Goal: Task Accomplishment & Management: Manage account settings

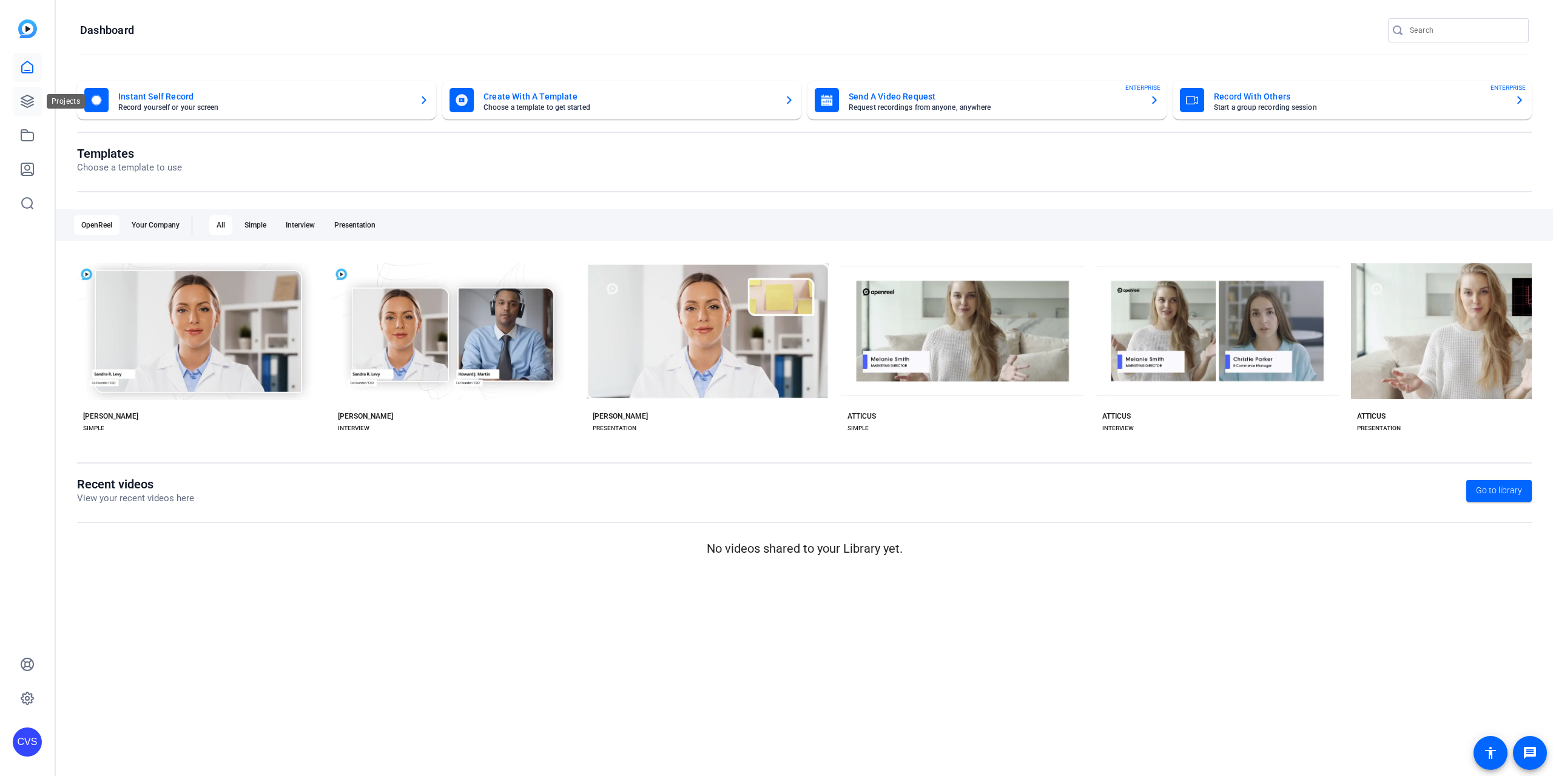
click at [30, 100] on icon at bounding box center [27, 101] width 12 height 12
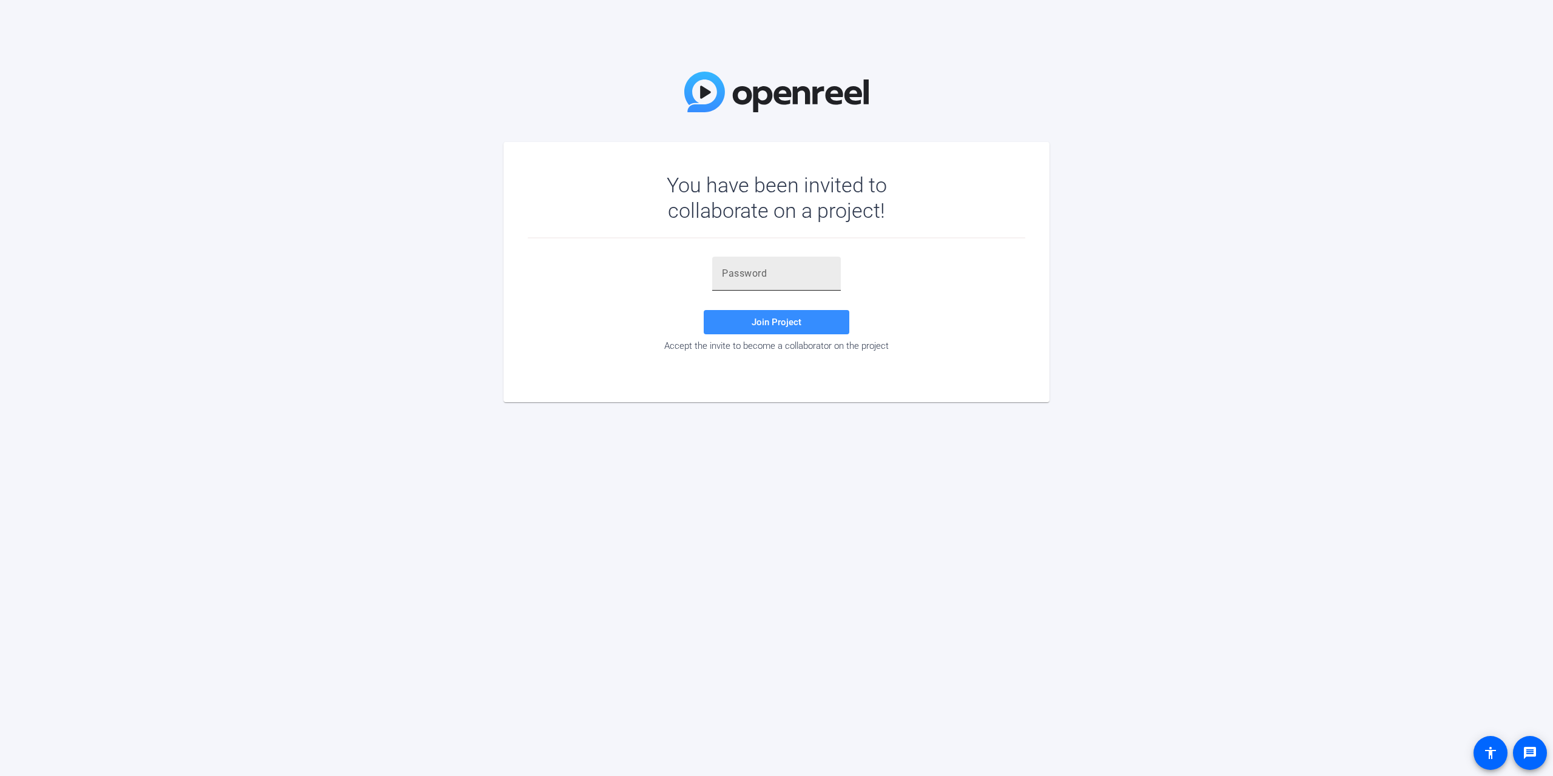
click at [766, 266] on div at bounding box center [776, 274] width 109 height 34
type input "LXJ+ag"
click at [767, 331] on span at bounding box center [777, 322] width 146 height 29
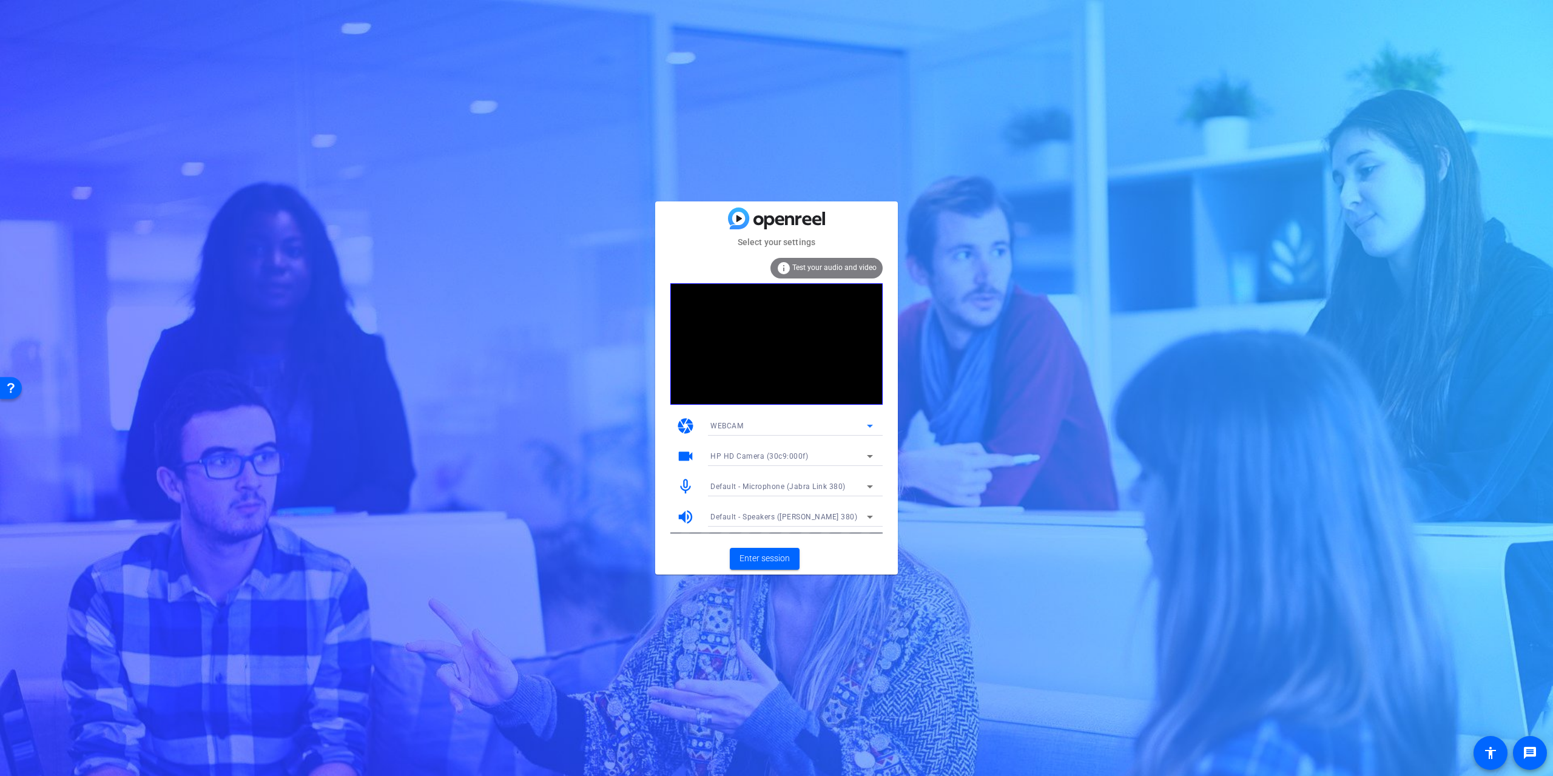
click at [807, 425] on div "WEBCAM" at bounding box center [788, 425] width 157 height 15
click at [807, 425] on div at bounding box center [776, 388] width 1553 height 776
click at [774, 561] on span "Enter session" at bounding box center [765, 558] width 50 height 13
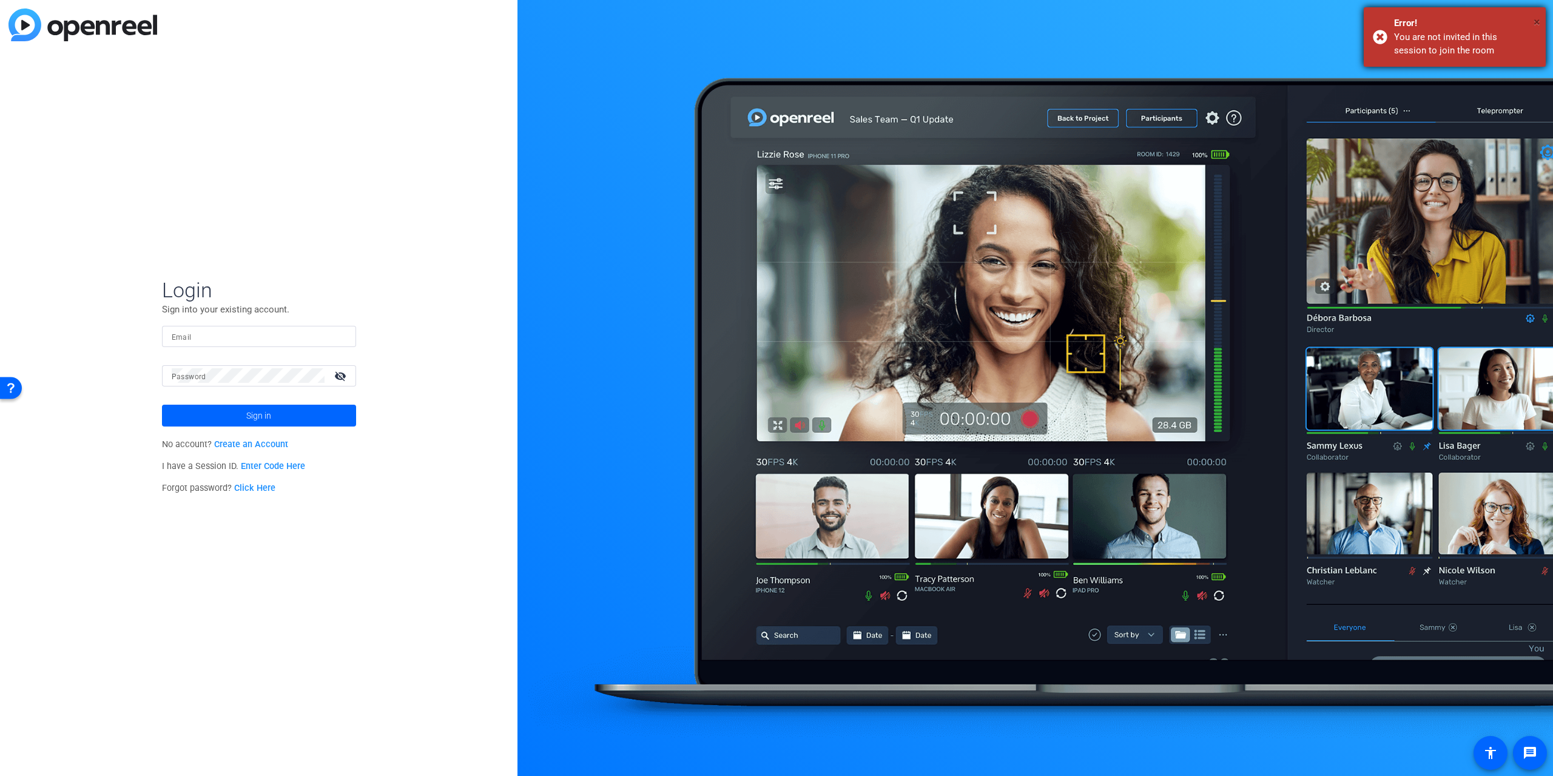
click at [1538, 20] on span "×" at bounding box center [1537, 22] width 7 height 15
click at [192, 335] on input "Email" at bounding box center [259, 336] width 175 height 15
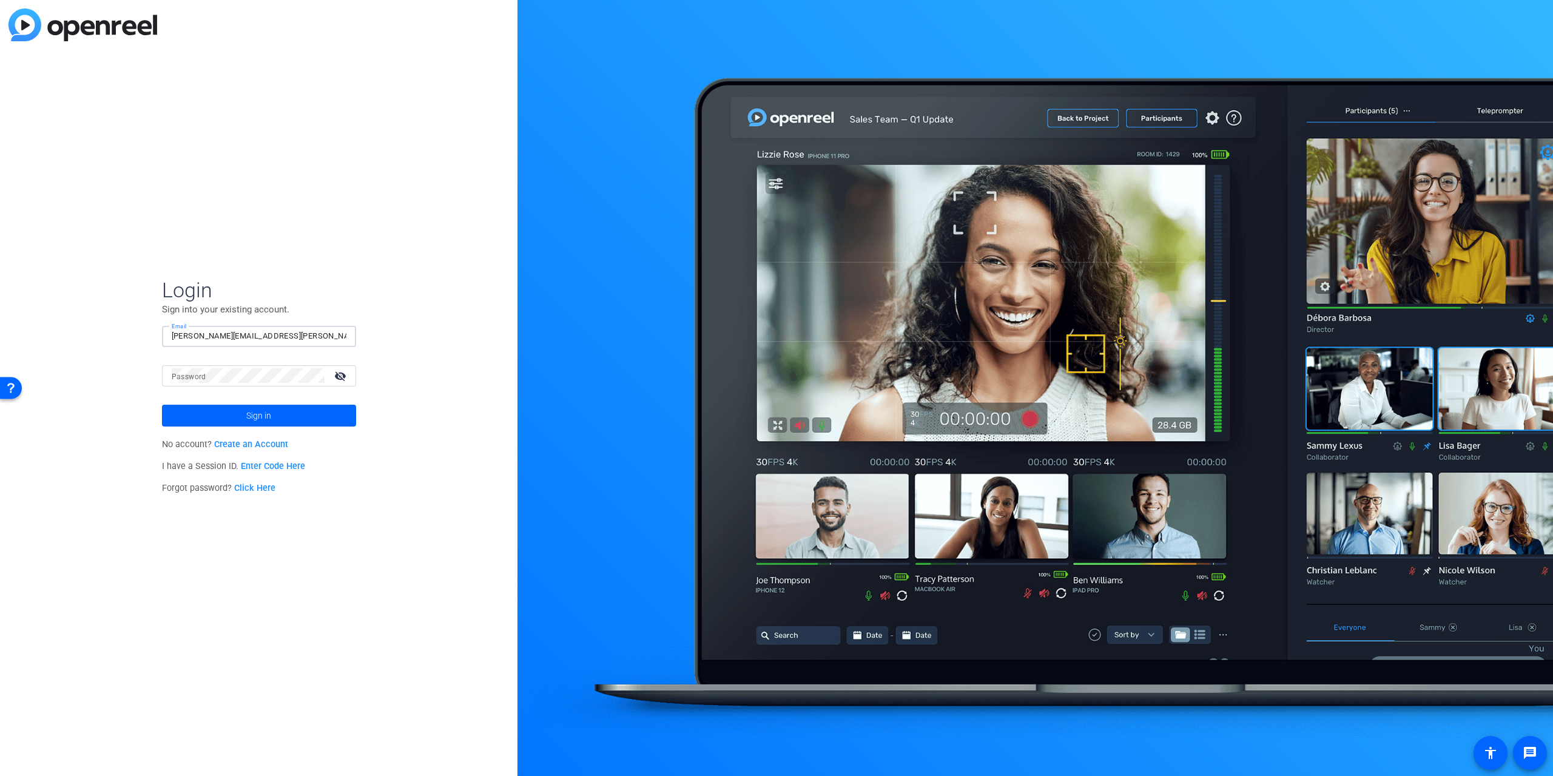
type input "[PERSON_NAME][EMAIL_ADDRESS][PERSON_NAME][DOMAIN_NAME]"
click at [162, 405] on button "Sign in" at bounding box center [259, 416] width 194 height 22
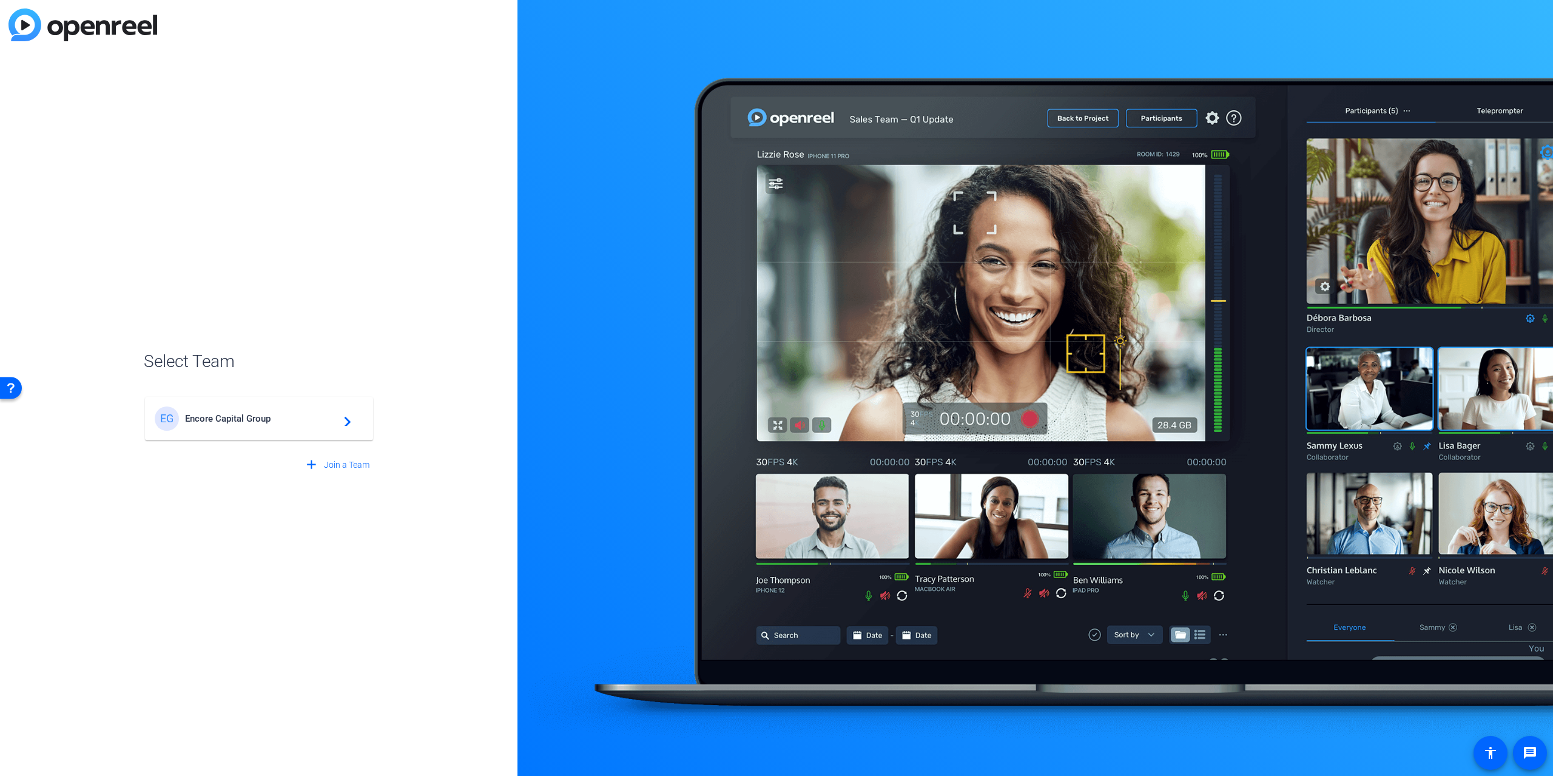
click at [234, 419] on span "Encore Capital Group" at bounding box center [261, 418] width 152 height 11
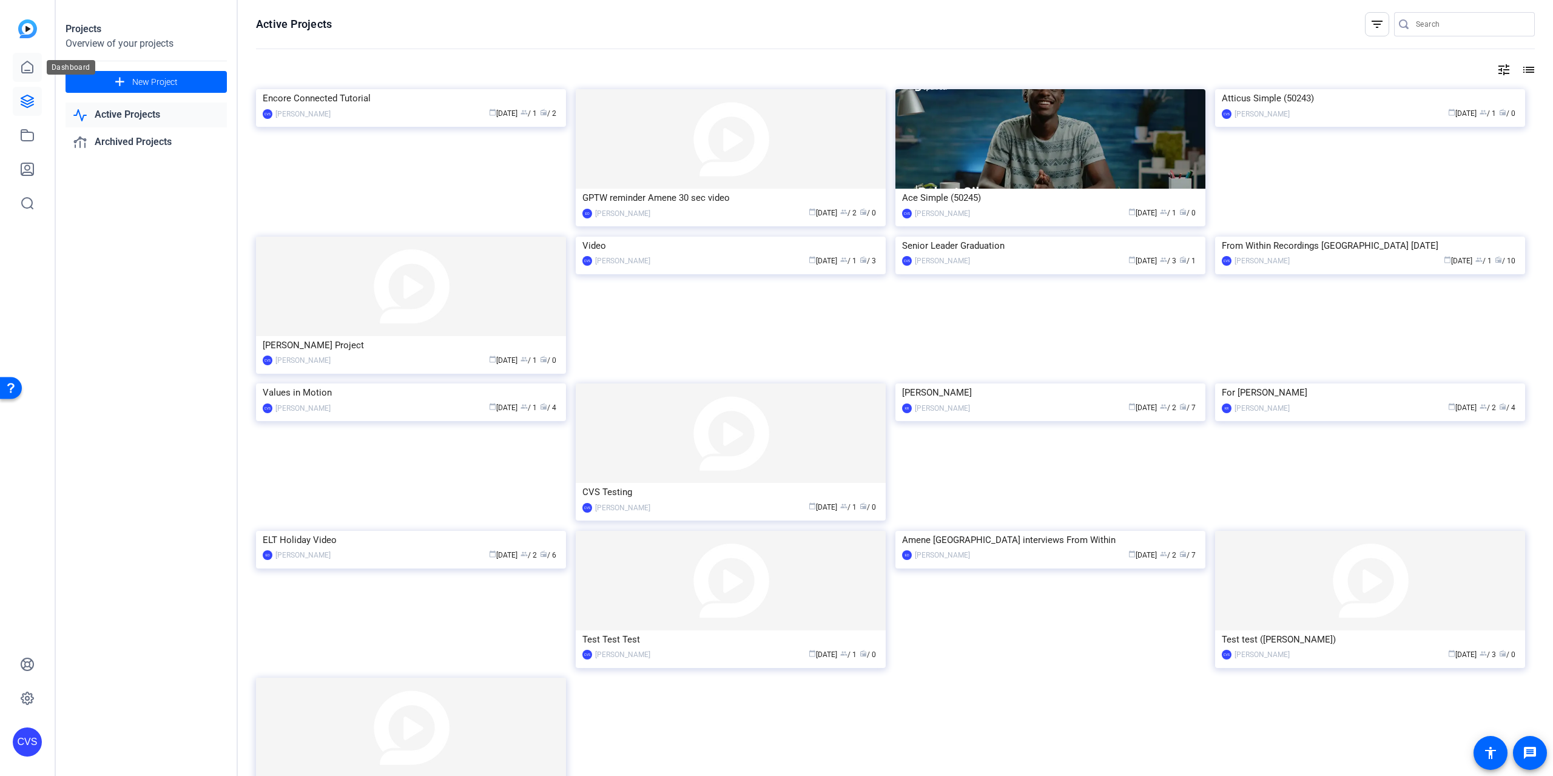
click at [33, 69] on icon at bounding box center [27, 67] width 11 height 12
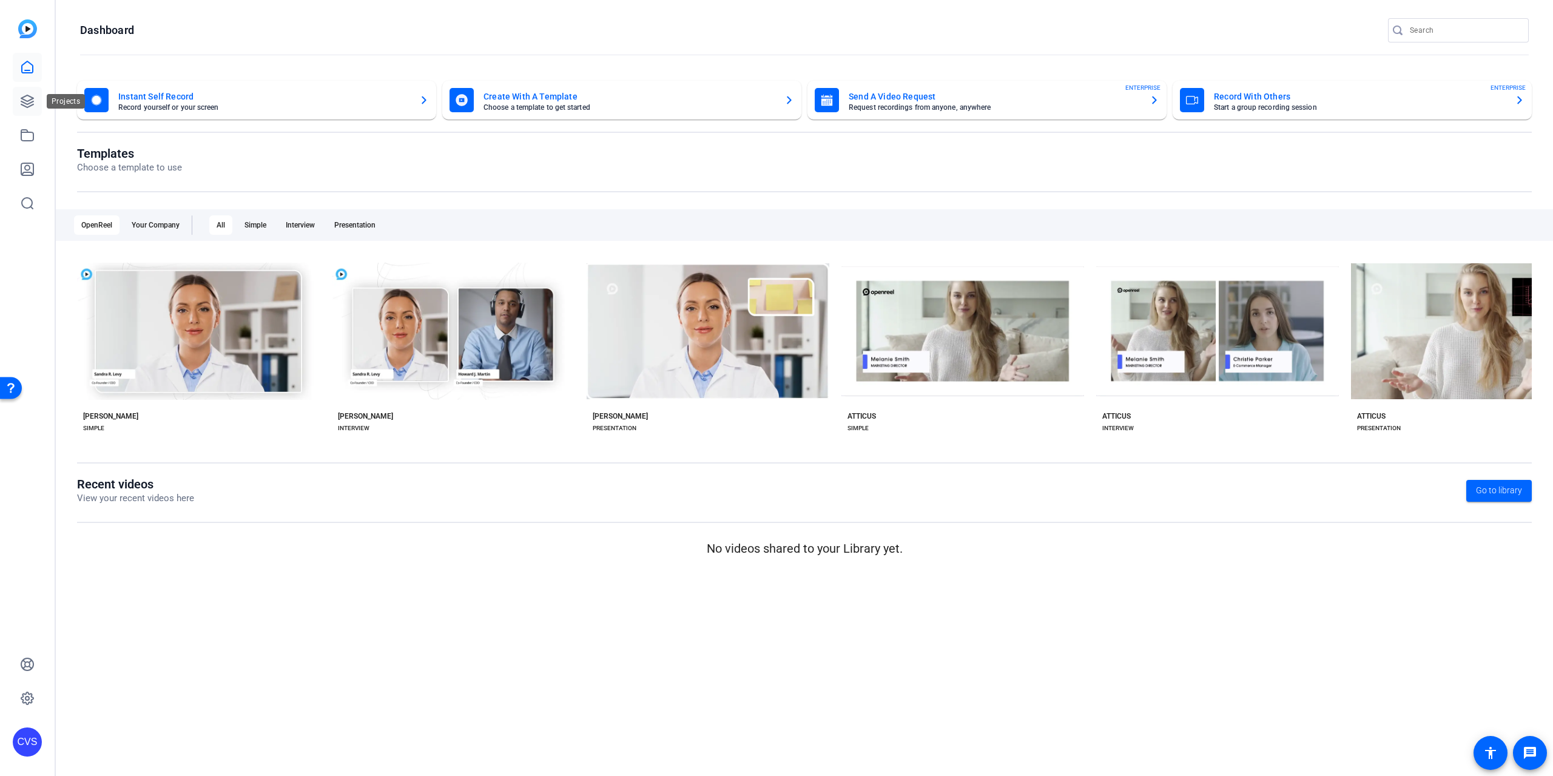
click at [15, 98] on link at bounding box center [27, 101] width 29 height 29
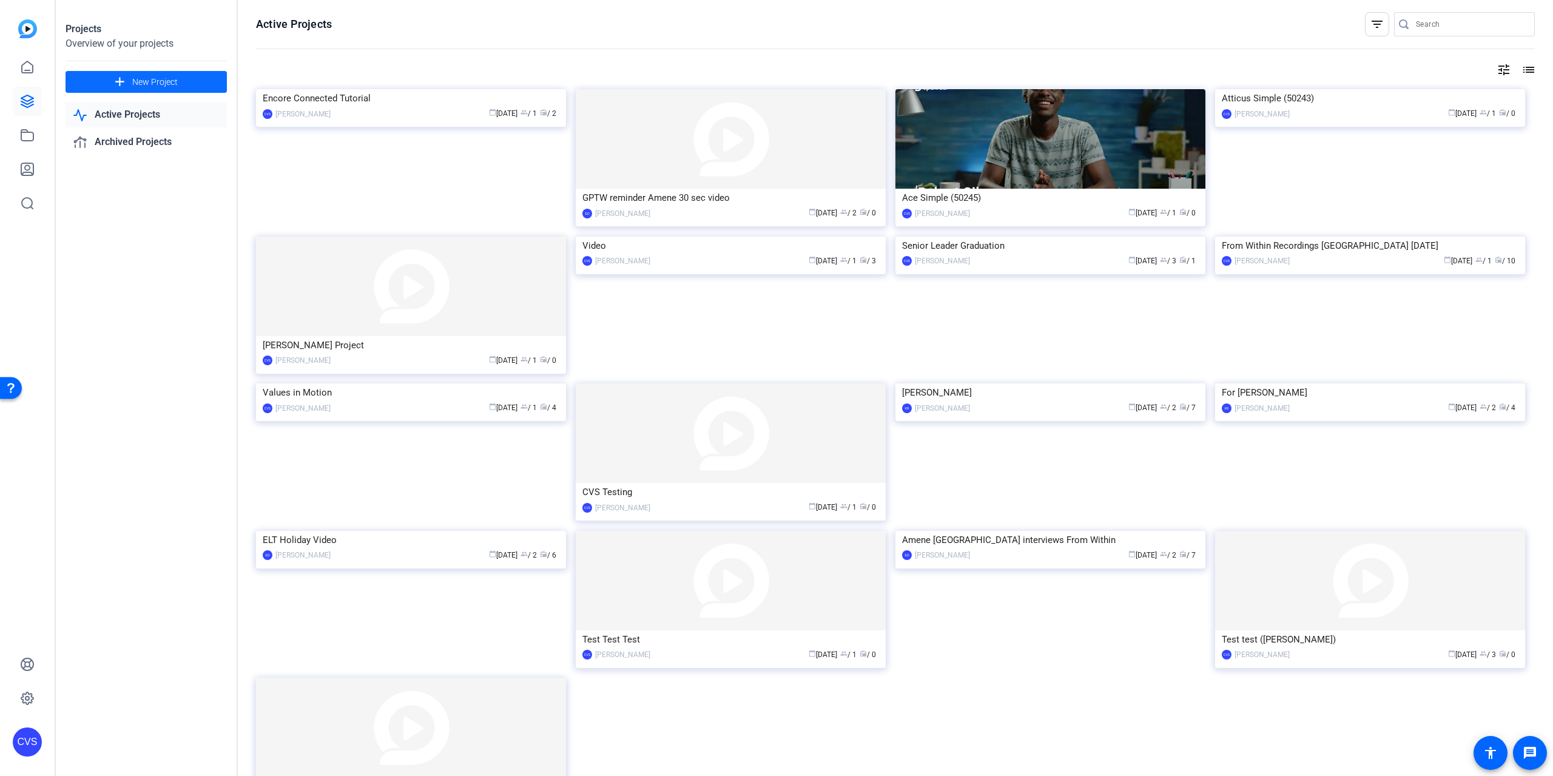
click at [148, 82] on span "New Project" at bounding box center [154, 82] width 45 height 13
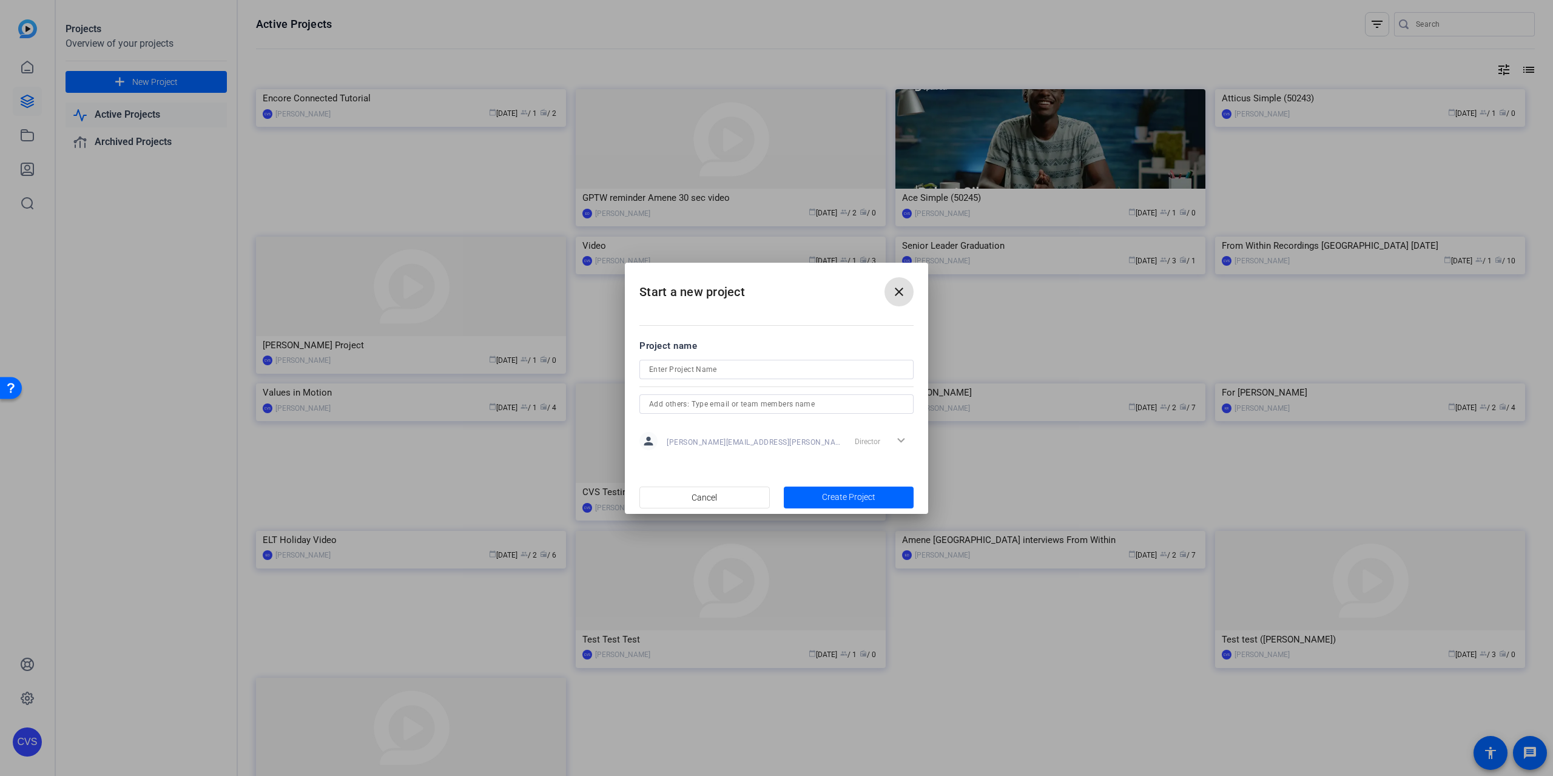
click at [901, 291] on mat-icon "close" at bounding box center [899, 292] width 15 height 15
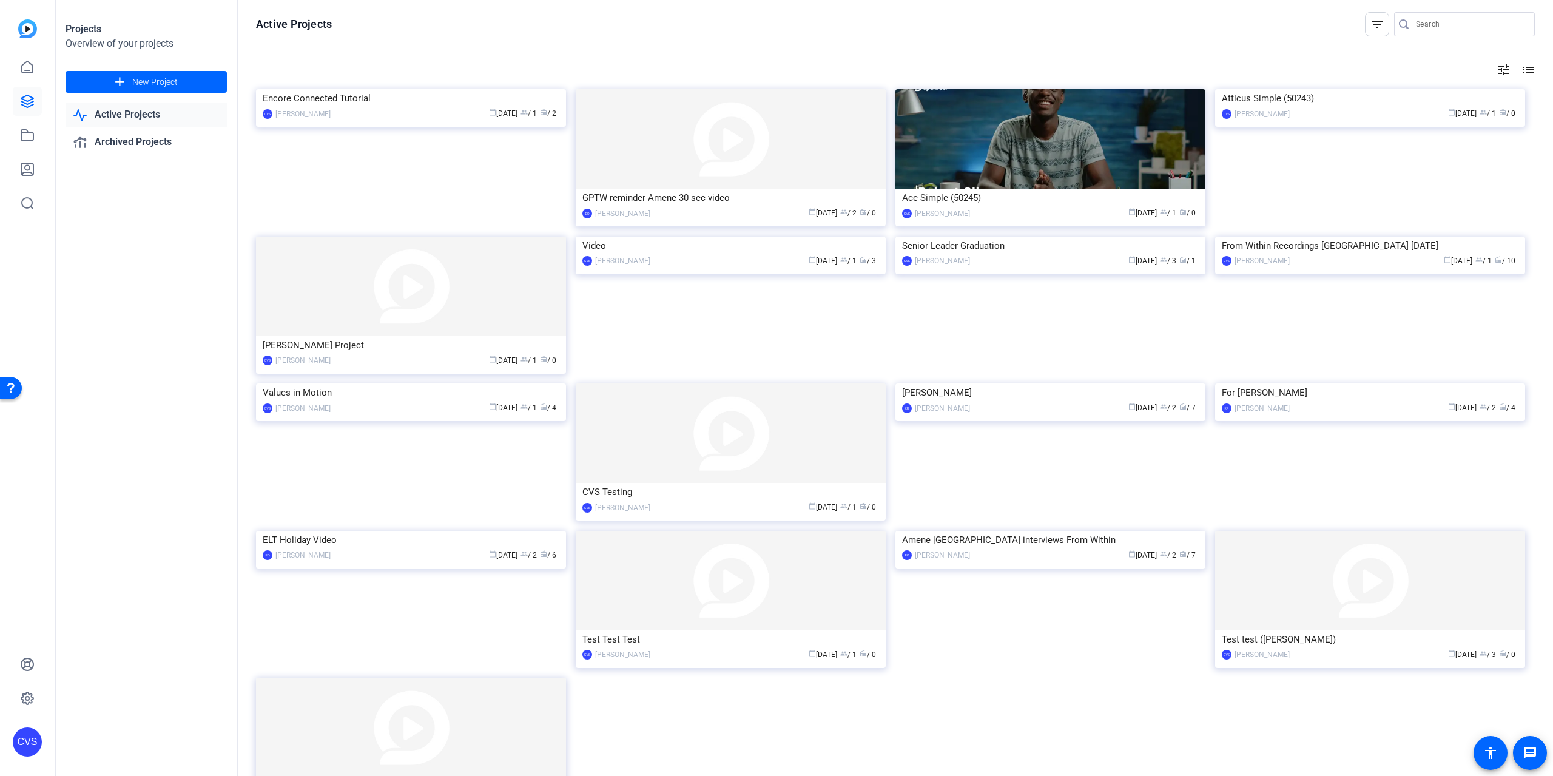
click at [243, 263] on div "Active Projects filter_list tune list Encore Connected Tutorial CVS Cole von Sp…" at bounding box center [895, 388] width 1315 height 776
click at [170, 85] on span "New Project" at bounding box center [154, 82] width 45 height 13
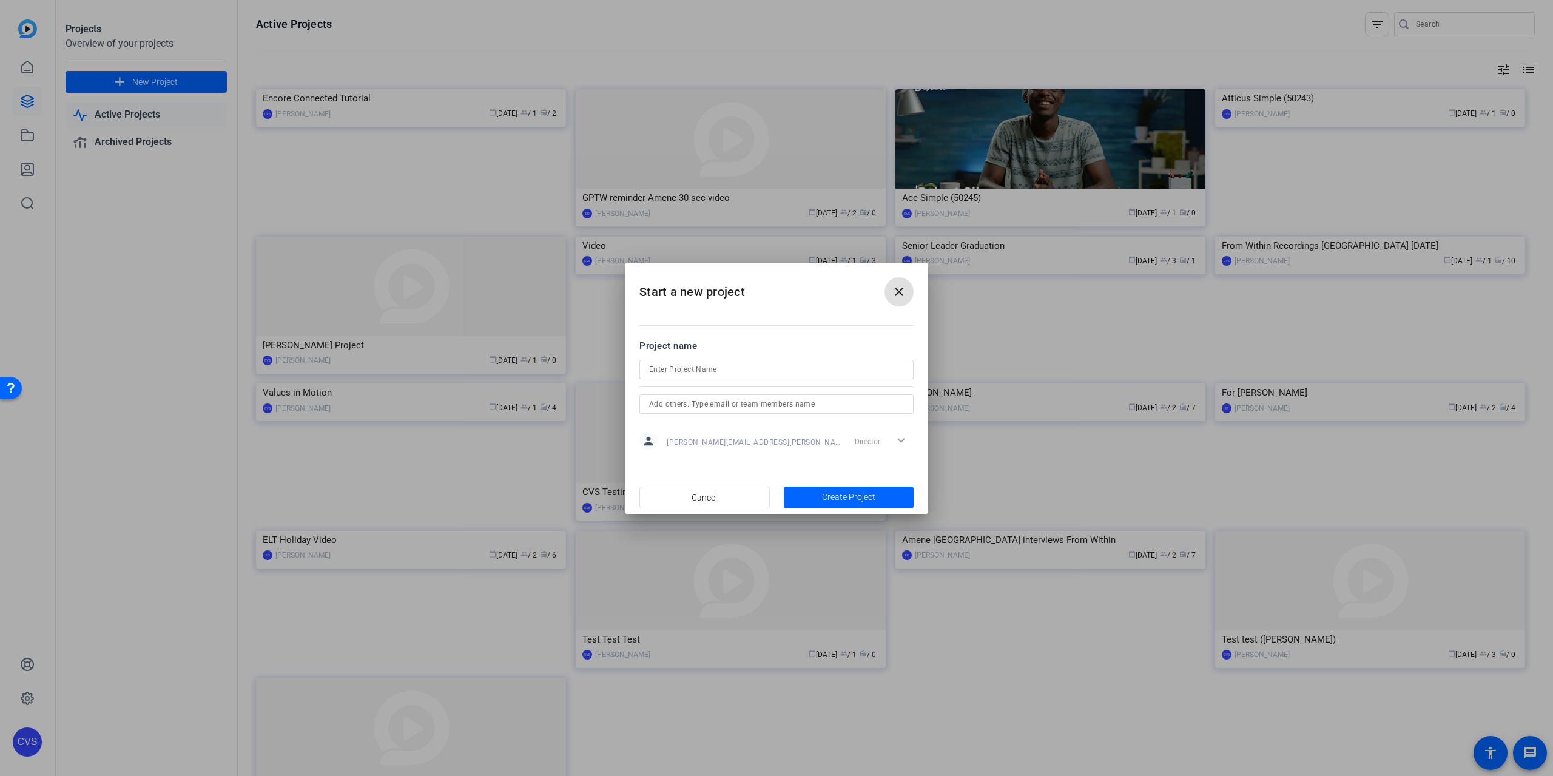
click at [703, 373] on input at bounding box center [776, 369] width 255 height 15
click at [701, 373] on input "John Yung MidYear Message" at bounding box center [776, 369] width 255 height 15
click at [700, 373] on input "John Yung MidYear Message" at bounding box center [776, 369] width 255 height 15
type input "John Yung Mid-Year Message"
click at [690, 417] on div at bounding box center [776, 420] width 274 height 13
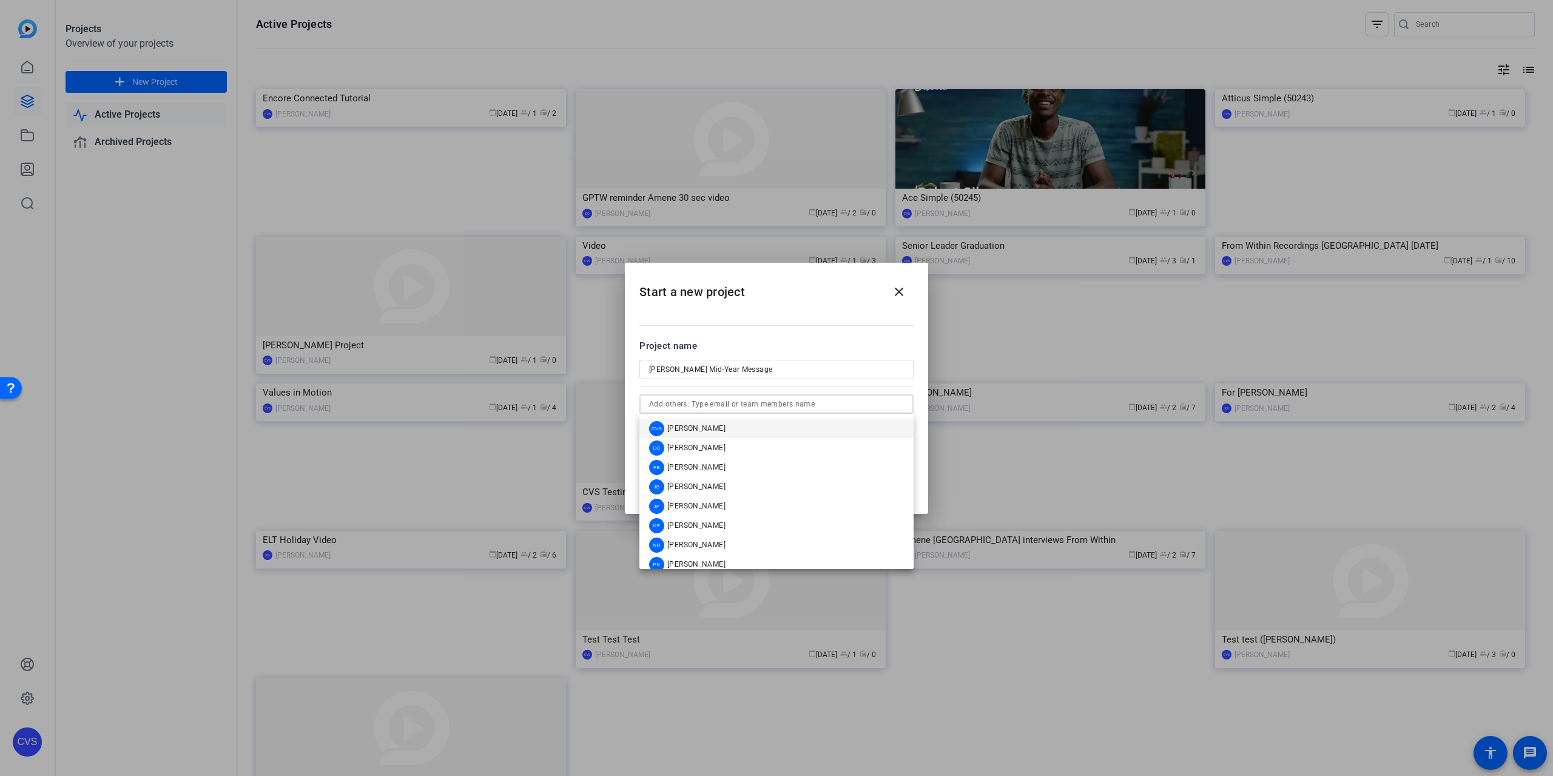
click at [701, 402] on input "text" at bounding box center [776, 404] width 255 height 15
click at [700, 458] on mat-option "FB Faryar Borhani" at bounding box center [776, 466] width 274 height 19
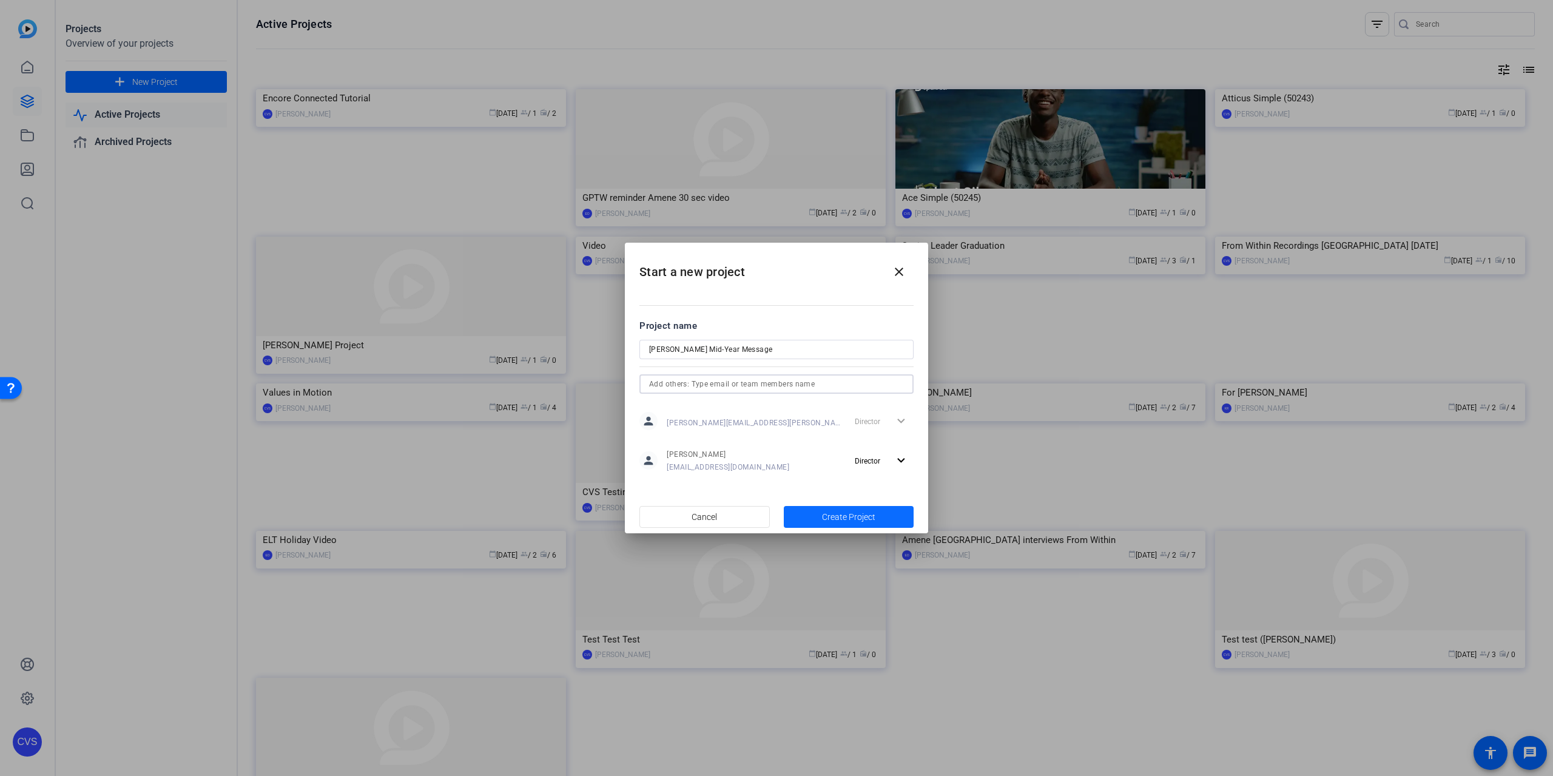
click at [863, 513] on span "Create Project" at bounding box center [848, 517] width 53 height 13
click at [1412, 27] on div "Error!" at bounding box center [1465, 23] width 143 height 14
click at [840, 521] on span "Create Project" at bounding box center [848, 517] width 53 height 13
click at [898, 268] on mat-icon "close" at bounding box center [899, 272] width 15 height 15
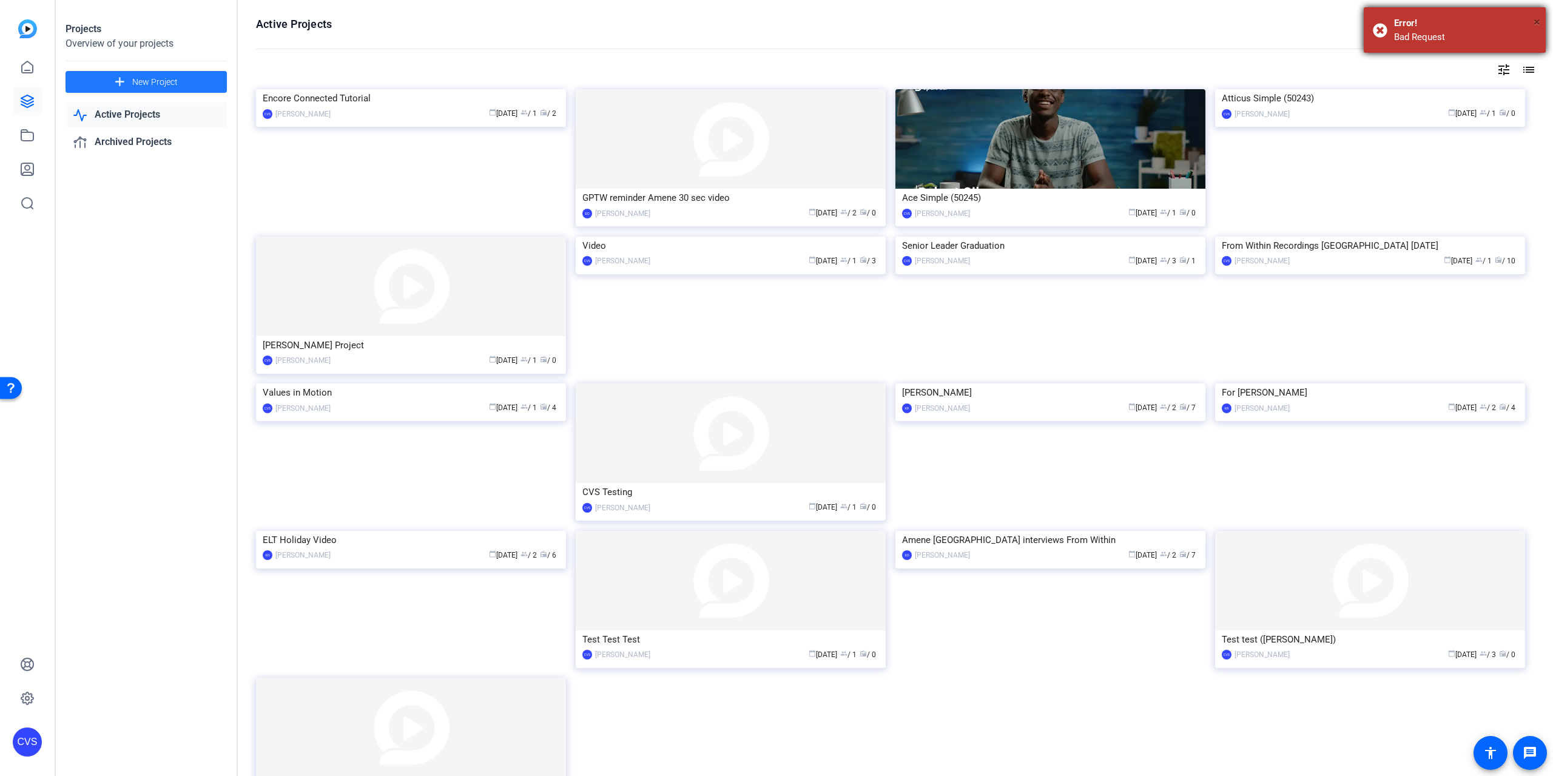
click at [1535, 19] on span "×" at bounding box center [1537, 22] width 7 height 15
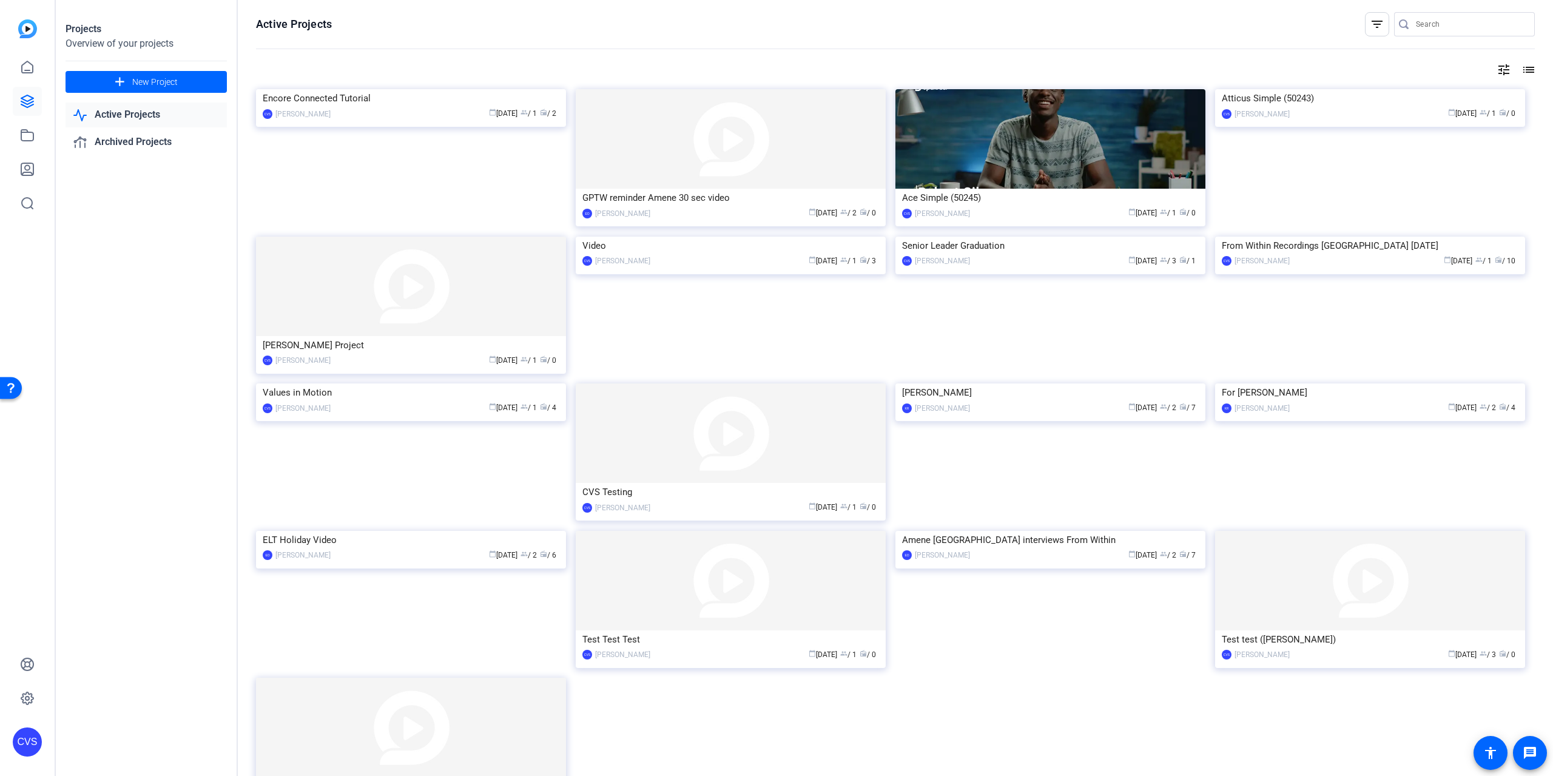
click at [753, 64] on div "tune list" at bounding box center [895, 69] width 1279 height 15
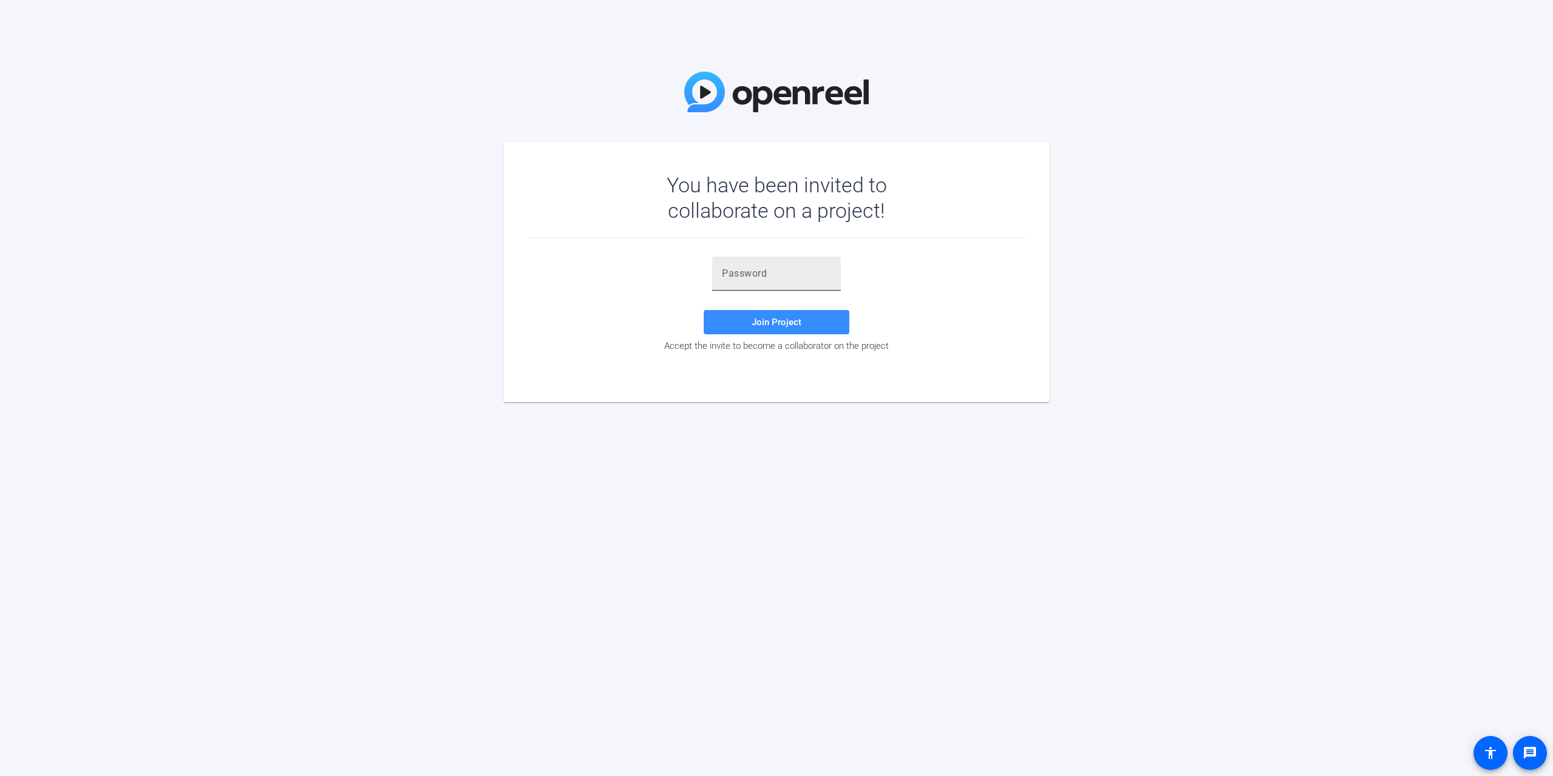
click at [747, 263] on div at bounding box center [776, 274] width 109 height 34
click at [746, 273] on input "text" at bounding box center [776, 273] width 109 height 15
type input "LXJ+ag"
click at [766, 323] on span "Join Project" at bounding box center [777, 322] width 50 height 11
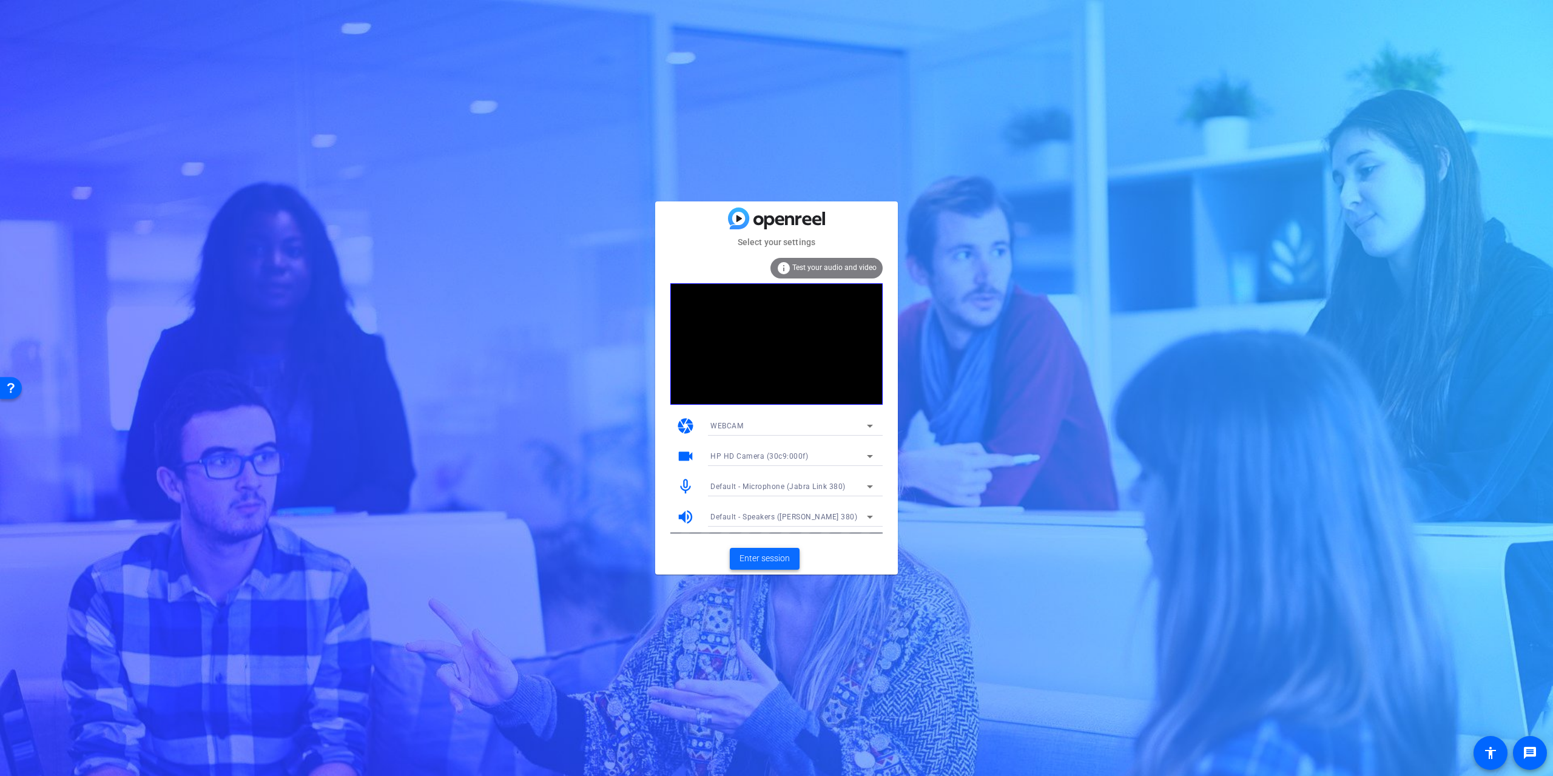
click at [748, 550] on span at bounding box center [765, 558] width 70 height 29
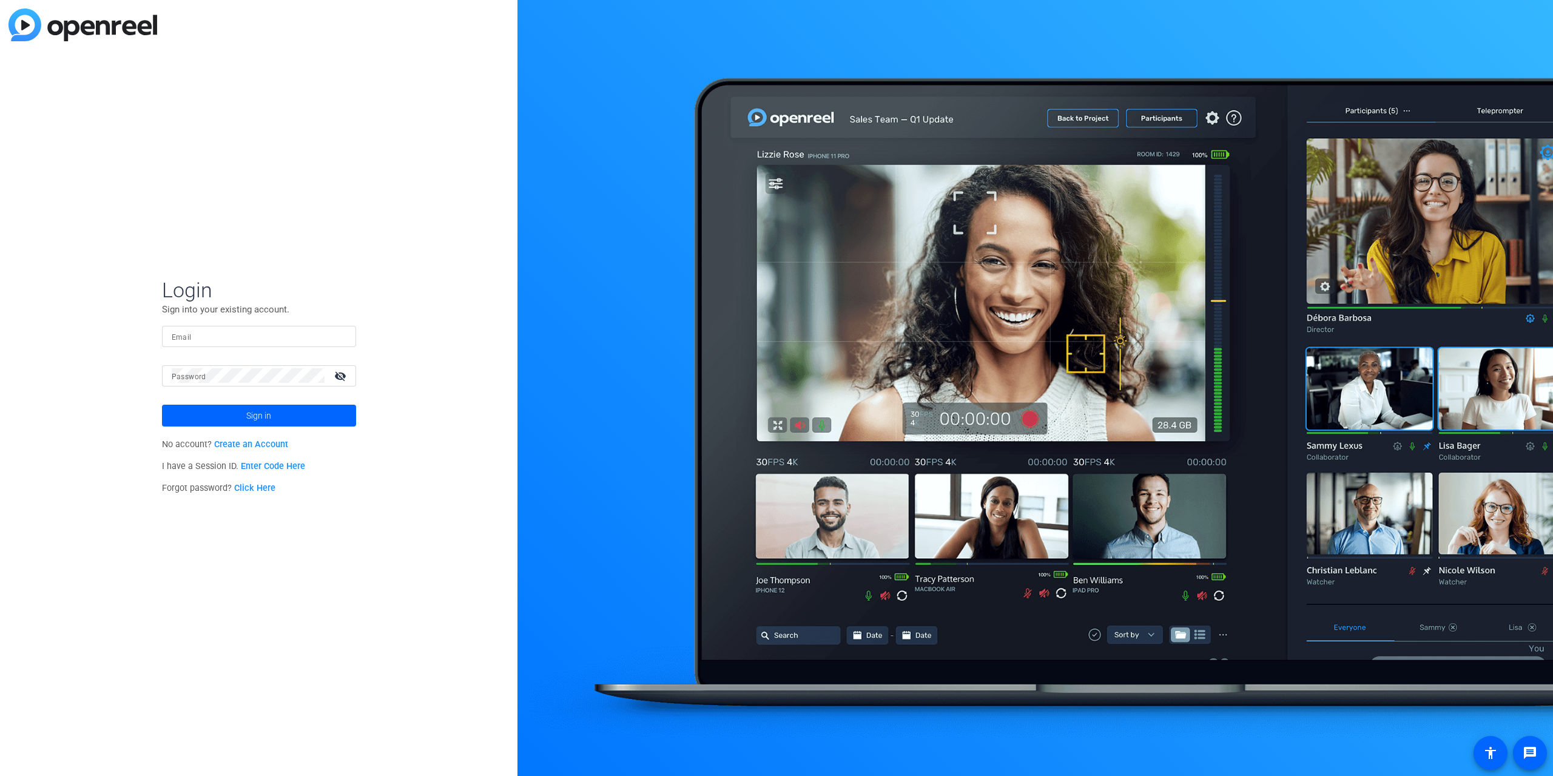
click at [229, 328] on div at bounding box center [259, 336] width 175 height 21
click at [229, 331] on input "Email" at bounding box center [259, 336] width 175 height 15
type input "[PERSON_NAME][EMAIL_ADDRESS][PERSON_NAME][DOMAIN_NAME]"
click at [162, 405] on button "Sign in" at bounding box center [259, 416] width 194 height 22
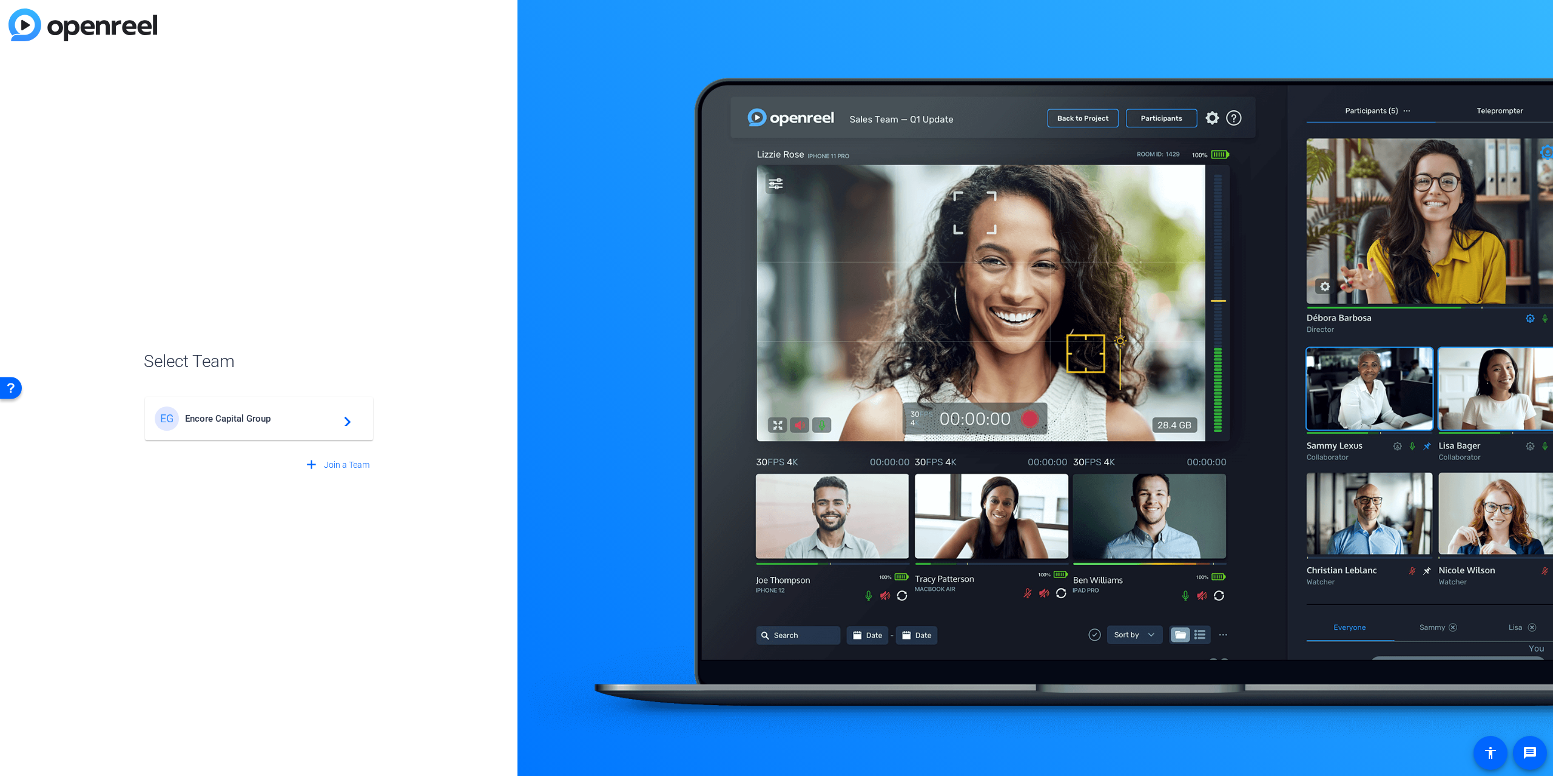
click at [210, 417] on span "Encore Capital Group" at bounding box center [261, 418] width 152 height 11
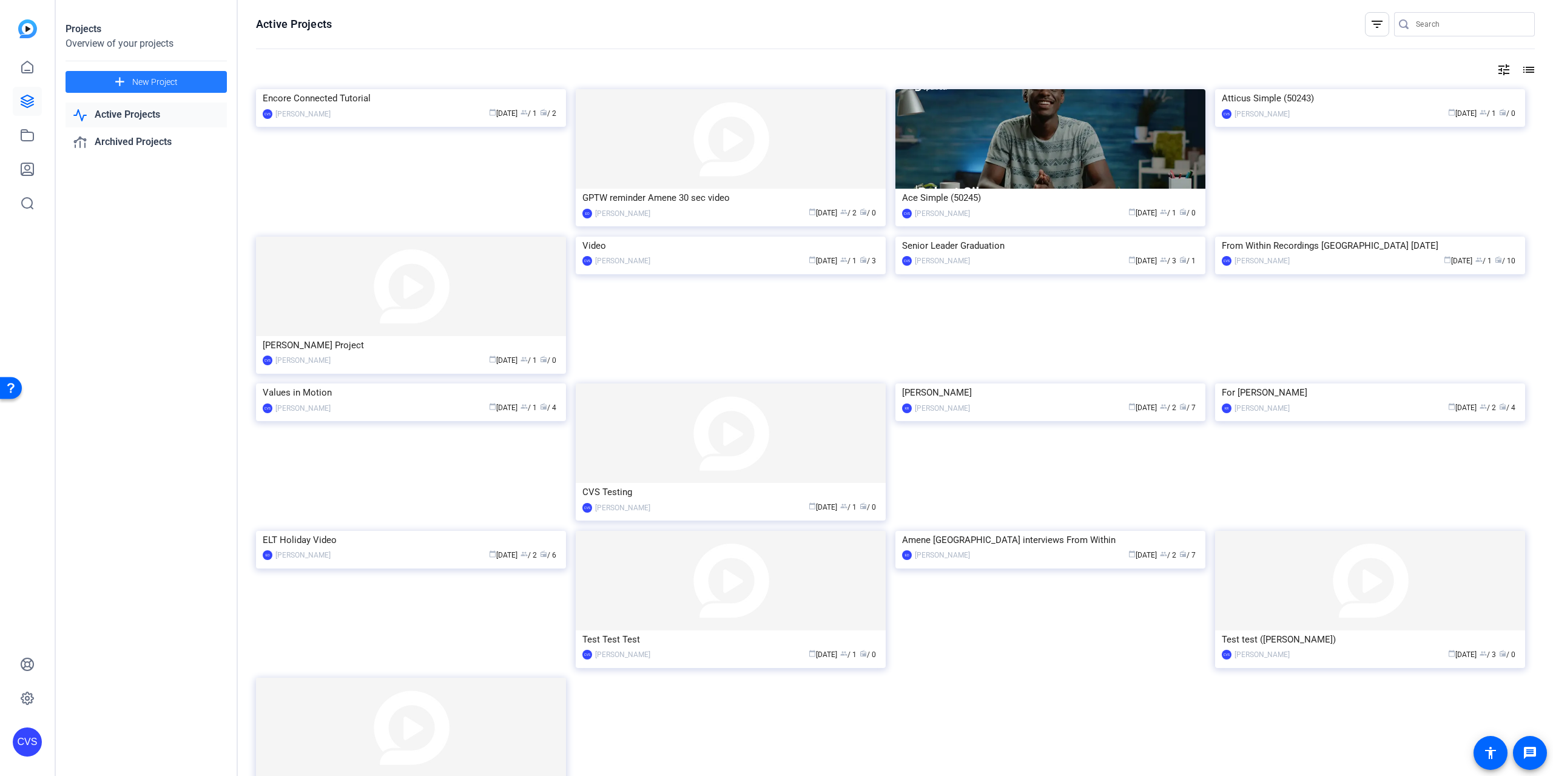
click at [148, 86] on span "New Project" at bounding box center [154, 82] width 45 height 13
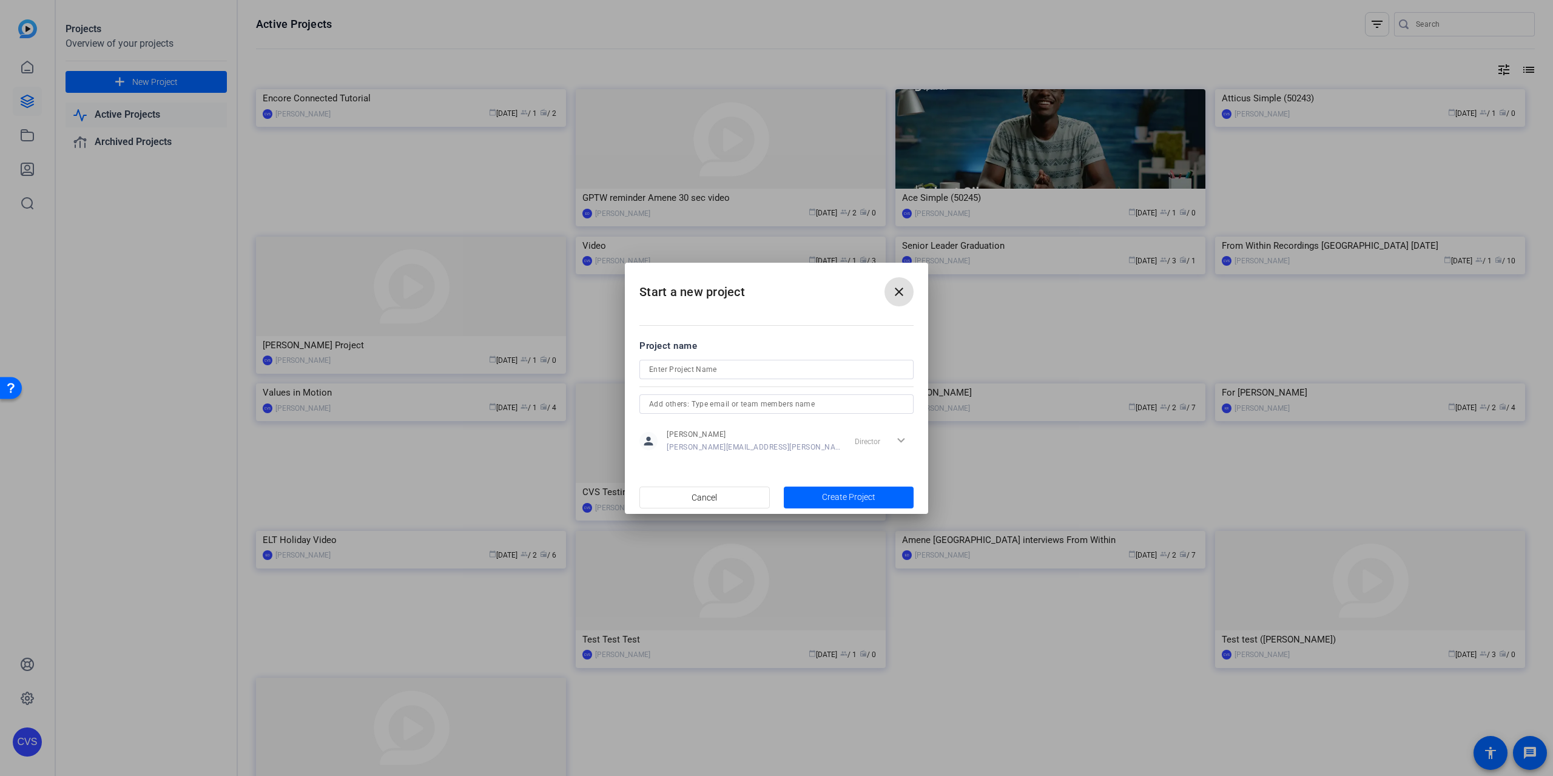
click at [695, 356] on form "Project name person Cole von Sprecken cole.vonsprecken@mcmcg.com Director expan…" at bounding box center [776, 397] width 274 height 117
click at [693, 362] on input at bounding box center [776, 369] width 255 height 15
type input "[PERSON_NAME] Mid-Year Message Take 2"
click at [824, 487] on span "button" at bounding box center [849, 497] width 130 height 29
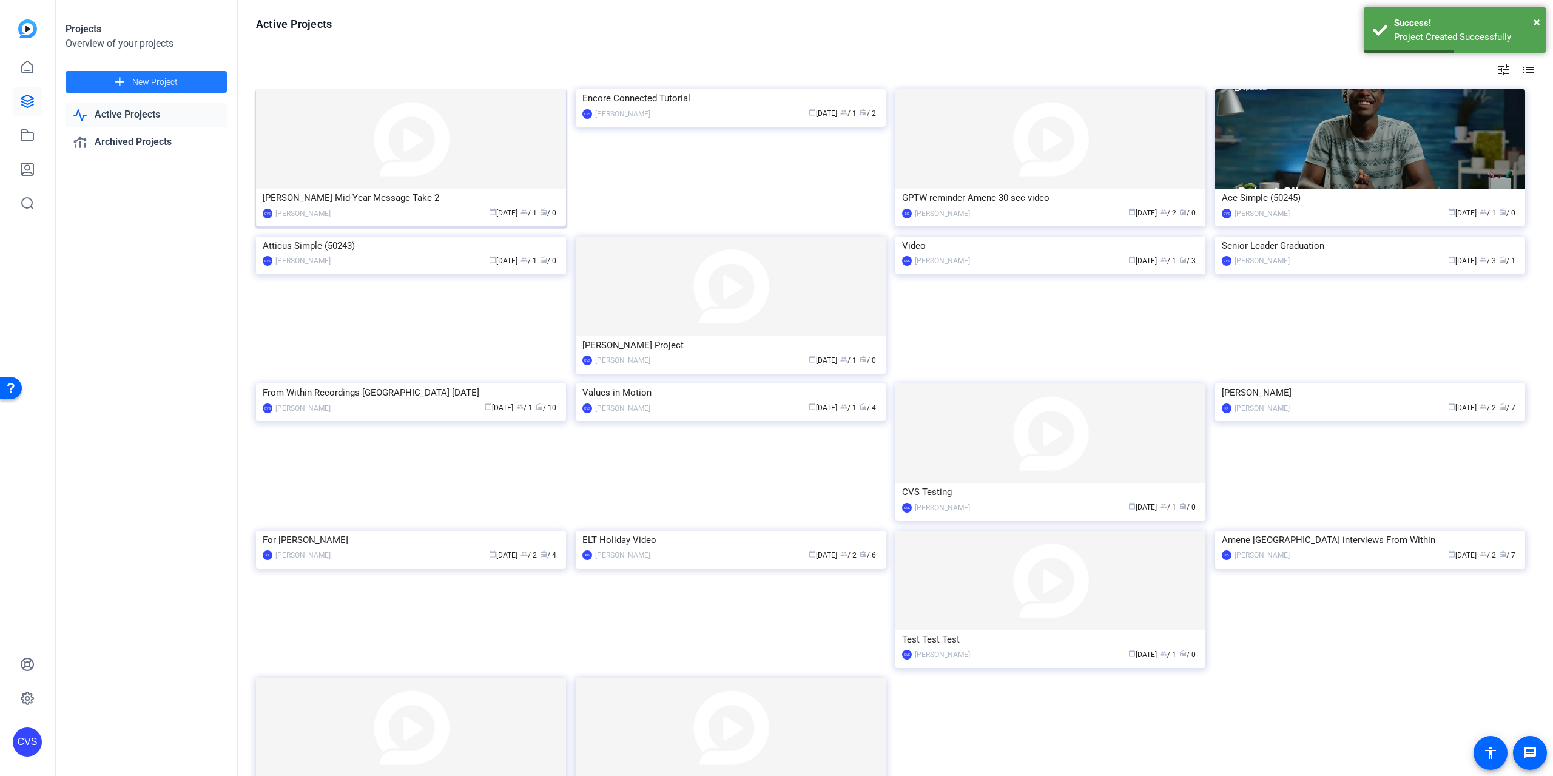
click at [459, 214] on div "calendar_today Aug 26 group / 1 radio / 0" at bounding box center [448, 213] width 223 height 13
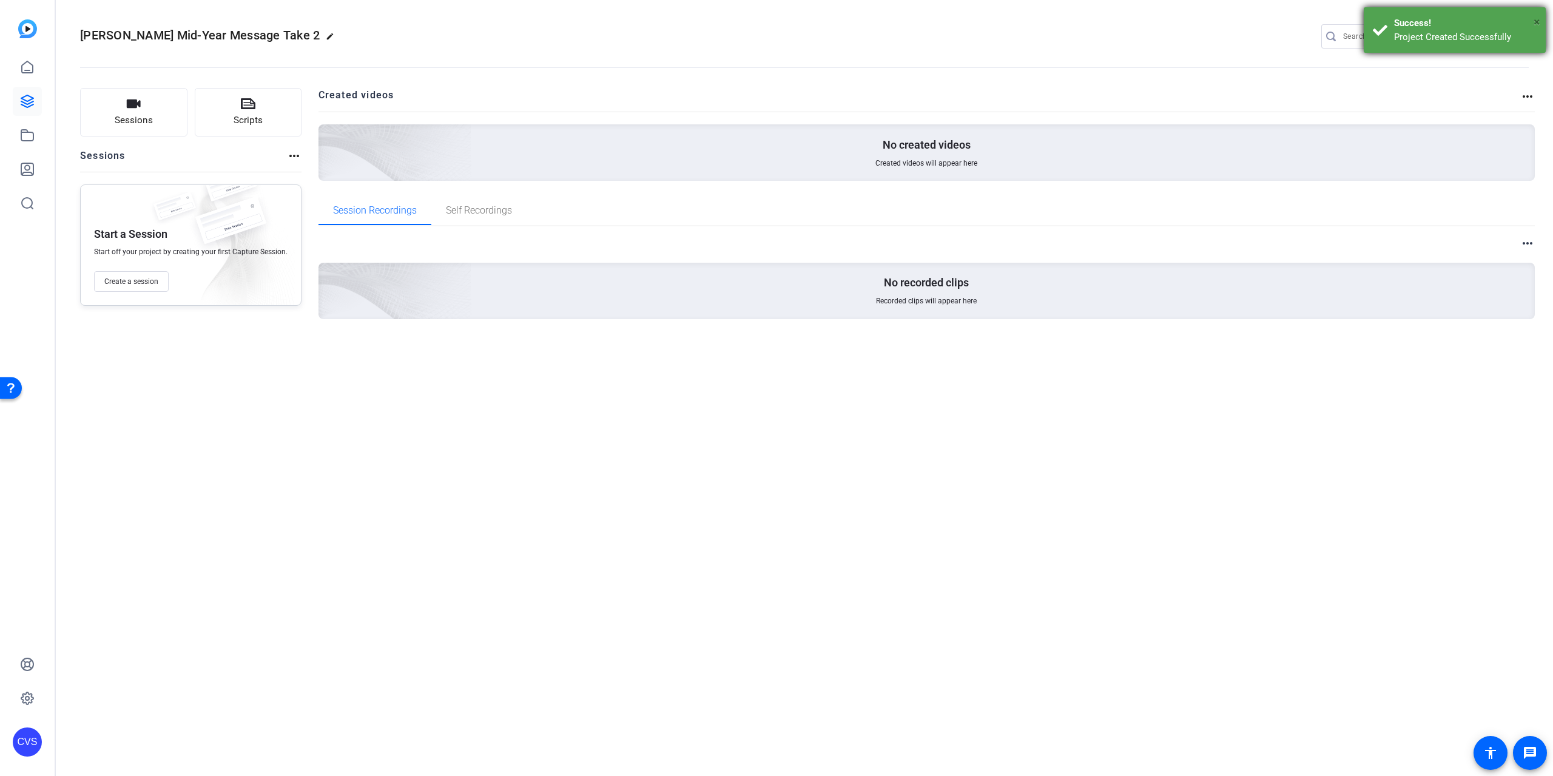
click at [1538, 20] on span "×" at bounding box center [1537, 22] width 7 height 15
click at [1525, 99] on mat-icon "more_horiz" at bounding box center [1527, 96] width 15 height 15
click at [1299, 84] on div at bounding box center [776, 388] width 1553 height 776
click at [1522, 33] on mat-icon "settings" at bounding box center [1517, 37] width 24 height 18
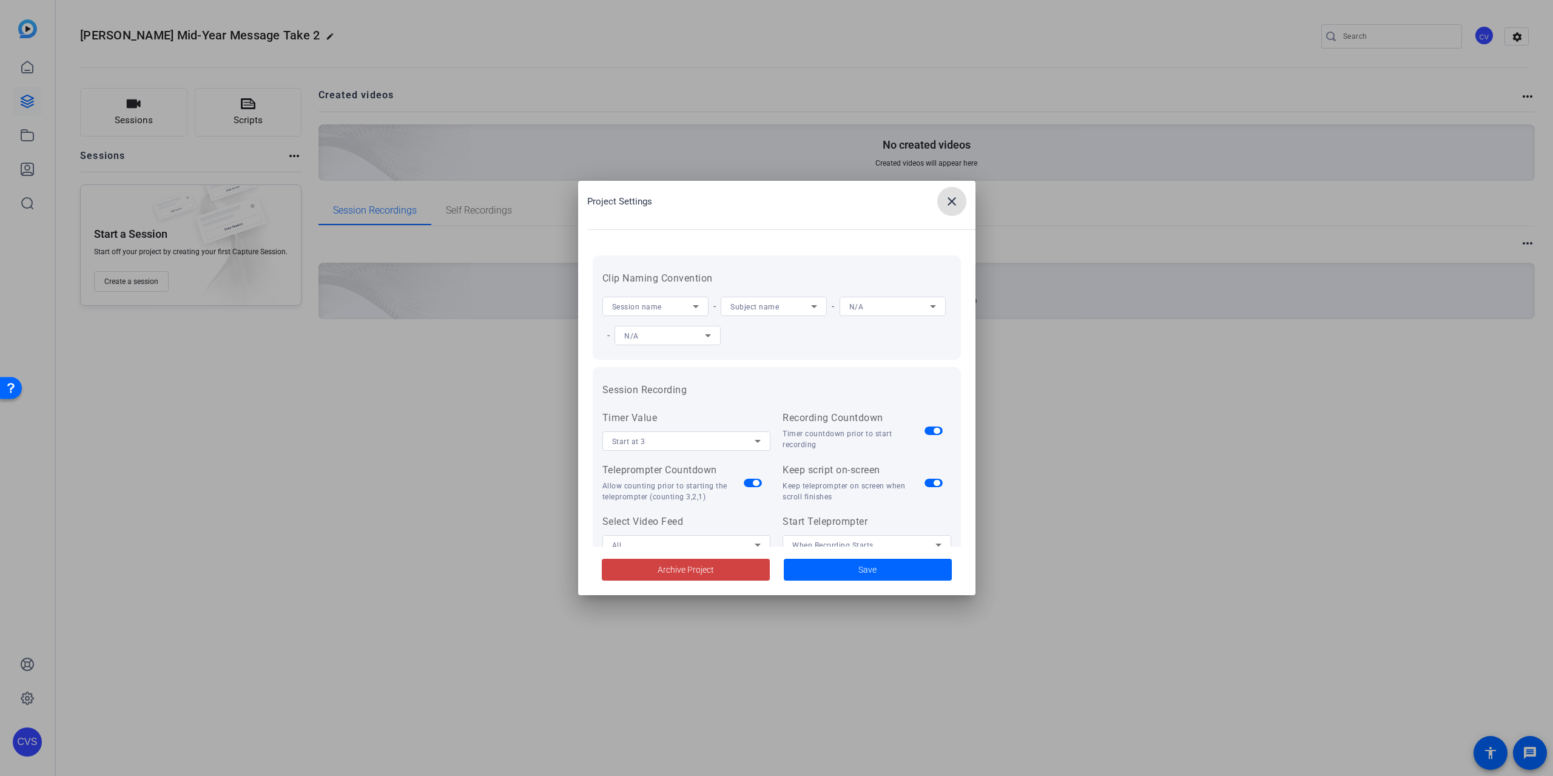
click at [955, 203] on mat-icon "close" at bounding box center [952, 201] width 15 height 15
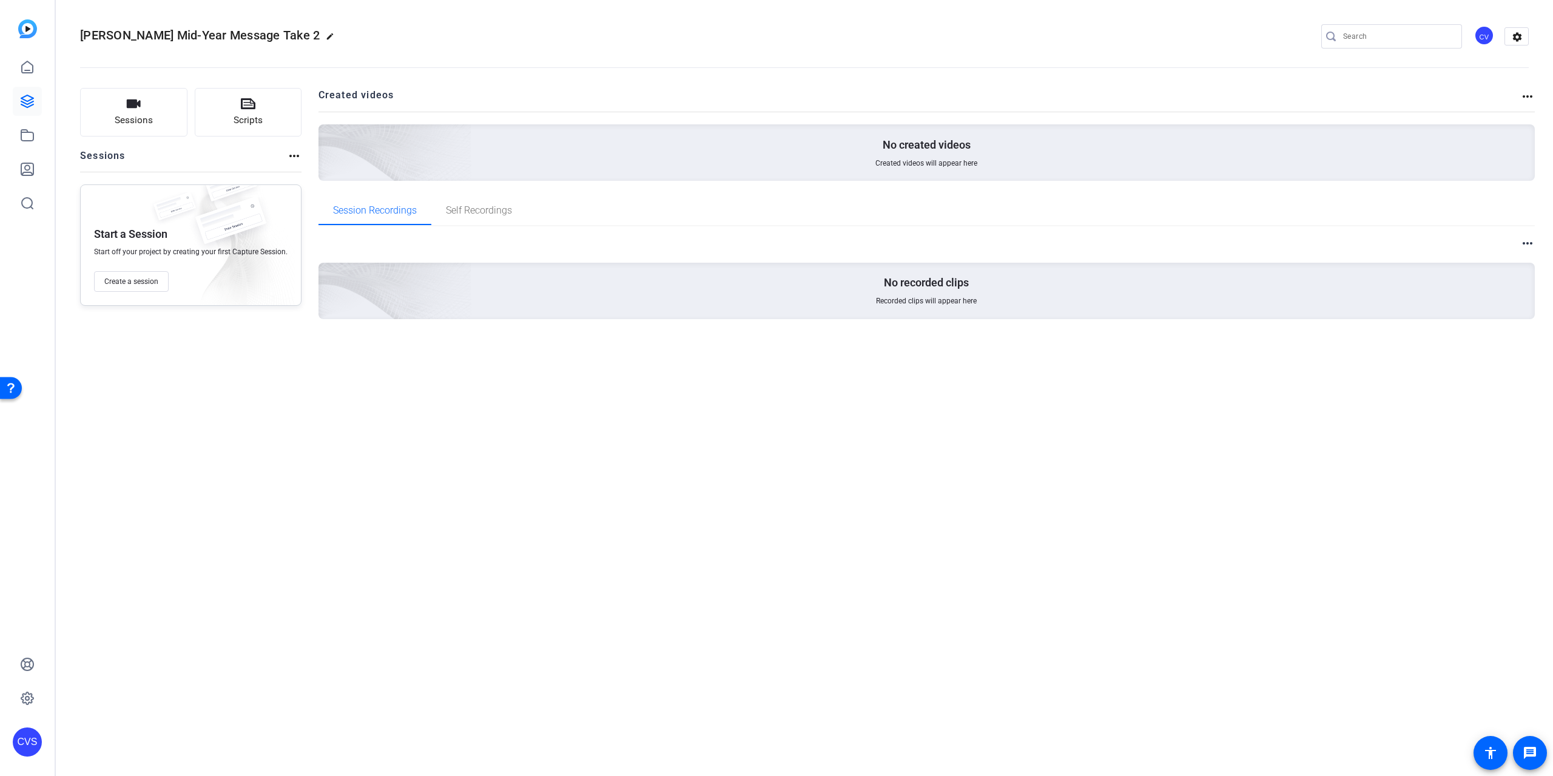
click at [290, 158] on mat-icon "more_horiz" at bounding box center [294, 156] width 15 height 15
click at [364, 441] on div at bounding box center [776, 388] width 1553 height 776
drag, startPoint x: 394, startPoint y: 486, endPoint x: 344, endPoint y: 379, distance: 117.8
click at [394, 486] on div "John Yung Mid-Year Message Take 2 edit CV settings Sessions Scripts Sessions mo…" at bounding box center [804, 388] width 1497 height 776
click at [1492, 32] on div "CV" at bounding box center [1484, 35] width 20 height 20
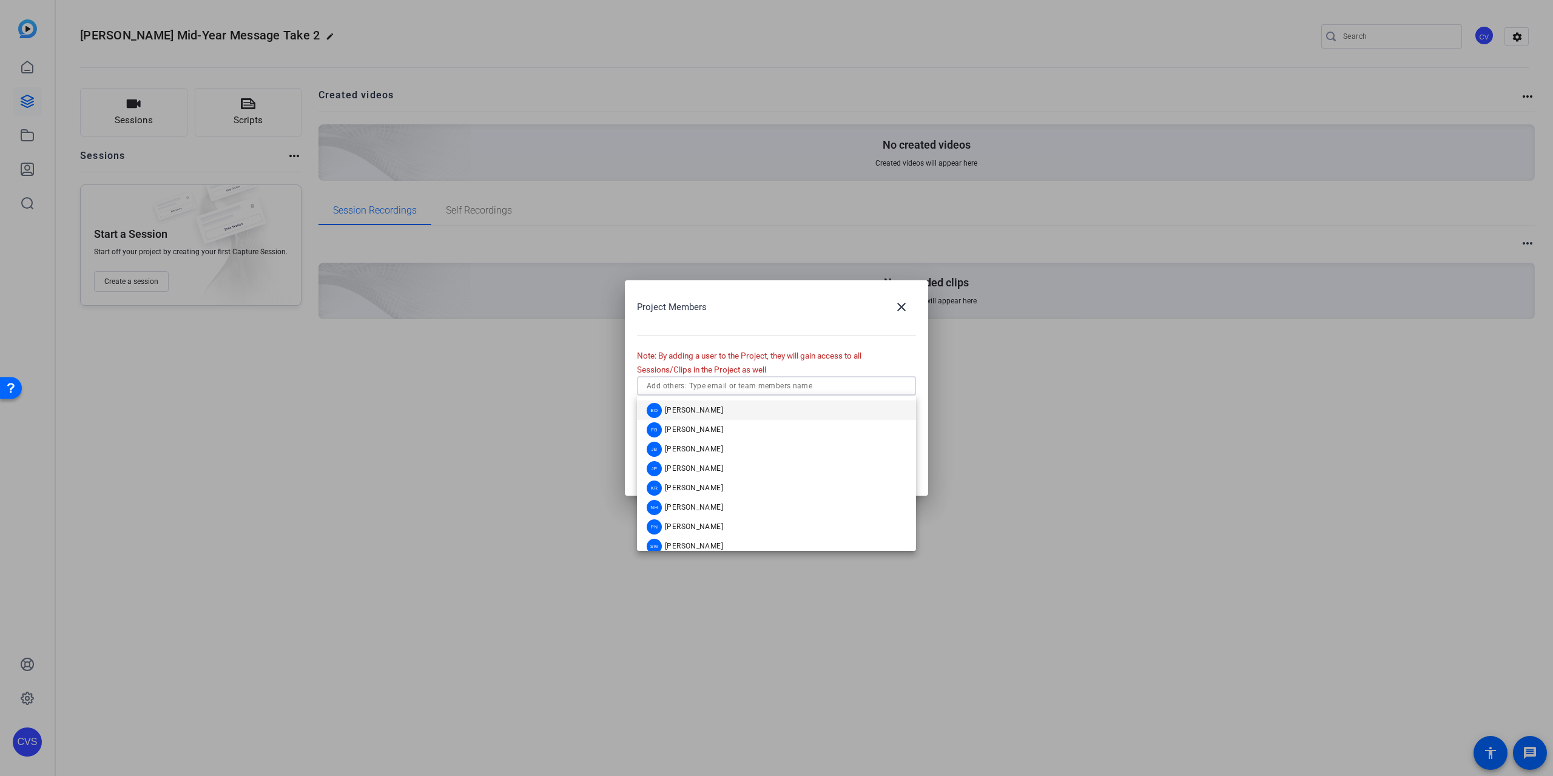
click at [758, 389] on input "text" at bounding box center [777, 386] width 260 height 15
click at [711, 429] on span "[PERSON_NAME]" at bounding box center [694, 430] width 58 height 10
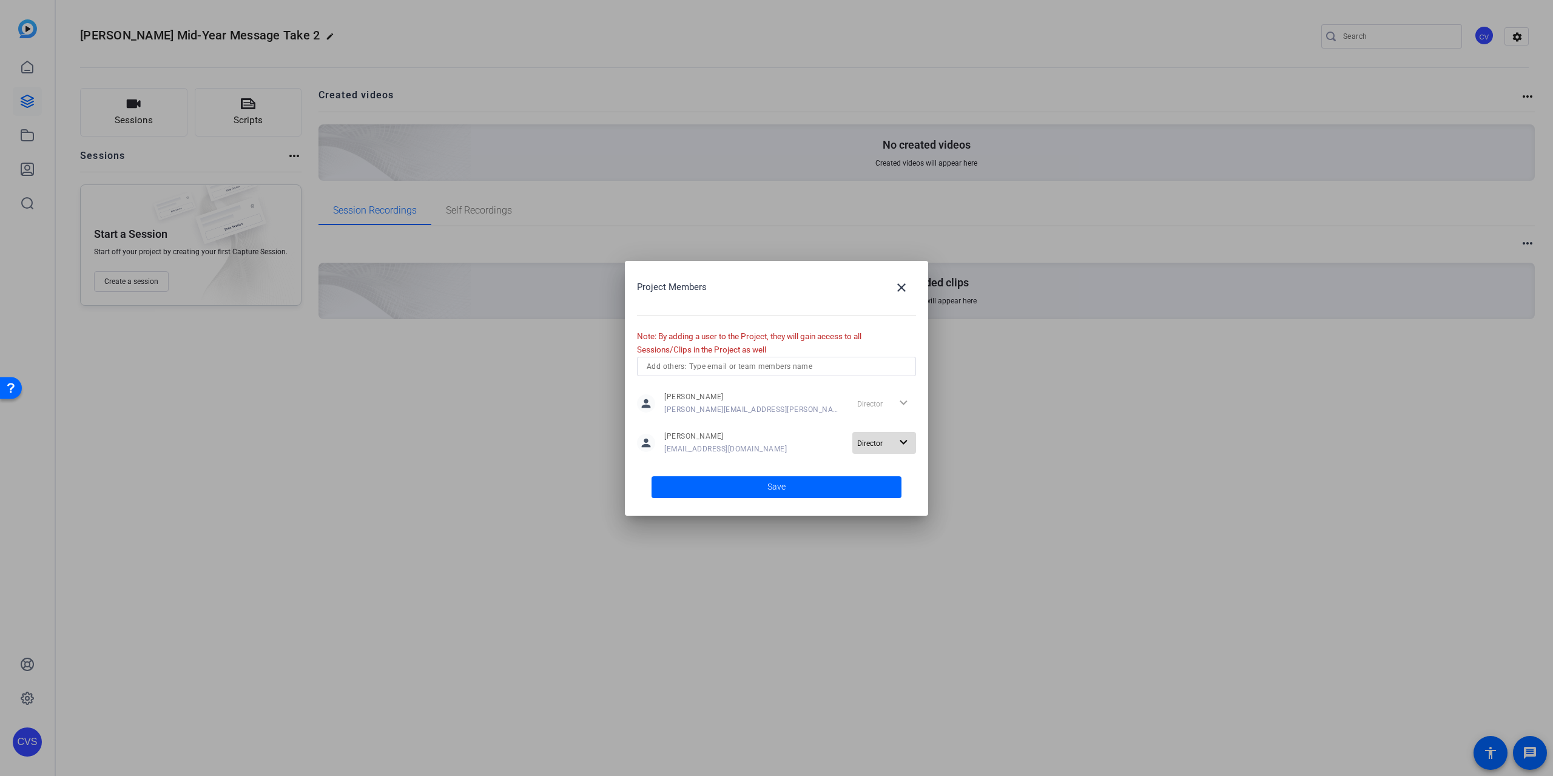
click at [900, 444] on mat-icon "expand_more" at bounding box center [903, 442] width 15 height 15
click at [768, 461] on div at bounding box center [776, 388] width 1553 height 776
click at [761, 490] on span at bounding box center [777, 487] width 250 height 29
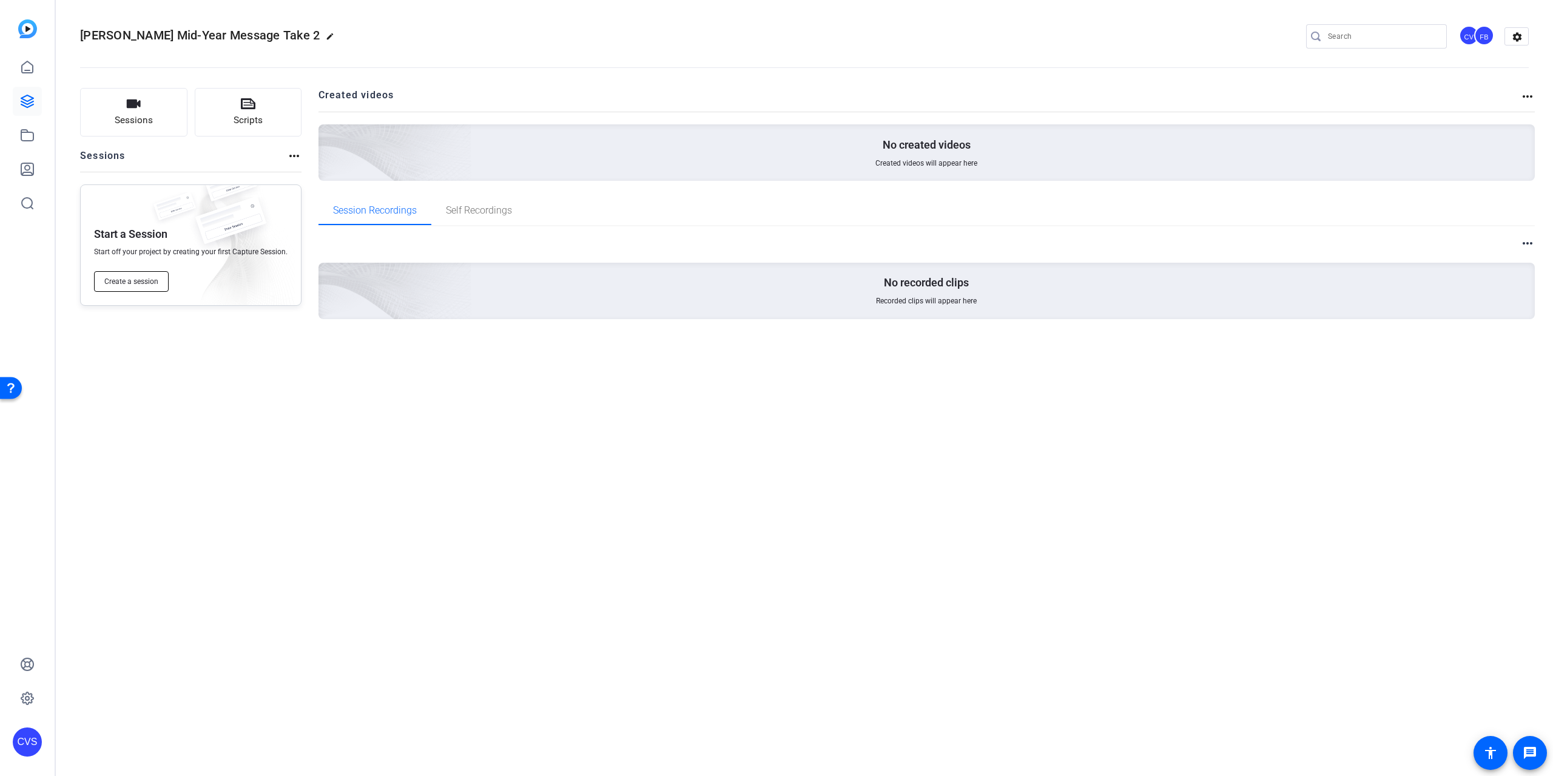
click at [124, 280] on span "Create a session" at bounding box center [131, 282] width 54 height 10
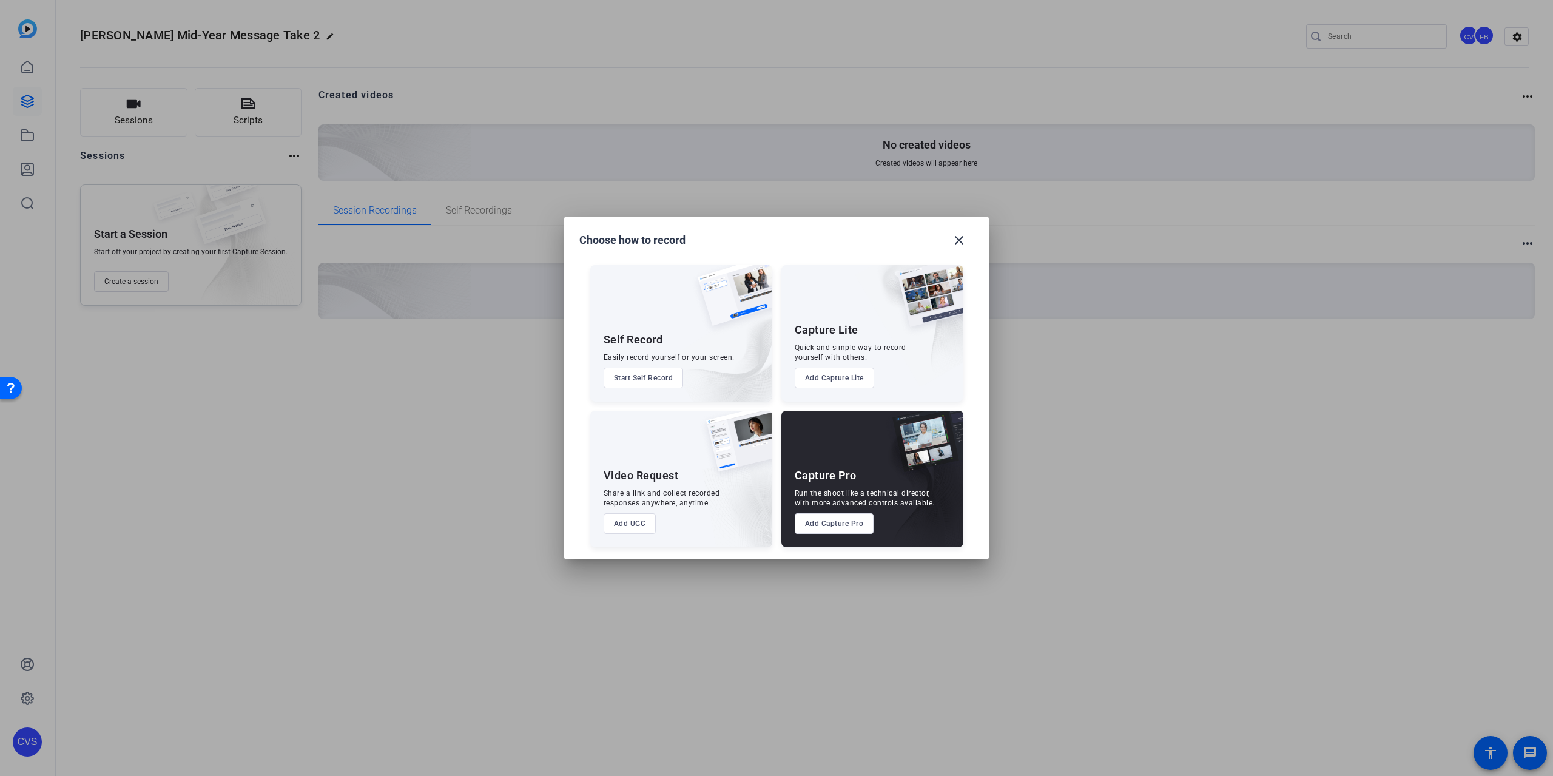
click at [0, 0] on button "Add Capture Lite" at bounding box center [0, 0] width 0 height 0
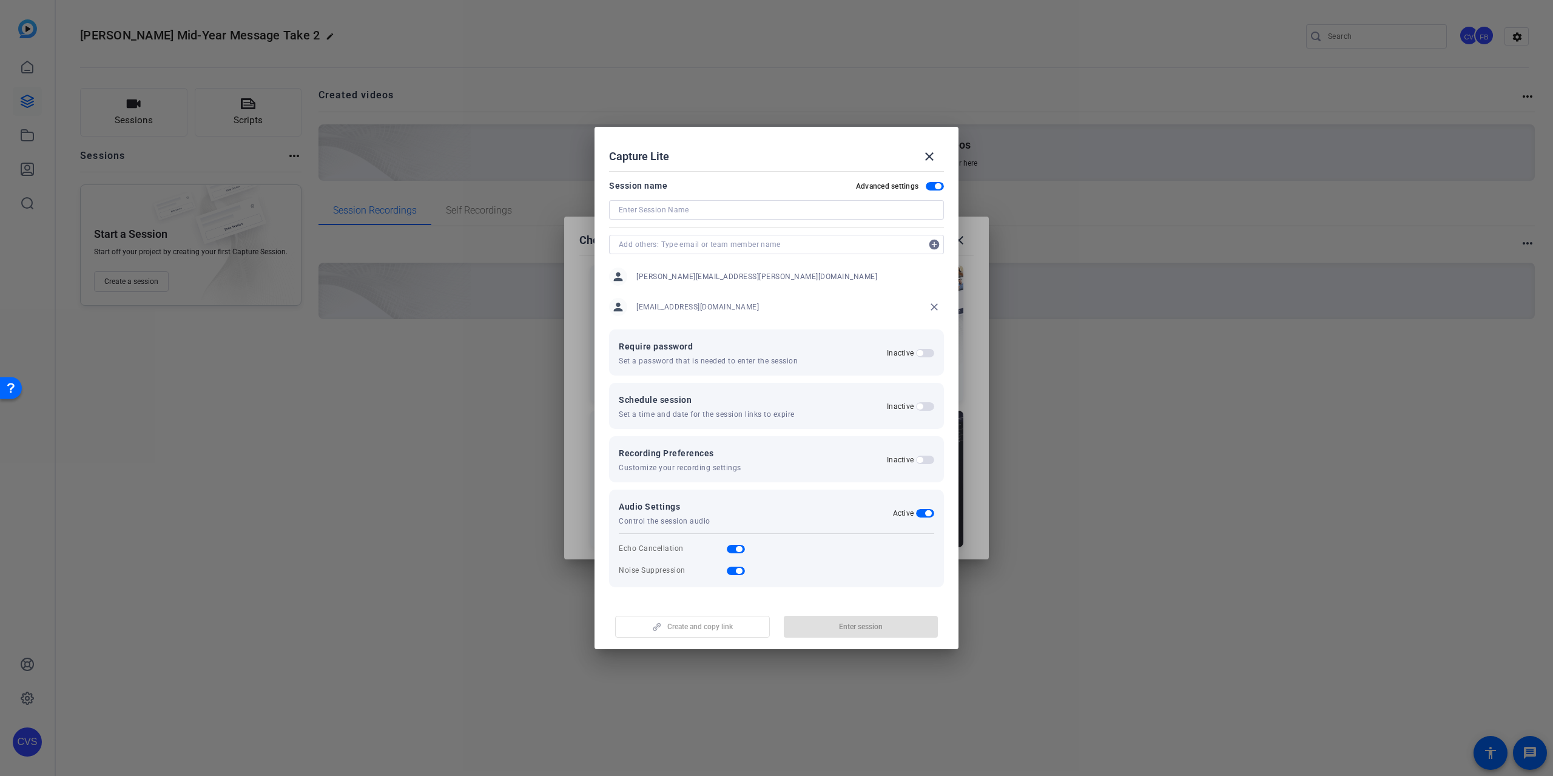
click at [667, 212] on input at bounding box center [776, 210] width 315 height 15
type input "[PERSON_NAME] Capture Lite"
click at [713, 622] on span "Create and copy link" at bounding box center [700, 627] width 66 height 10
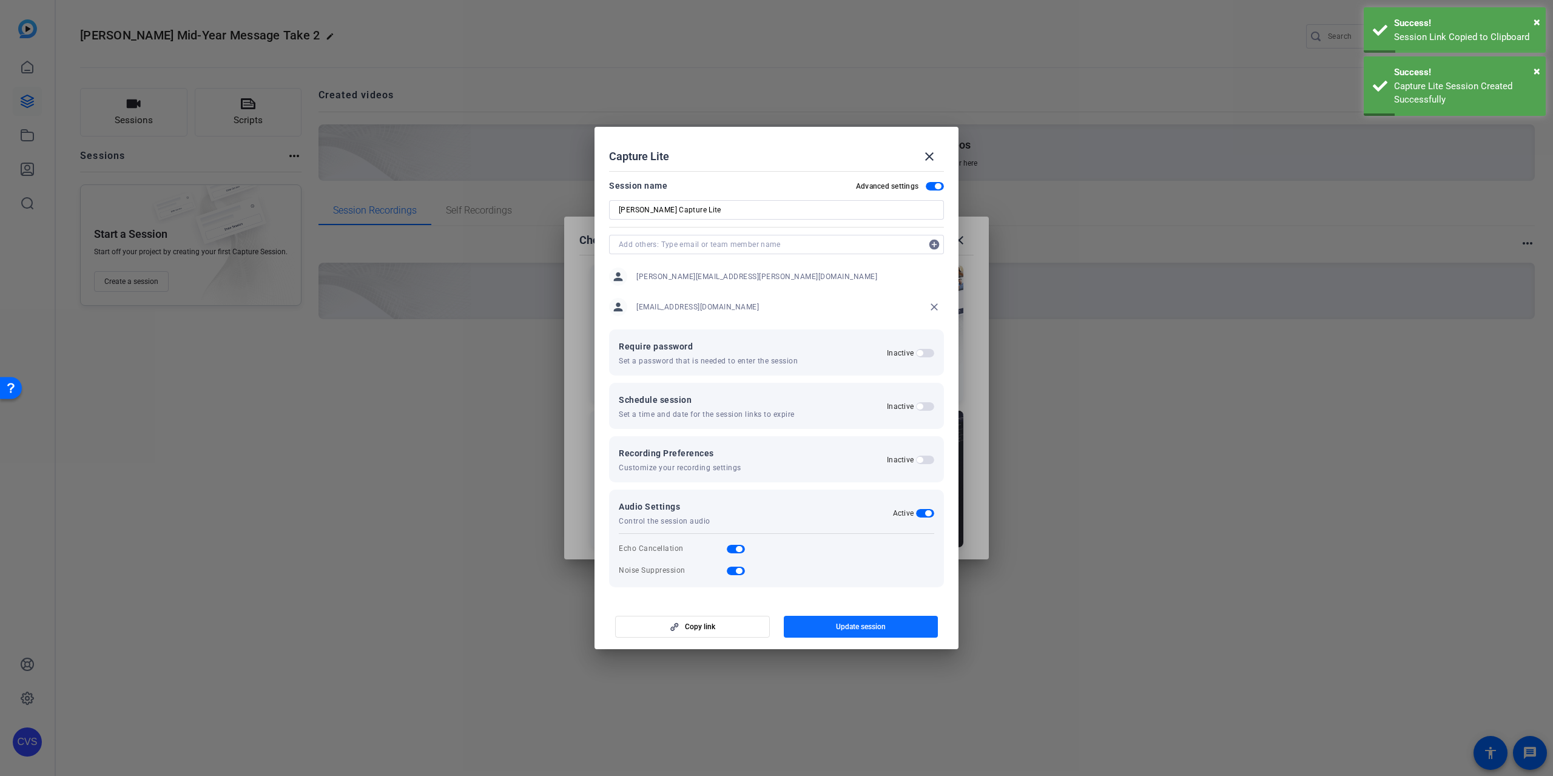
click at [837, 624] on span "Update session" at bounding box center [861, 627] width 50 height 10
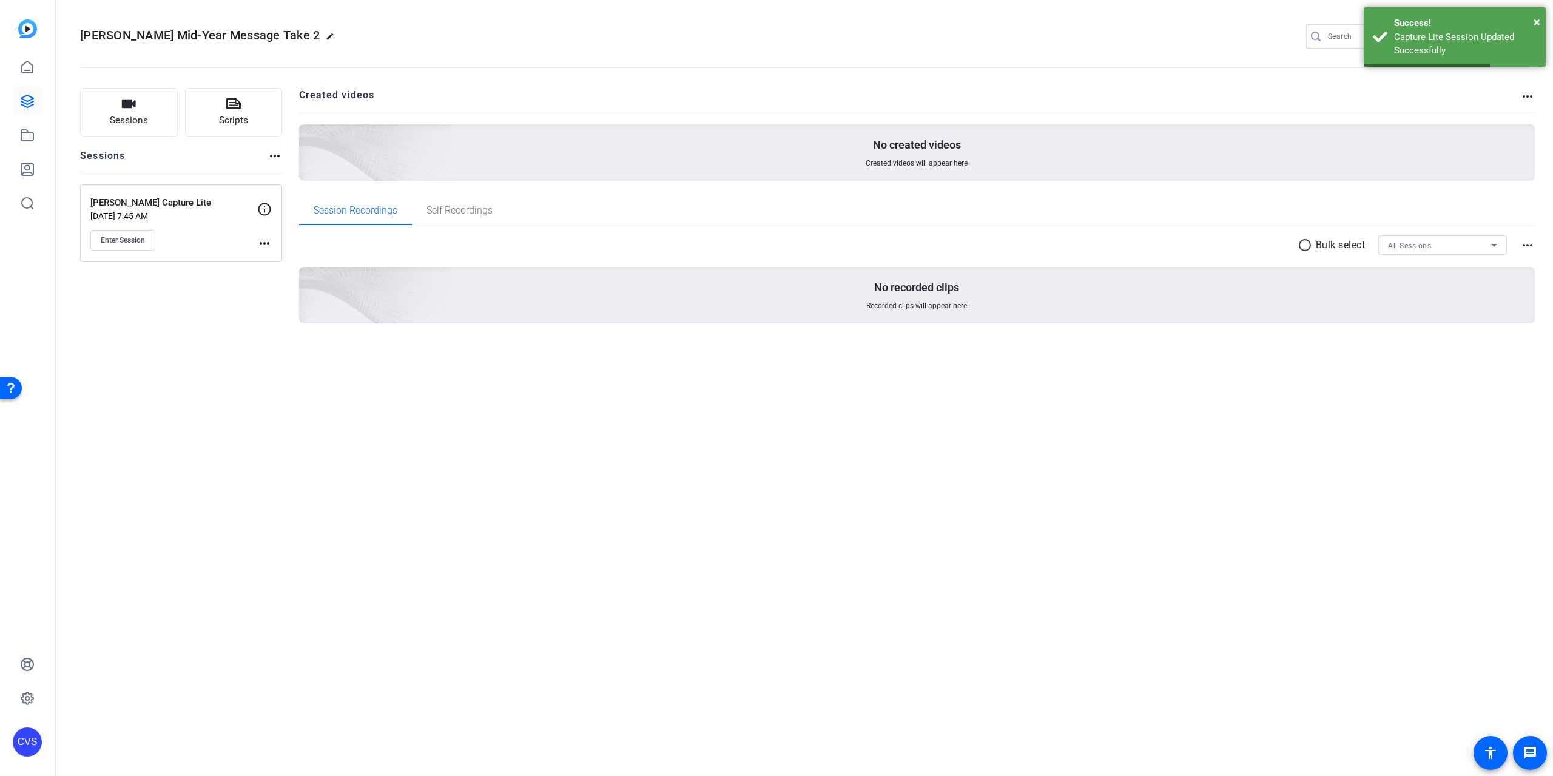
click at [427, 362] on div "Sessions Scripts Sessions more_horiz [PERSON_NAME] Capture Lite [DATE] 7:45 AM …" at bounding box center [804, 225] width 1497 height 305
click at [127, 120] on span "Sessions" at bounding box center [129, 120] width 38 height 14
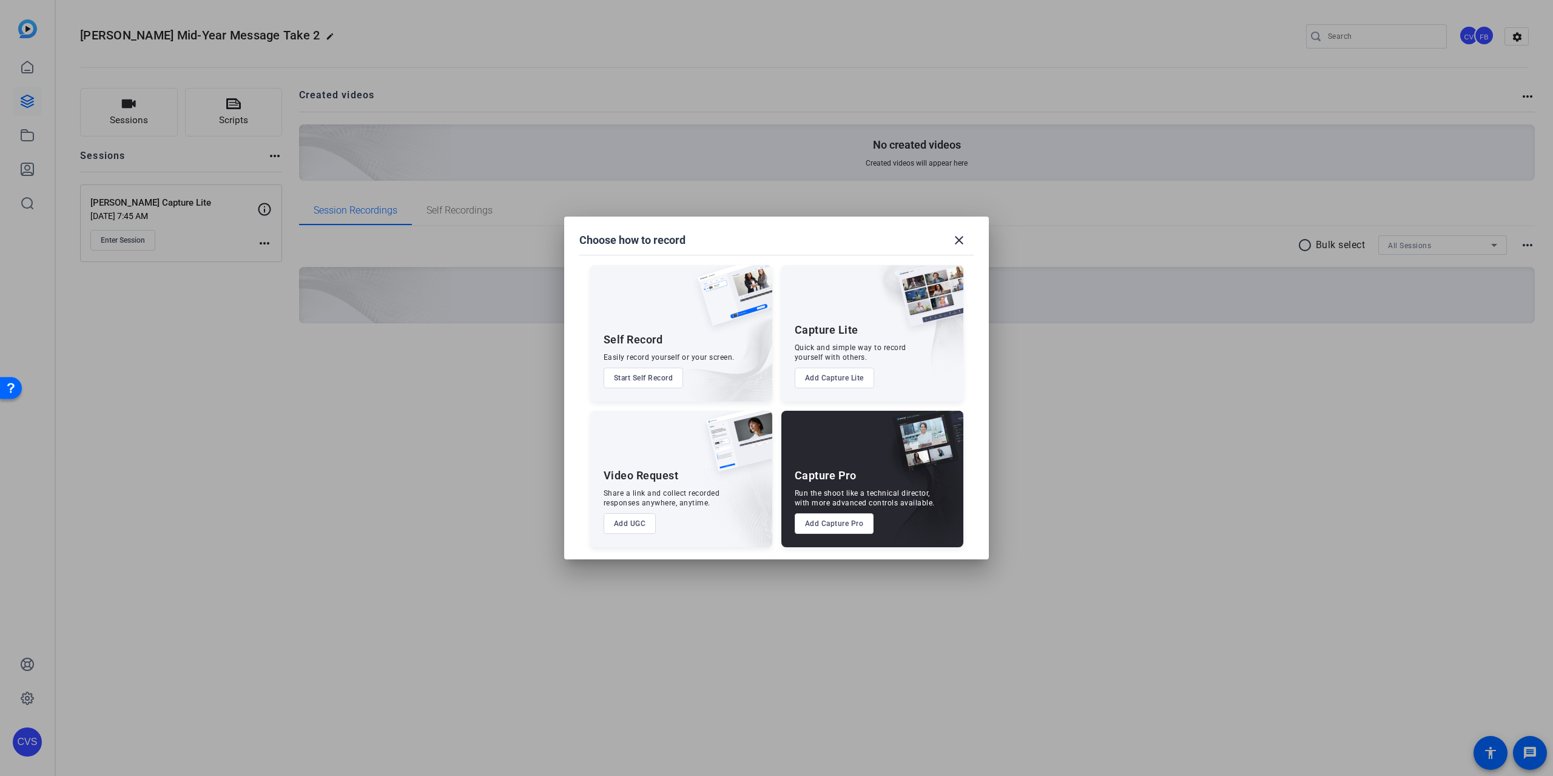
click at [632, 523] on button "Add UGC" at bounding box center [630, 523] width 53 height 21
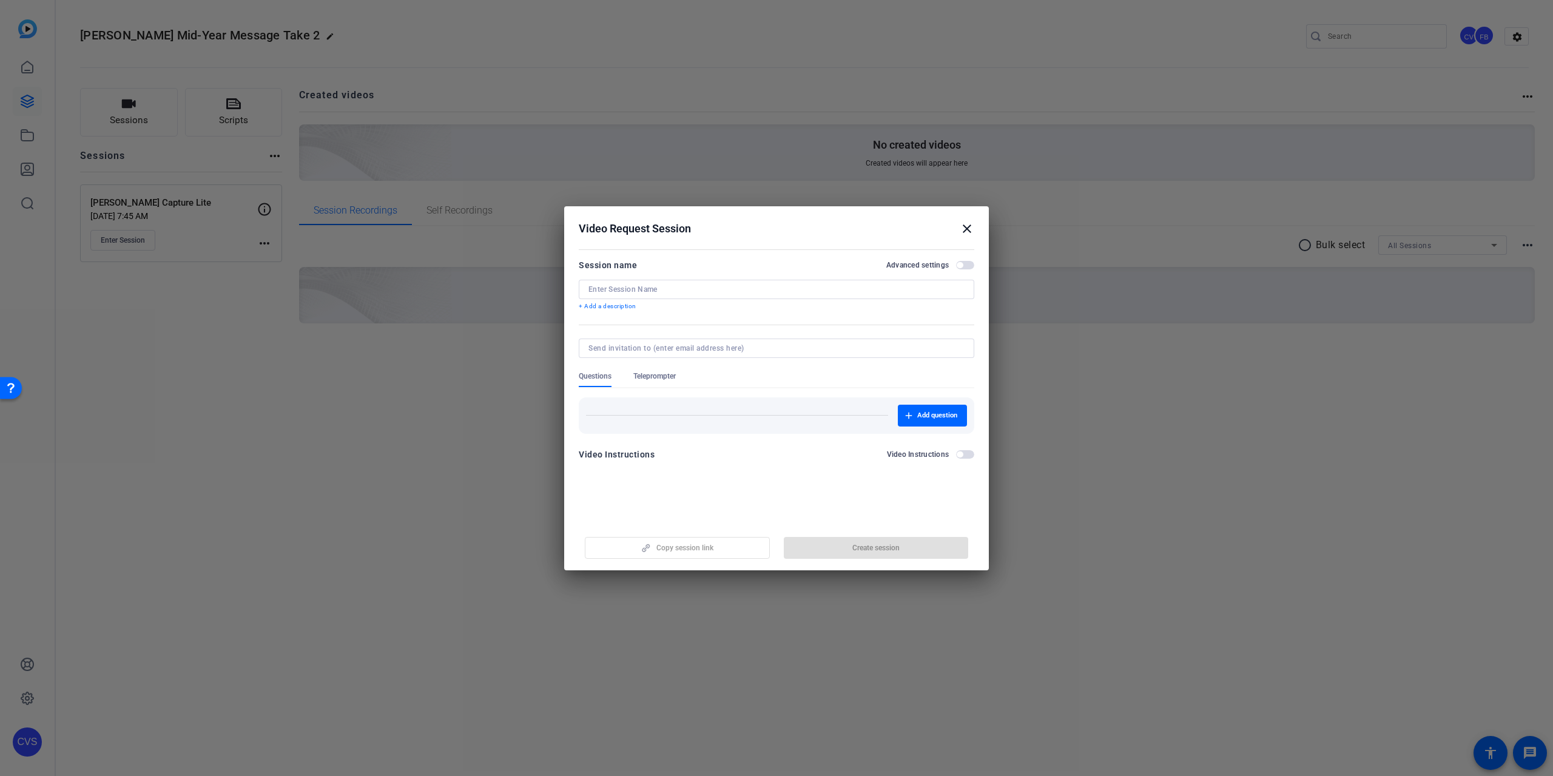
click at [654, 264] on div "Session name Advanced settings" at bounding box center [777, 265] width 396 height 15
click at [647, 291] on input at bounding box center [776, 290] width 376 height 10
type input "John Yung Self-Record"
click at [969, 454] on span "button" at bounding box center [965, 454] width 18 height 8
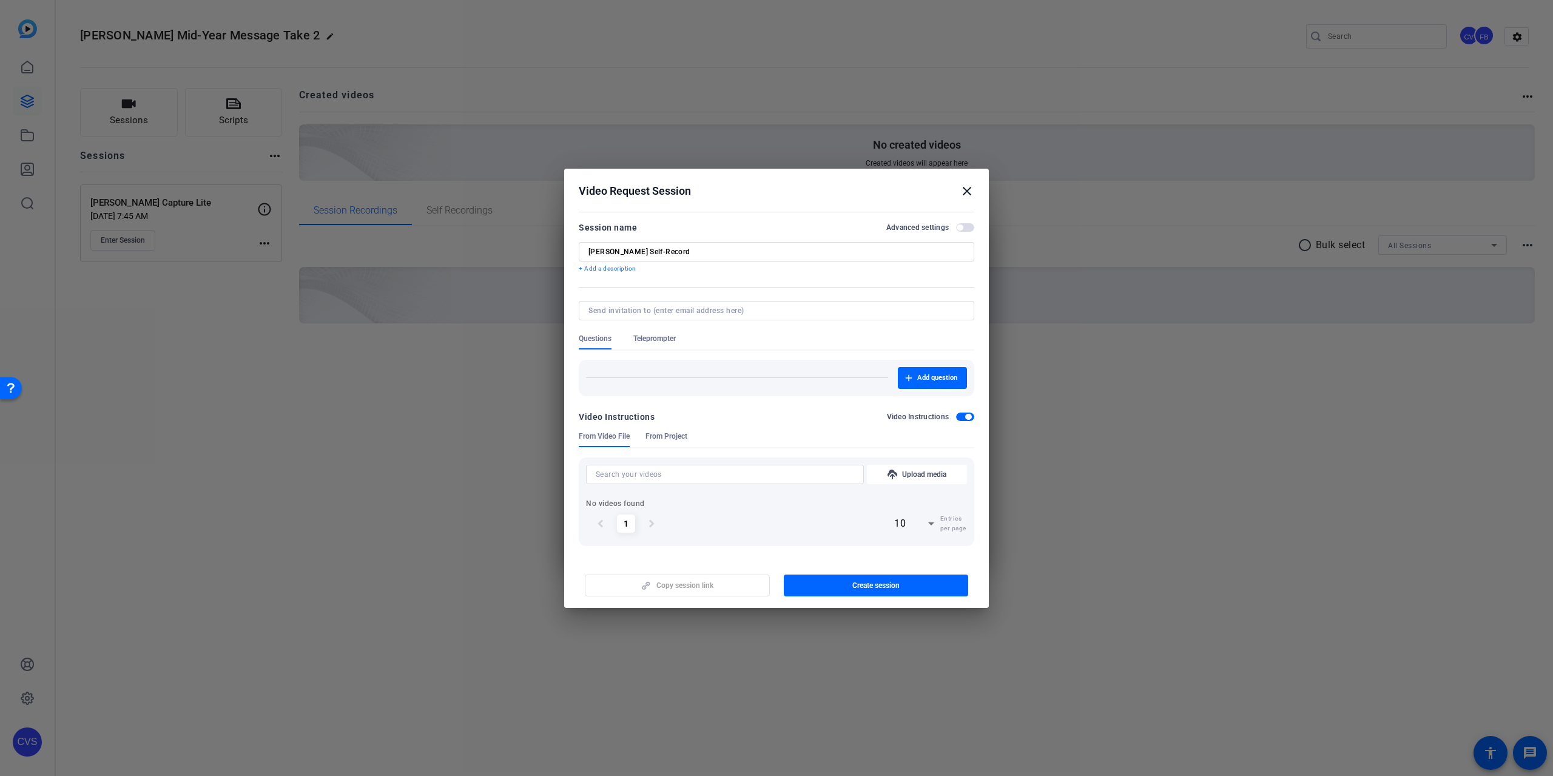
click at [959, 417] on span "button" at bounding box center [965, 417] width 18 height 8
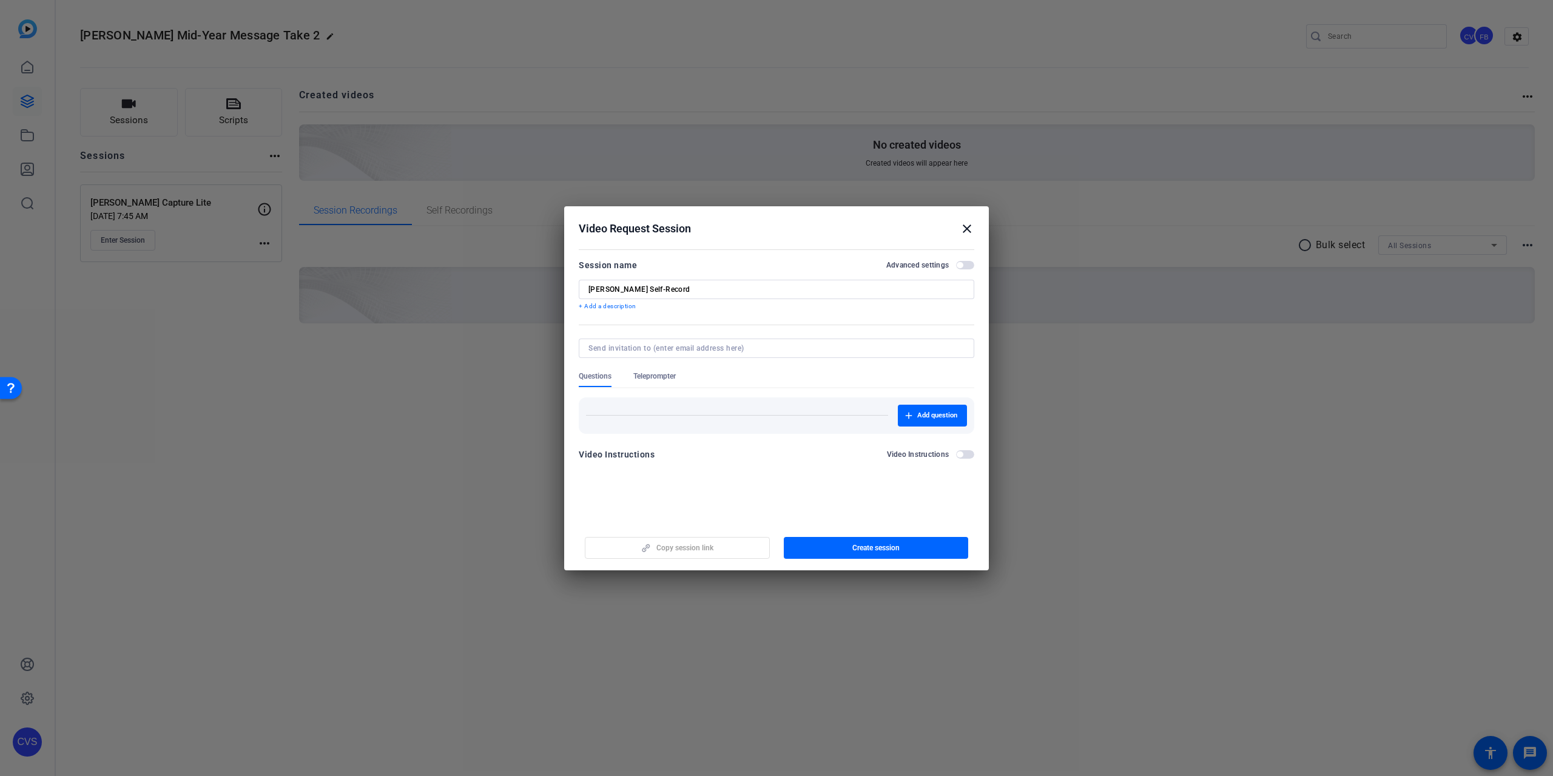
click at [661, 371] on span "Teleprompter" at bounding box center [654, 376] width 42 height 10
click at [598, 374] on span "Questions" at bounding box center [595, 376] width 33 height 10
click at [906, 552] on span "button" at bounding box center [876, 547] width 185 height 29
click at [968, 225] on mat-icon "close" at bounding box center [967, 228] width 15 height 15
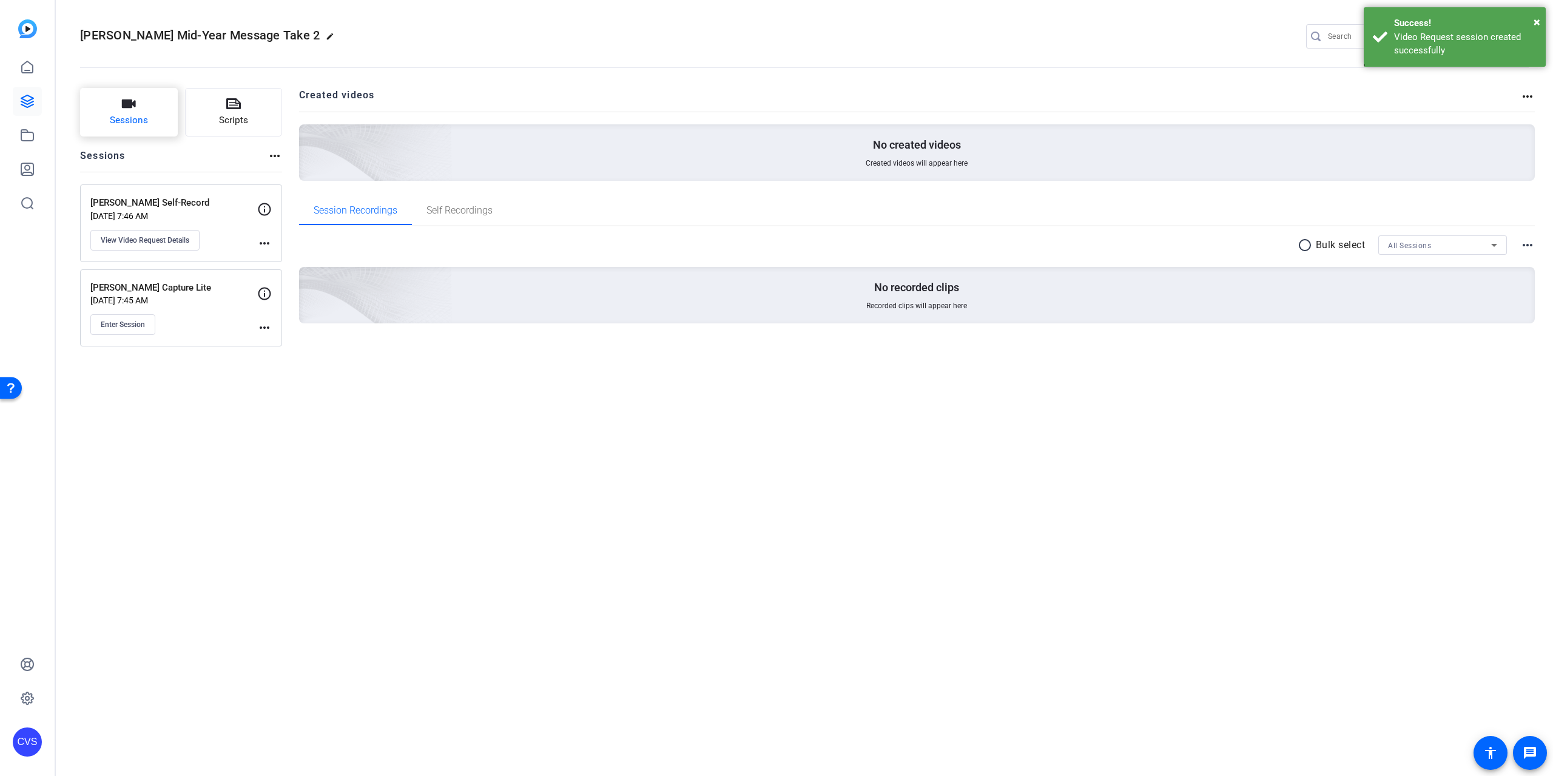
click at [149, 113] on button "Sessions" at bounding box center [129, 112] width 98 height 49
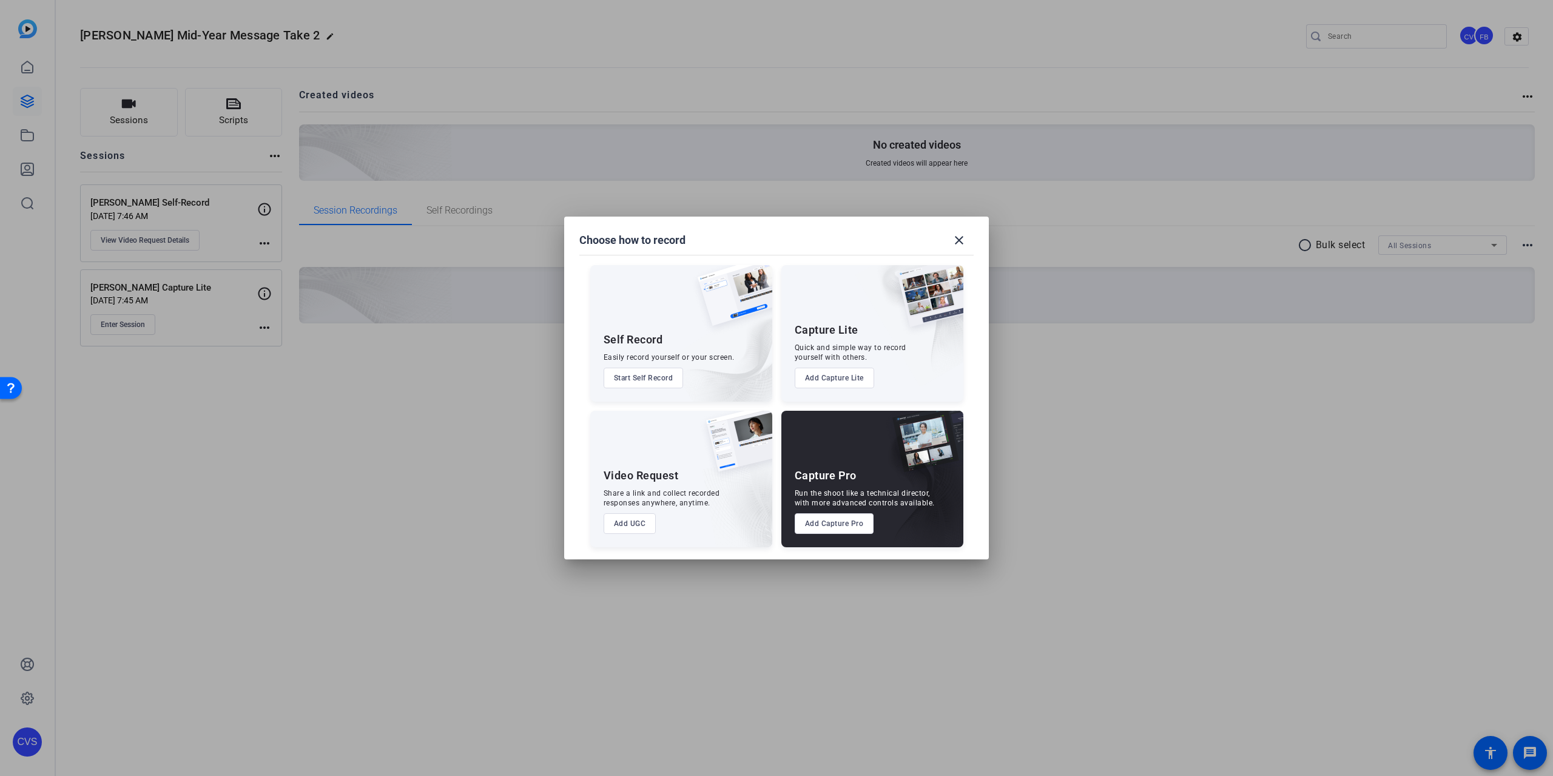
click at [847, 528] on button "Add Capture Pro" at bounding box center [834, 523] width 79 height 21
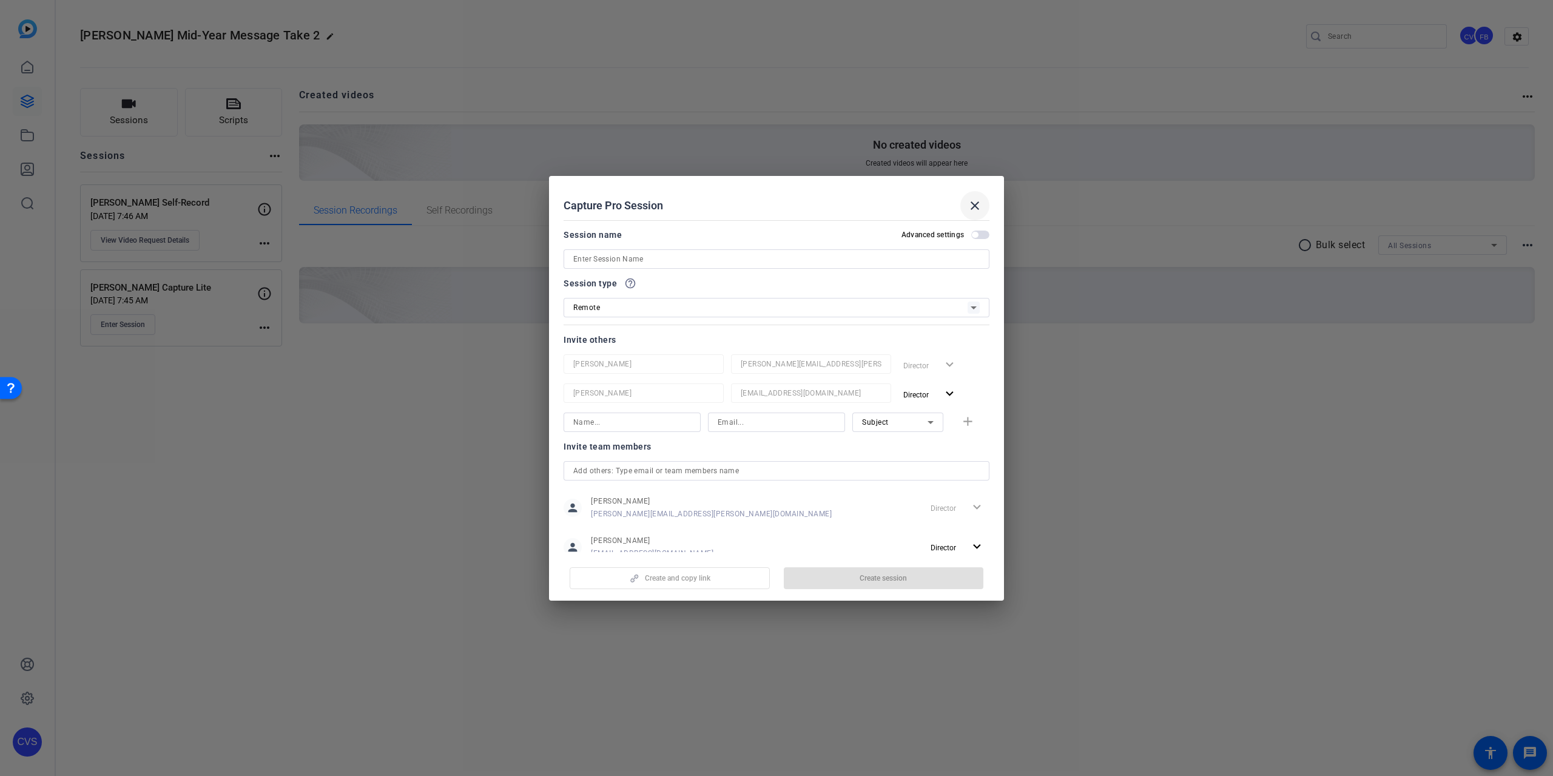
click at [974, 203] on mat-icon "close" at bounding box center [975, 205] width 15 height 15
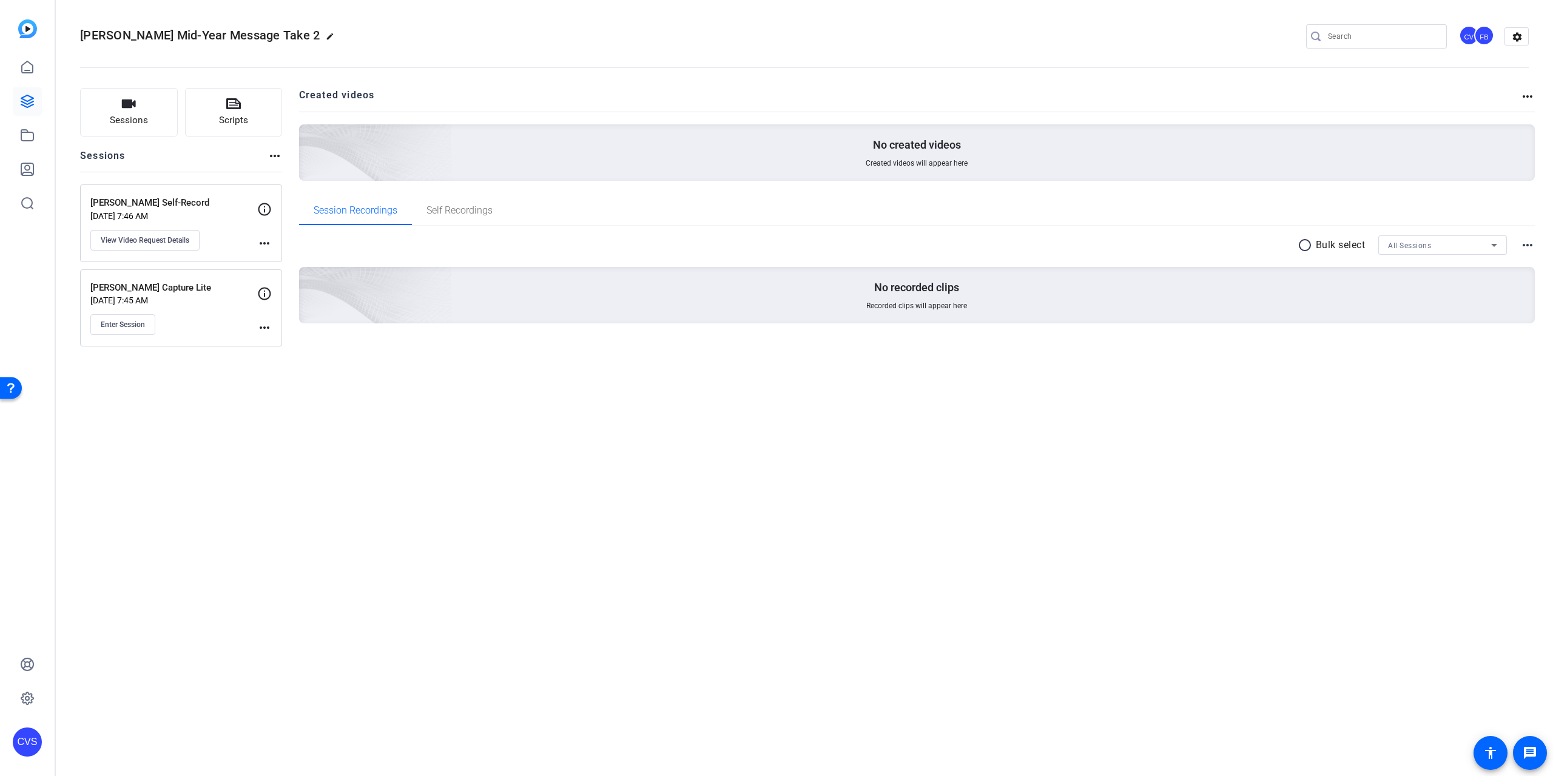
click at [501, 434] on div "John Yung Mid-Year Message Take 2 edit CV FB settings Sessions Scripts Sessions…" at bounding box center [804, 388] width 1497 height 776
click at [684, 494] on div "John Yung Mid-Year Message Take 2 edit CV FB settings Sessions Scripts Sessions…" at bounding box center [804, 388] width 1497 height 776
click at [261, 324] on mat-icon "more_horiz" at bounding box center [264, 327] width 15 height 15
click at [320, 479] on div at bounding box center [776, 388] width 1553 height 776
click at [133, 323] on span "Enter Session" at bounding box center [123, 325] width 44 height 10
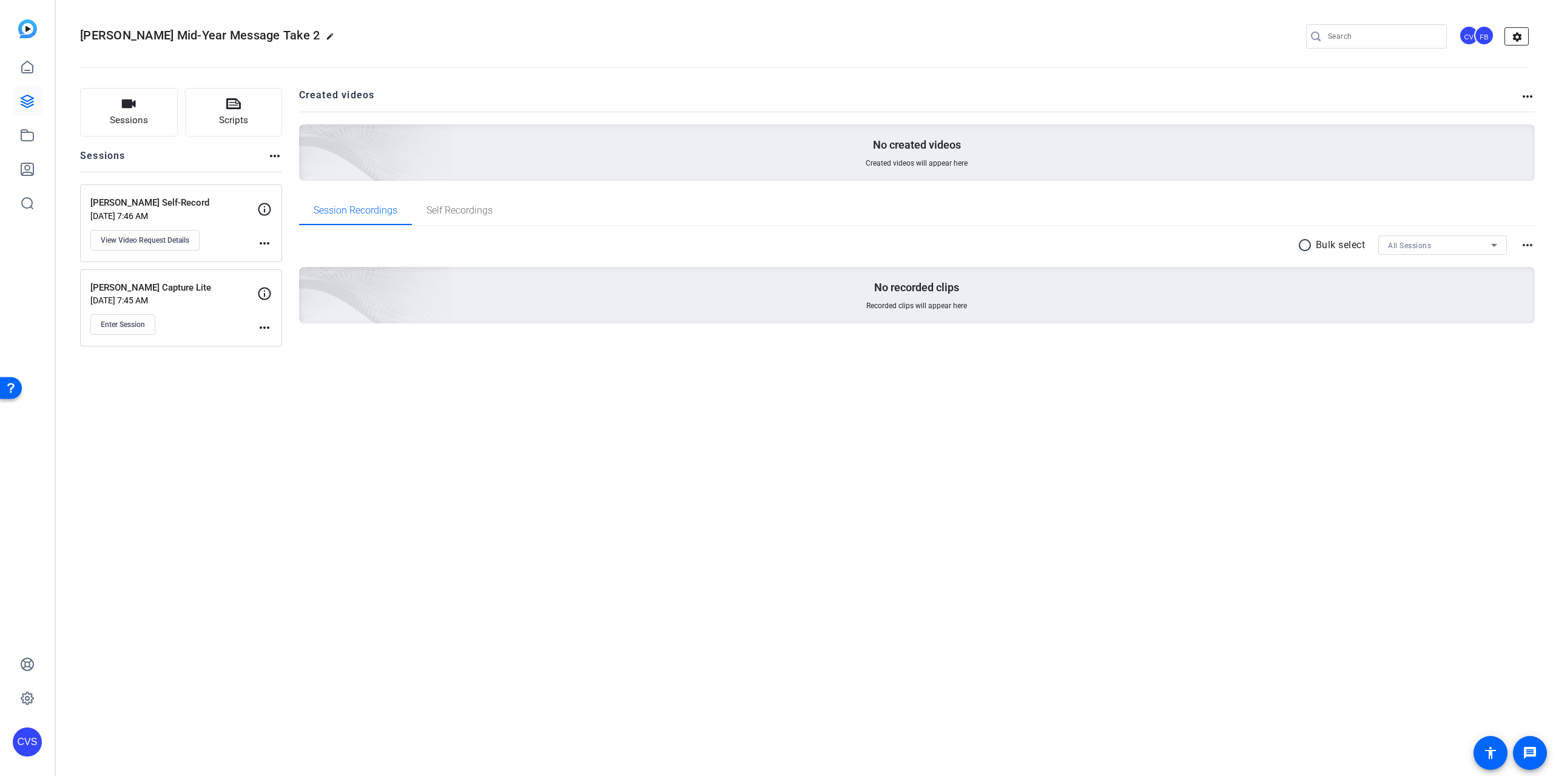
click at [1529, 31] on mat-icon "settings" at bounding box center [1517, 37] width 24 height 18
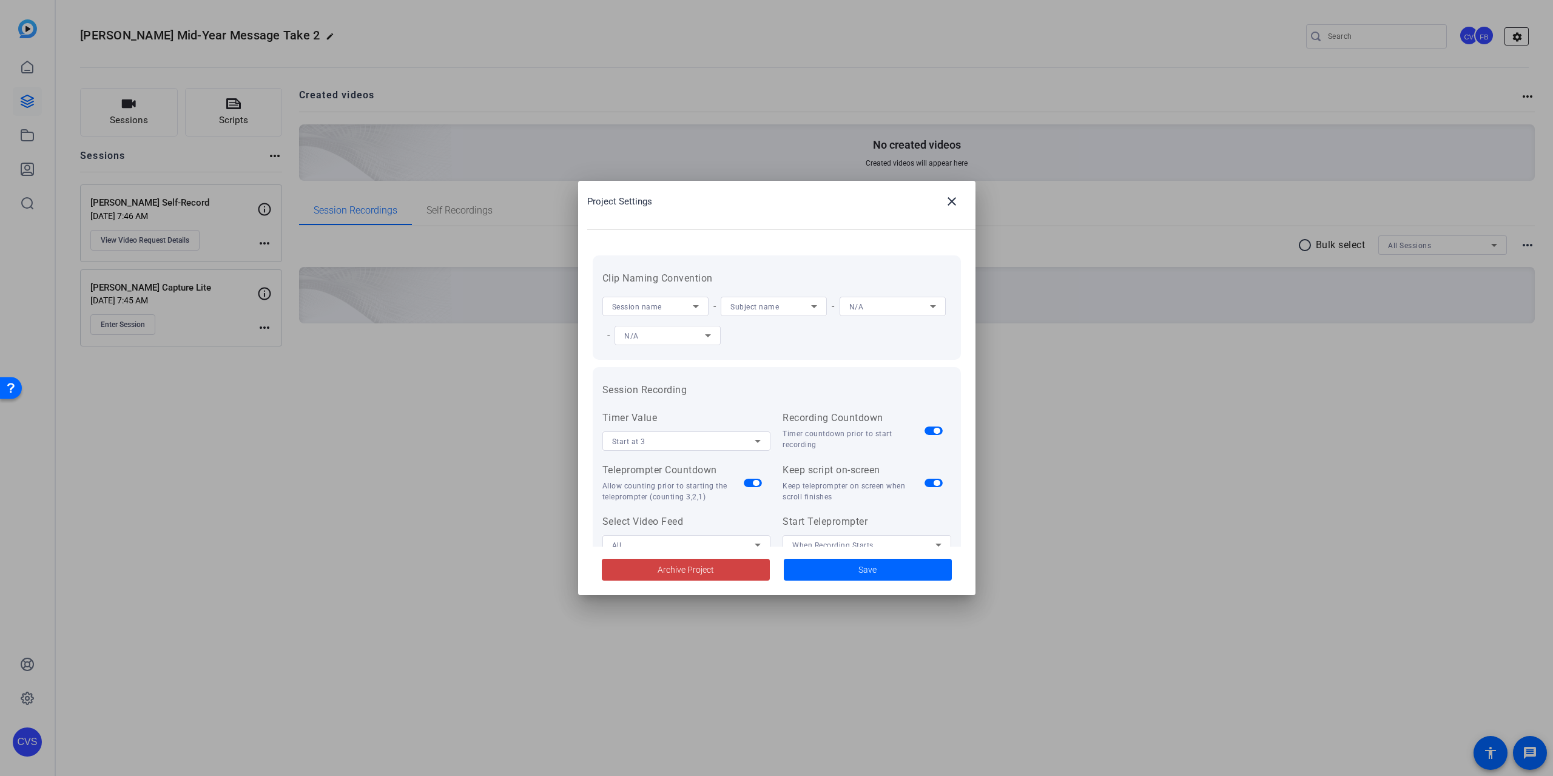
click at [1522, 32] on body "Accessibility Screen-Reader Guide, Feedback, and Issue Reporting | New window C…" at bounding box center [776, 388] width 1553 height 776
click at [1093, 490] on div at bounding box center [776, 388] width 1553 height 776
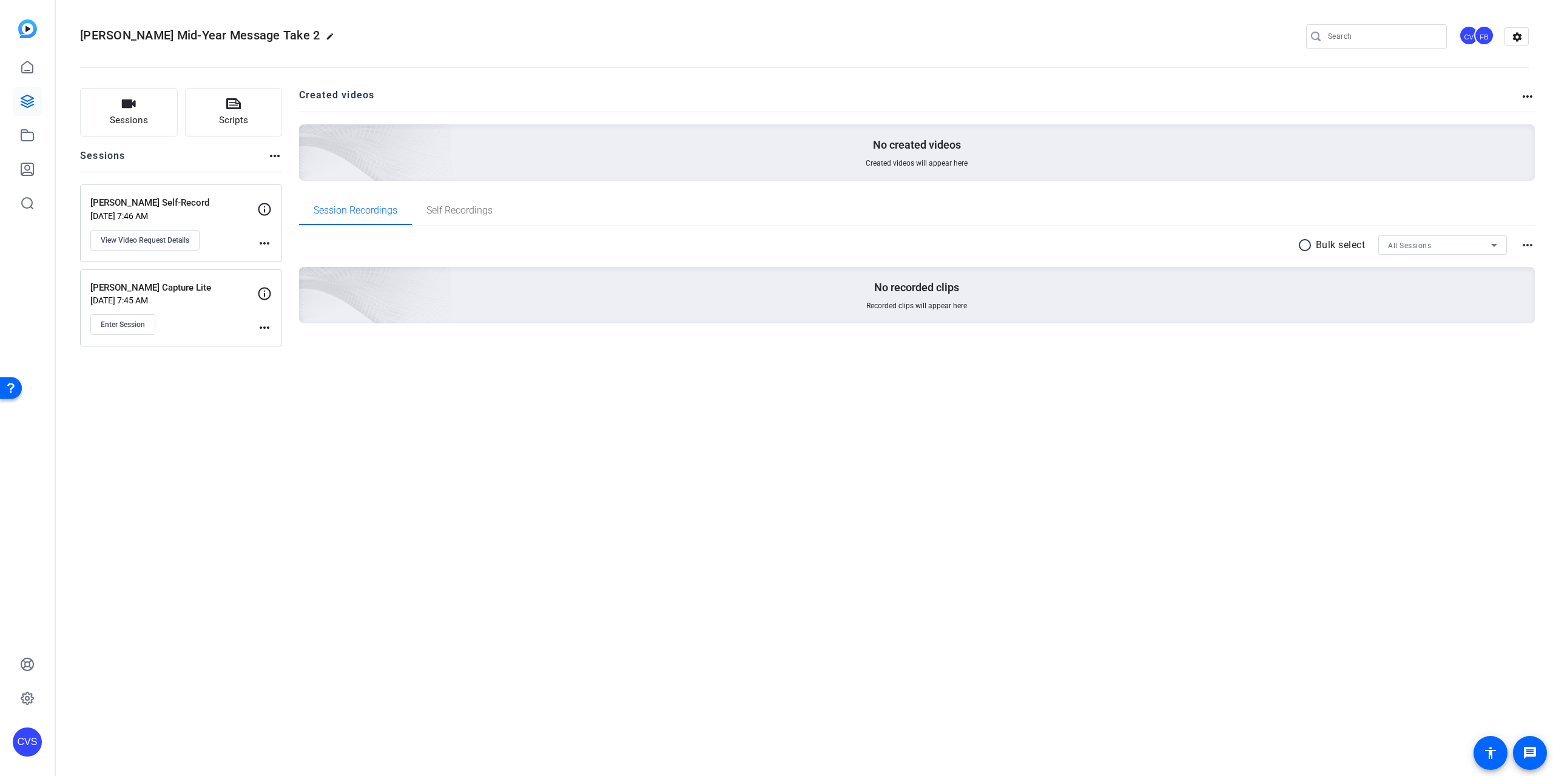
click at [265, 328] on mat-icon "more_horiz" at bounding box center [264, 327] width 15 height 15
click at [503, 407] on div at bounding box center [776, 388] width 1553 height 776
click at [22, 76] on link at bounding box center [27, 67] width 29 height 29
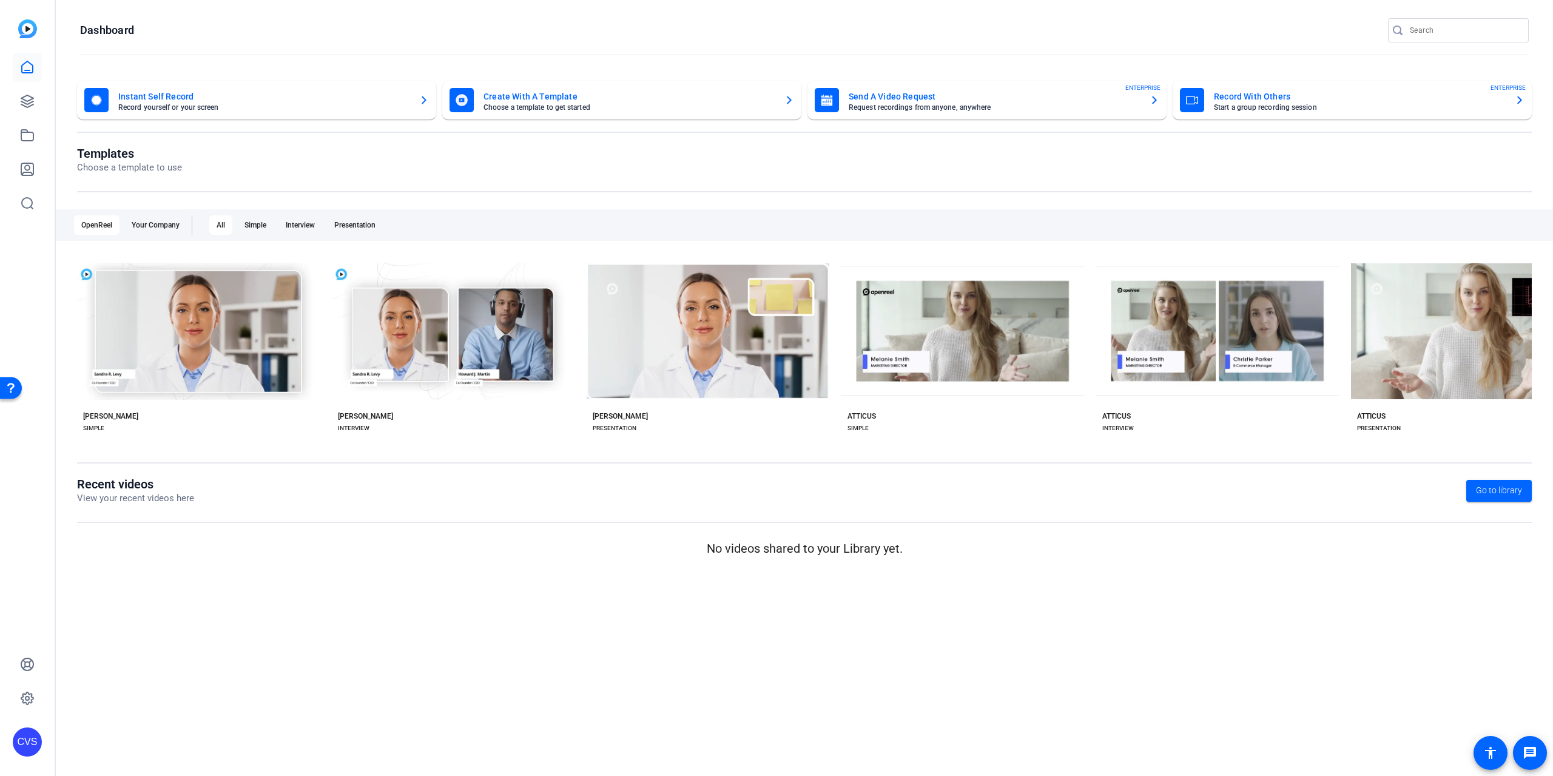
click at [1372, 107] on mat-card-subtitle "Start a group recording session" at bounding box center [1359, 107] width 291 height 7
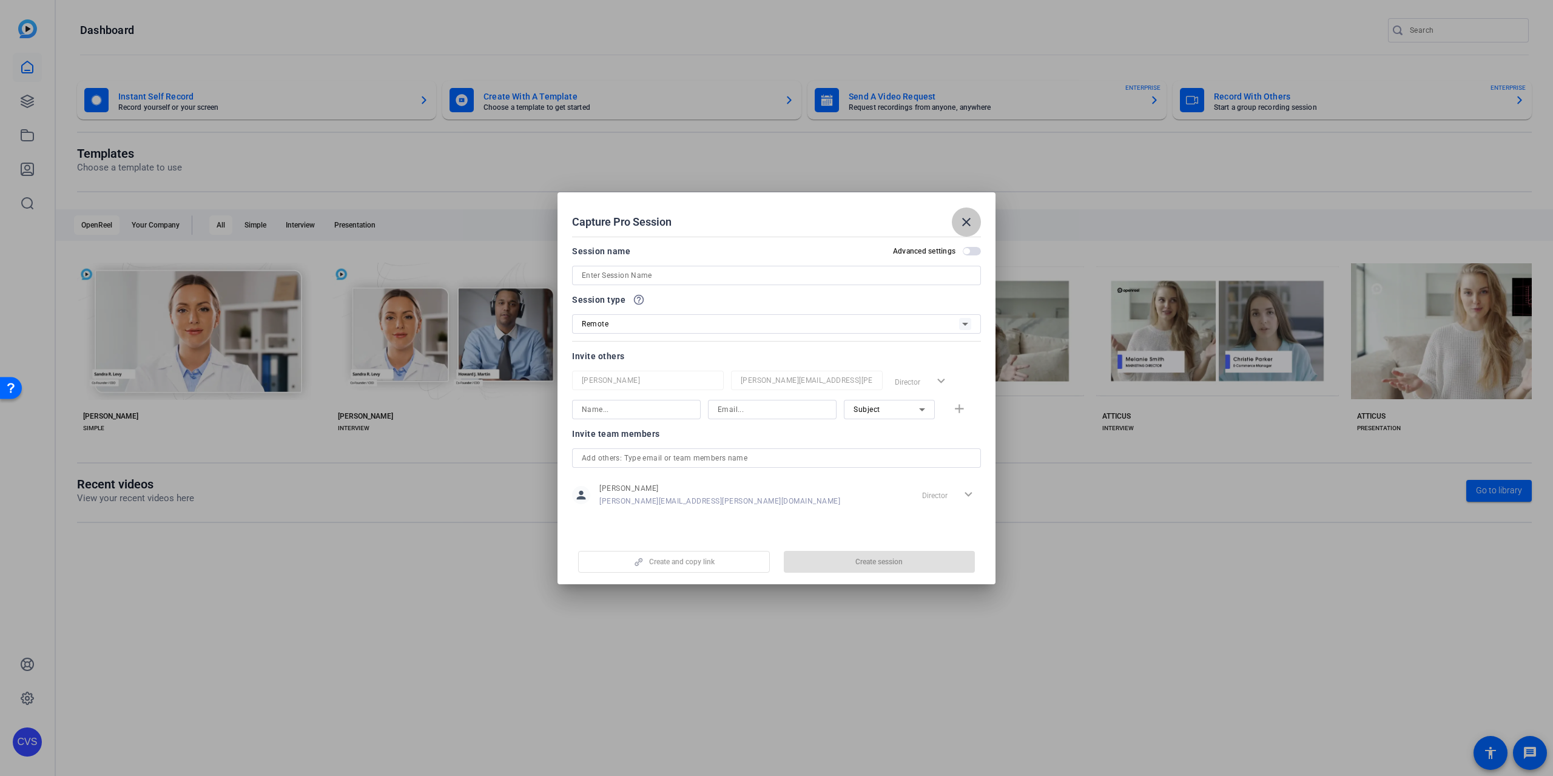
click at [971, 224] on mat-icon "close" at bounding box center [966, 222] width 15 height 15
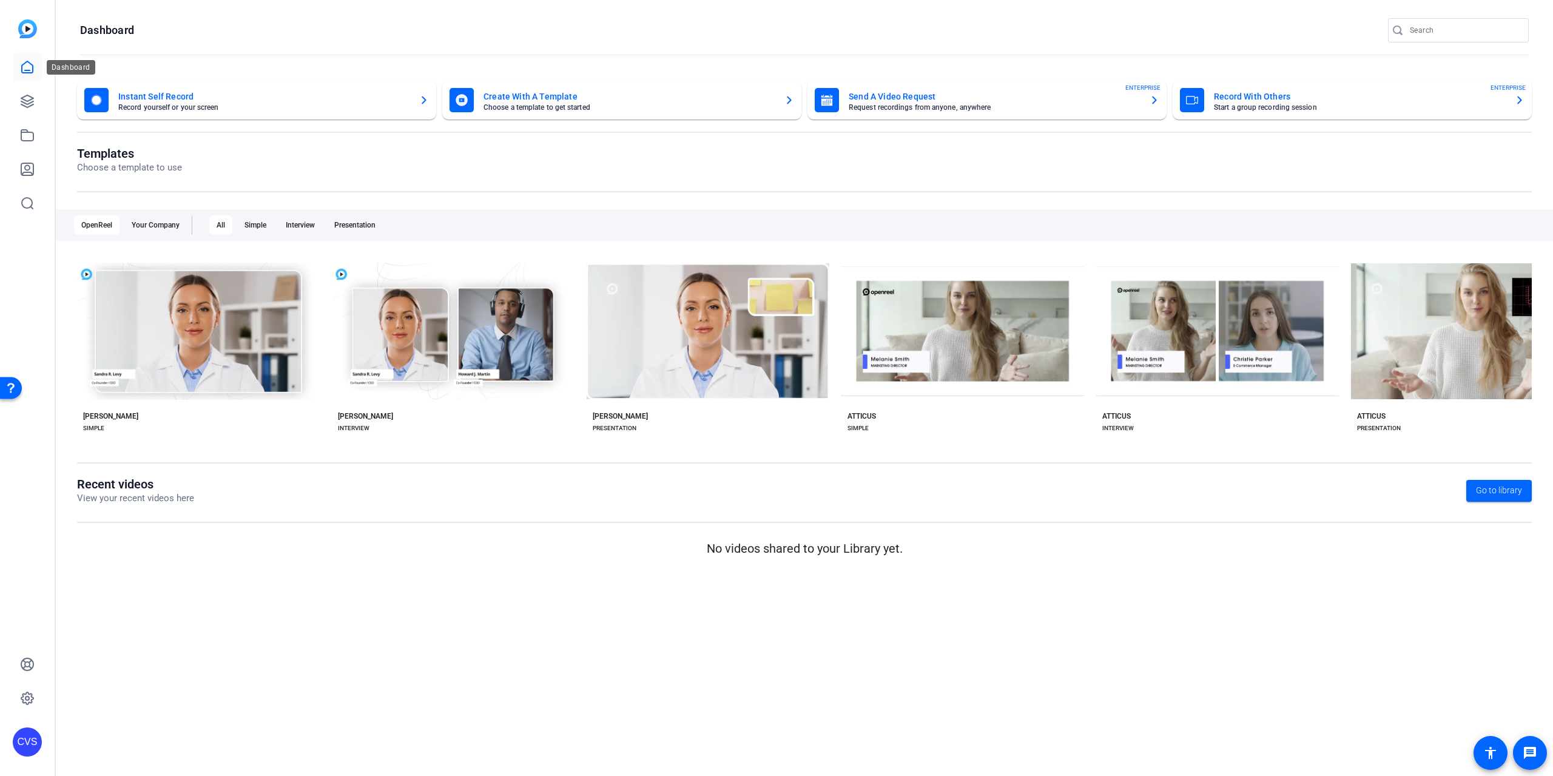
click at [37, 67] on link at bounding box center [27, 67] width 29 height 29
click at [25, 98] on icon at bounding box center [27, 101] width 15 height 15
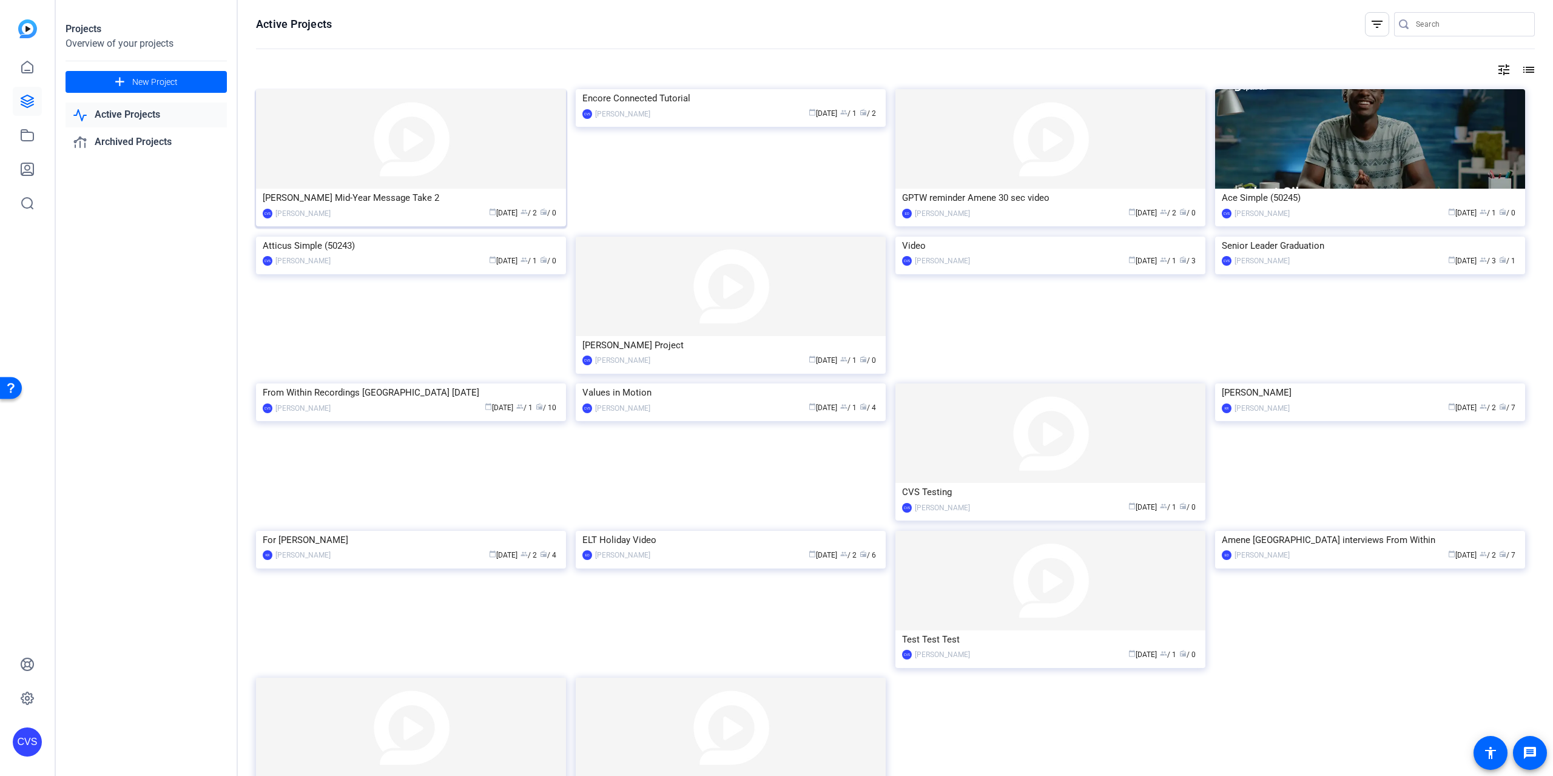
click at [381, 209] on div "calendar_today Aug 26 group / 2 radio / 0" at bounding box center [448, 213] width 223 height 13
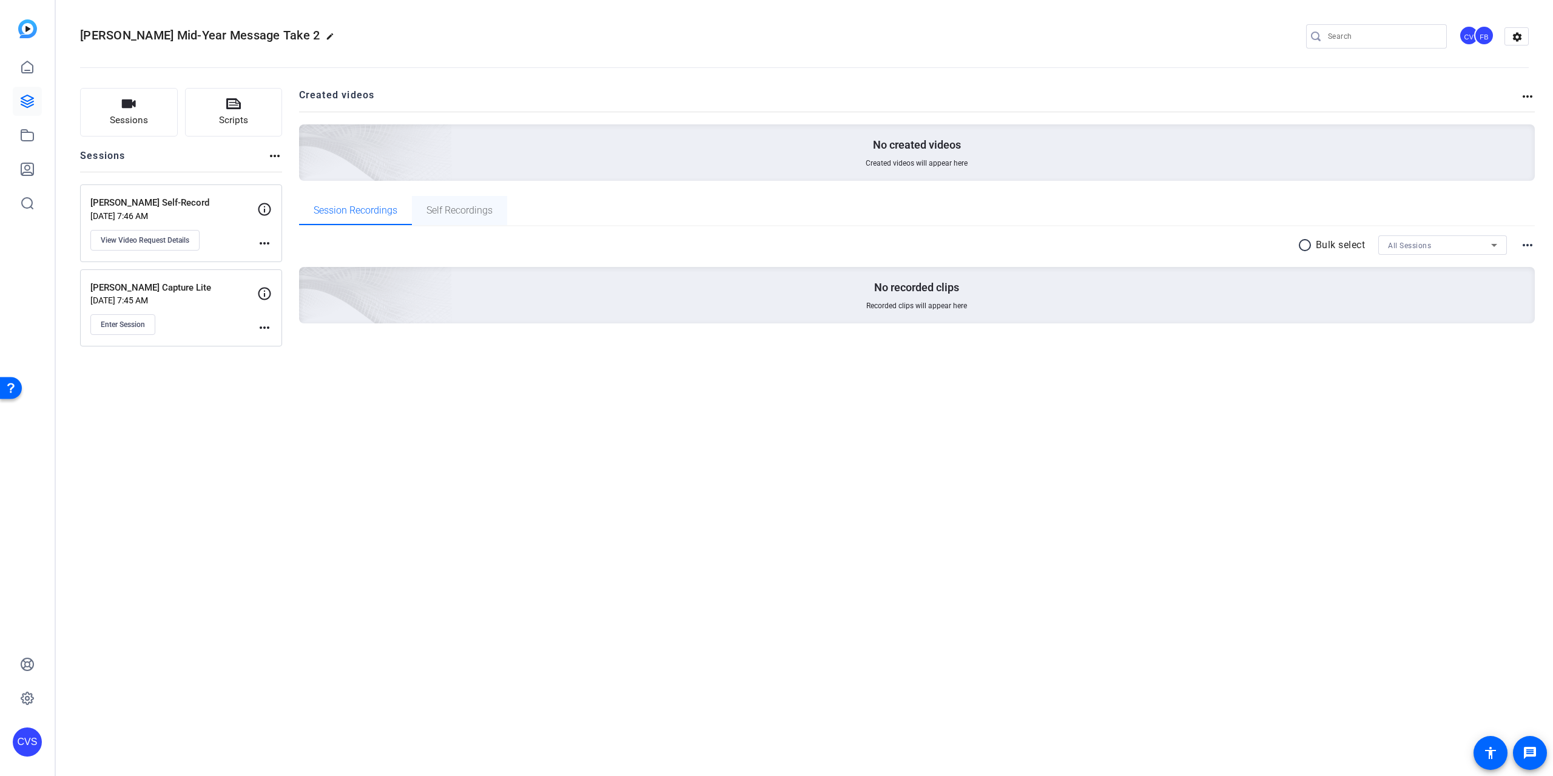
click at [460, 217] on span "Self Recordings" at bounding box center [459, 210] width 66 height 29
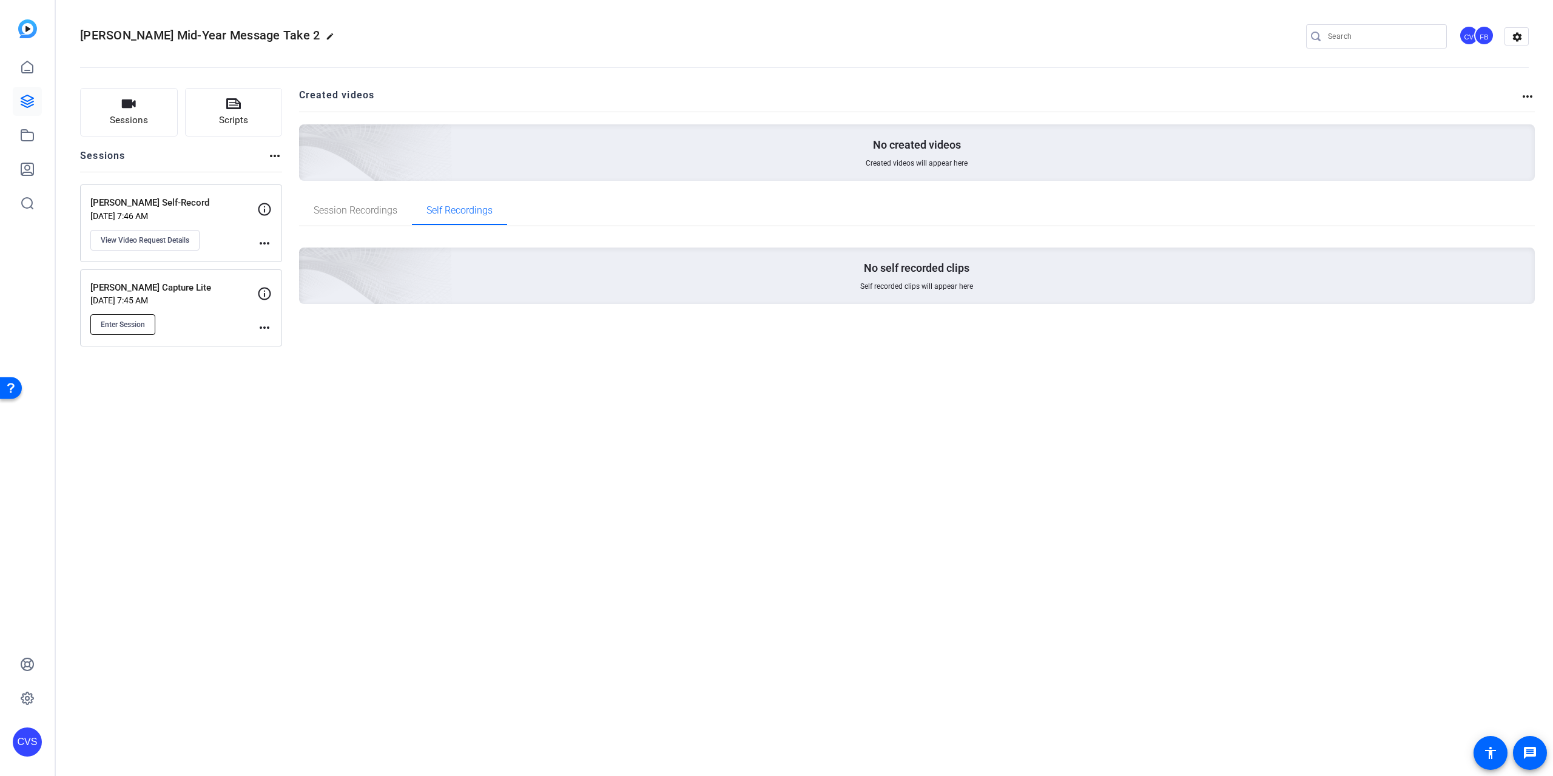
click at [137, 323] on span "Enter Session" at bounding box center [123, 325] width 44 height 10
click at [263, 326] on mat-icon "more_horiz" at bounding box center [264, 327] width 15 height 15
click at [300, 343] on span "Edit Session" at bounding box center [294, 344] width 55 height 15
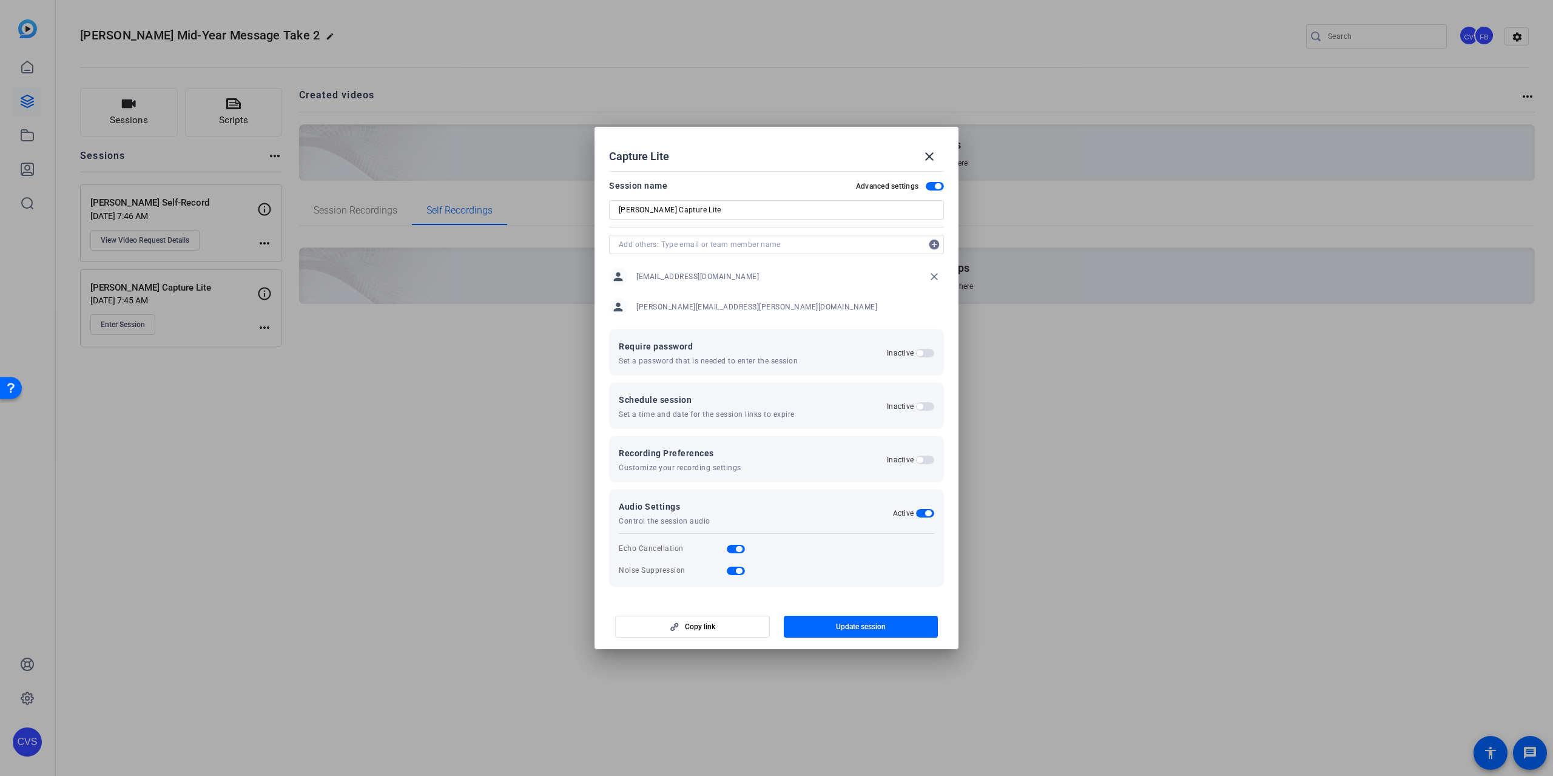
click at [926, 460] on span "button" at bounding box center [925, 460] width 18 height 8
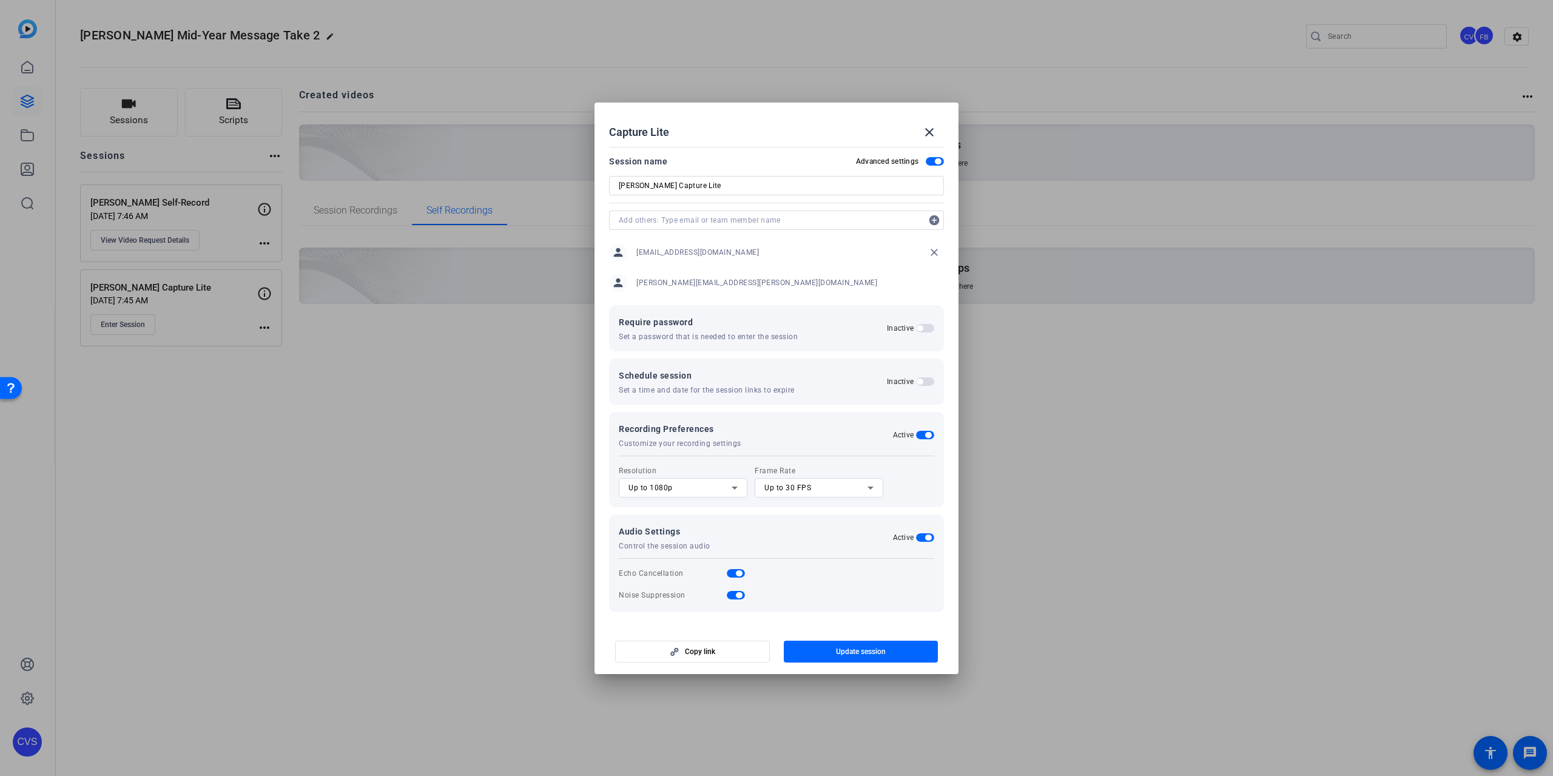
click at [918, 436] on span "button" at bounding box center [925, 435] width 18 height 8
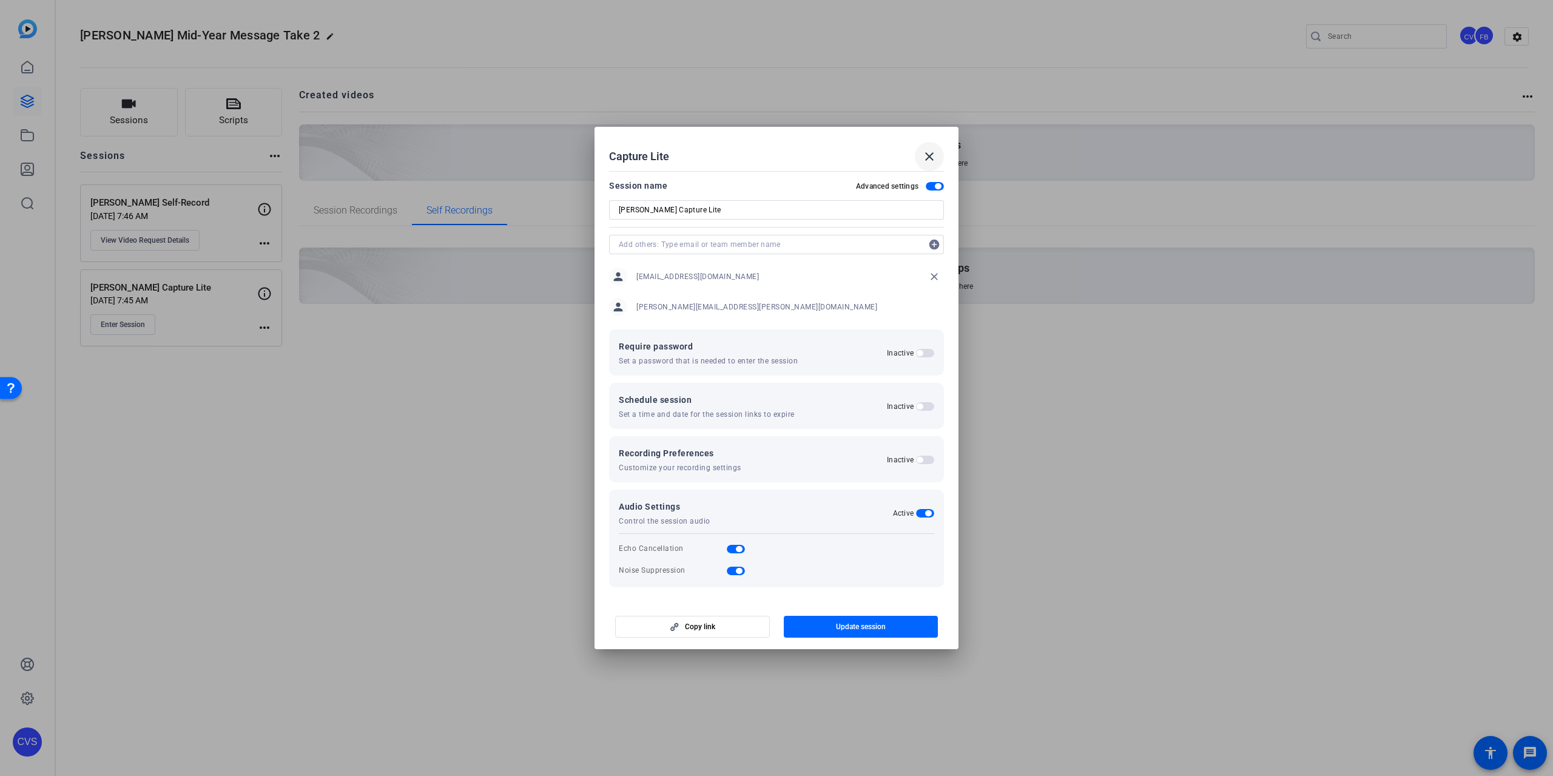
click at [933, 150] on mat-icon "close" at bounding box center [929, 156] width 15 height 15
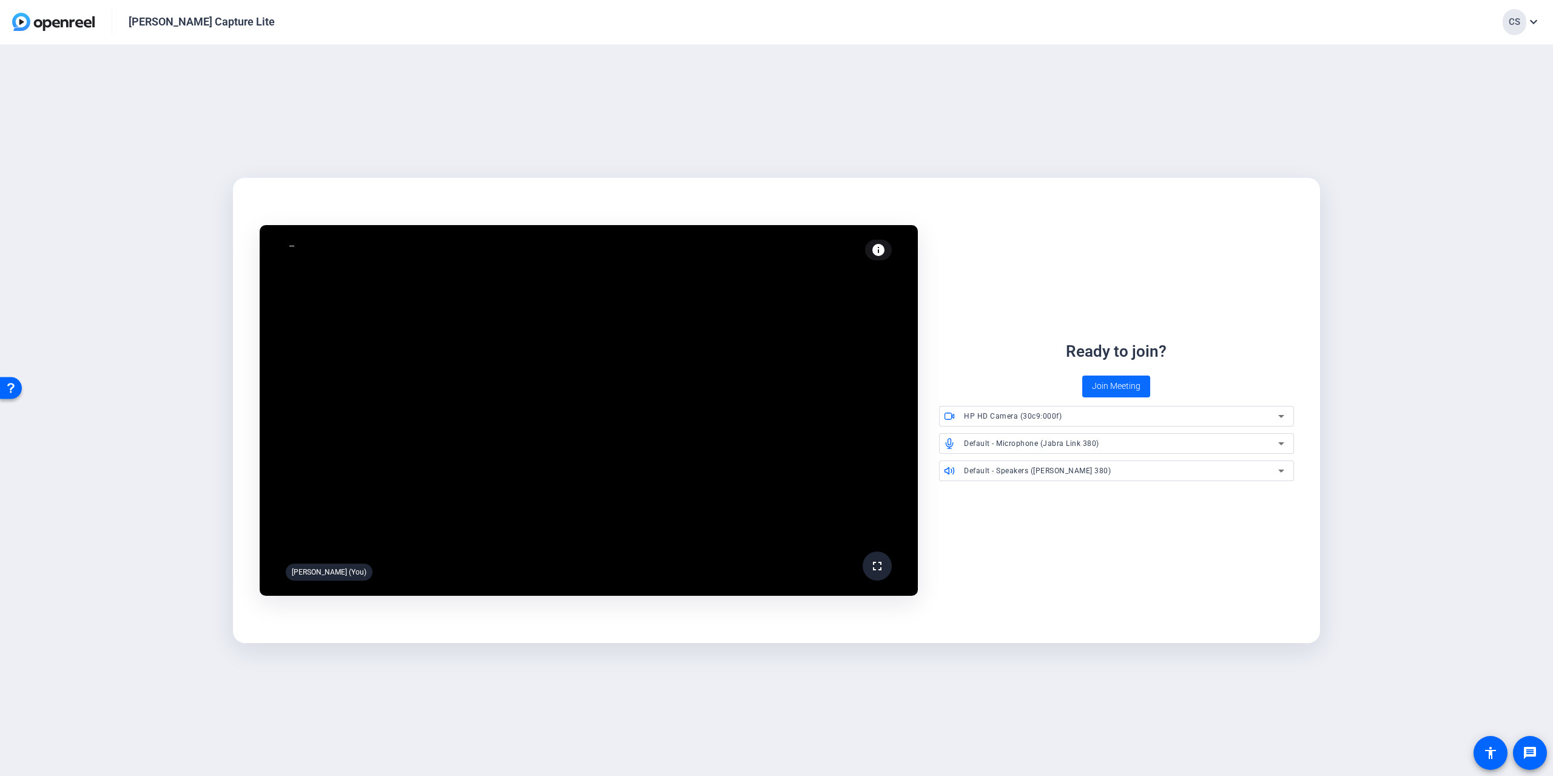
click at [1099, 383] on span "Join Meeting" at bounding box center [1116, 386] width 49 height 13
click at [1100, 417] on div "HP HD Camera (30c9:000f)" at bounding box center [1121, 415] width 314 height 15
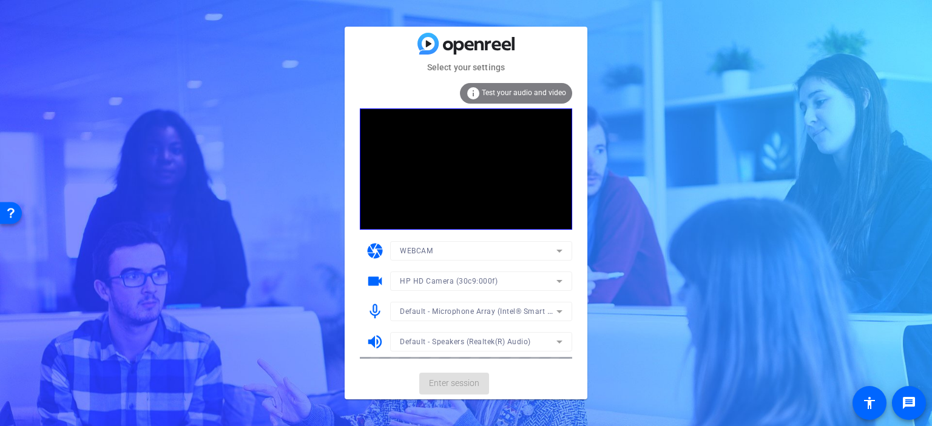
click at [523, 322] on div at bounding box center [481, 328] width 182 height 13
click at [463, 386] on span "Enter session" at bounding box center [454, 383] width 50 height 13
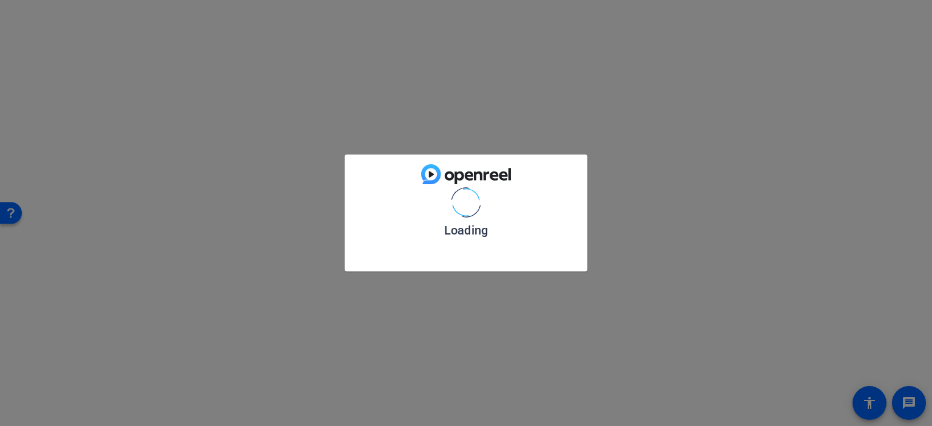
click at [463, 386] on div "Loading" at bounding box center [466, 213] width 932 height 426
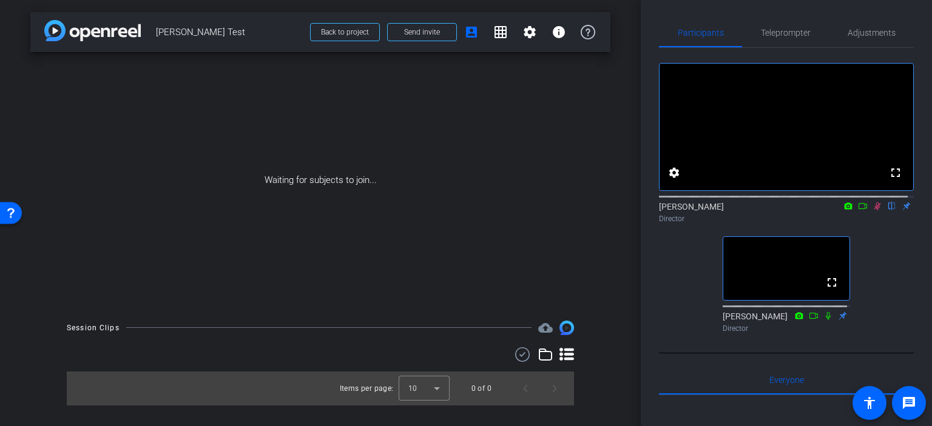
click at [872, 211] on icon at bounding box center [877, 206] width 10 height 8
click at [533, 29] on mat-icon "settings" at bounding box center [529, 32] width 15 height 15
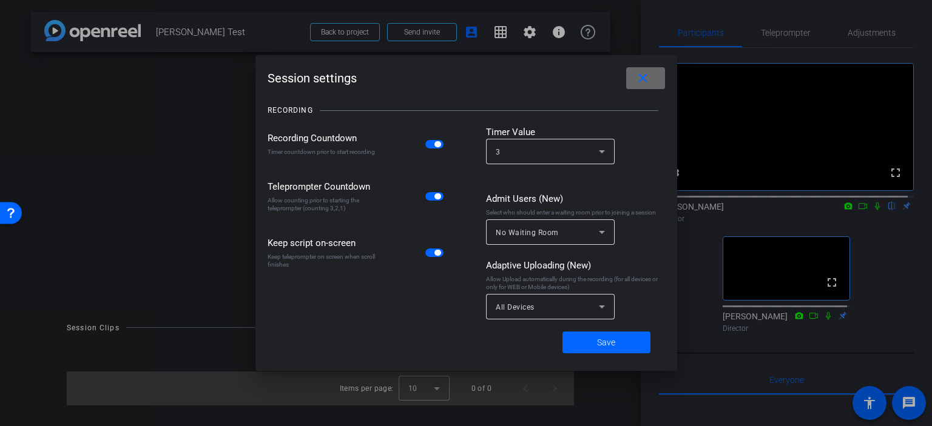
click at [638, 81] on mat-icon "close" at bounding box center [642, 78] width 15 height 15
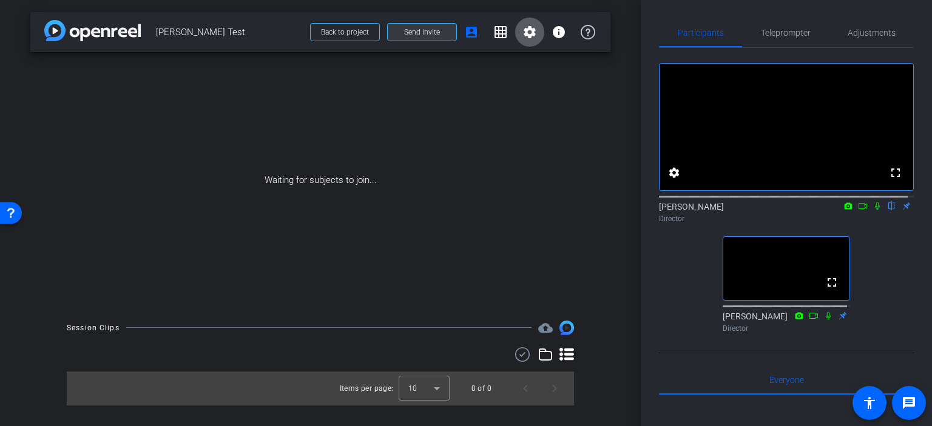
click at [440, 29] on span at bounding box center [422, 32] width 69 height 29
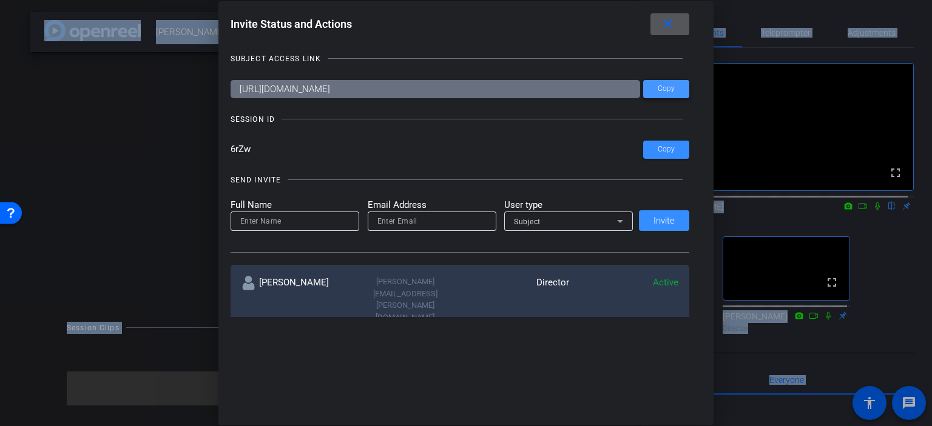
click at [662, 87] on span "Copy" at bounding box center [666, 88] width 17 height 9
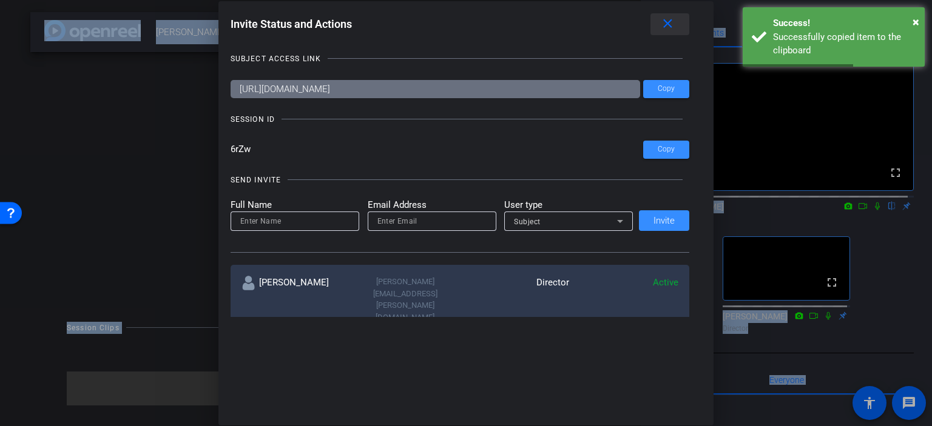
click at [670, 18] on mat-icon "close" at bounding box center [667, 23] width 15 height 15
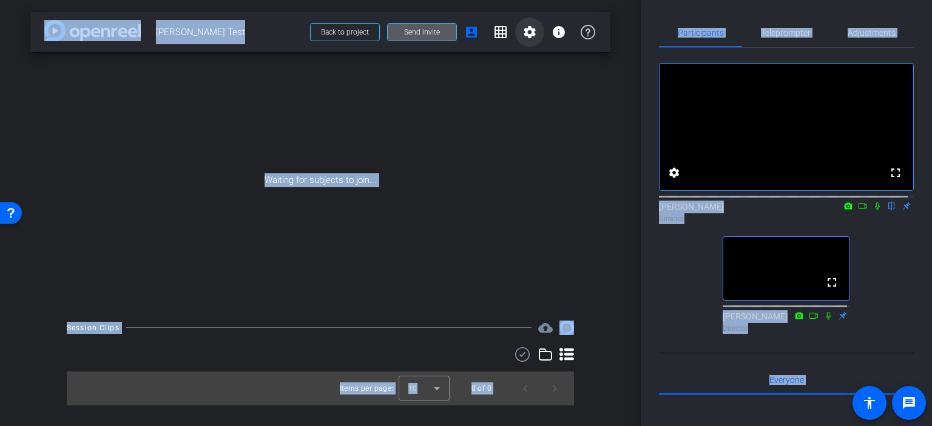
click at [522, 39] on mat-icon "settings" at bounding box center [529, 32] width 15 height 15
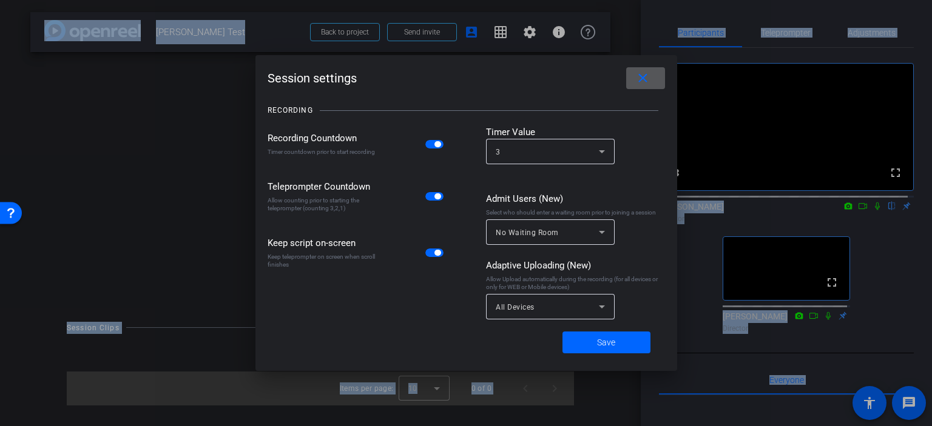
click at [635, 72] on mat-icon "close" at bounding box center [642, 78] width 15 height 15
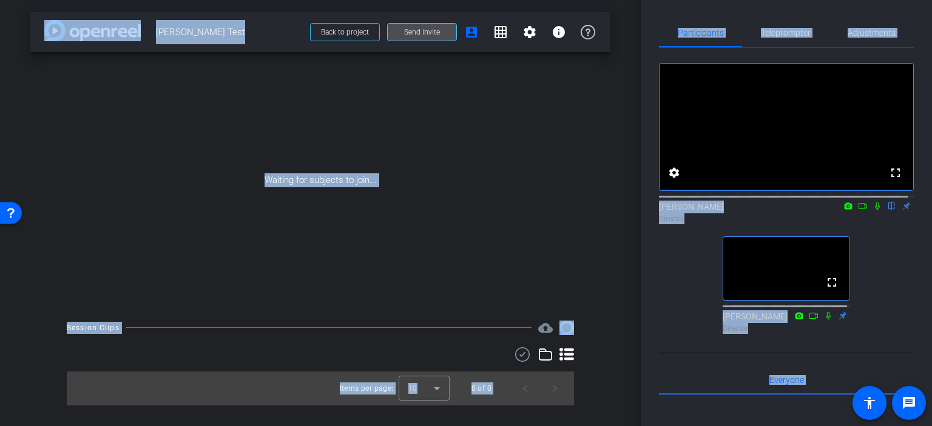
click at [424, 23] on span at bounding box center [422, 32] width 69 height 29
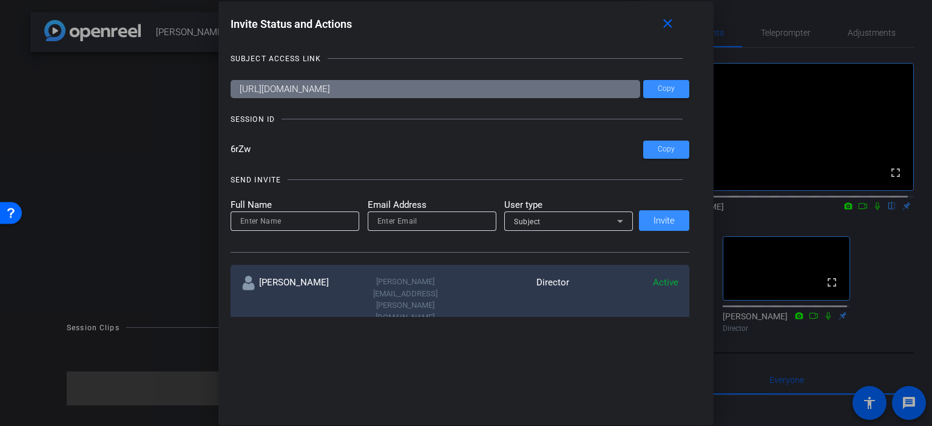
click at [175, 43] on div at bounding box center [466, 213] width 932 height 426
